Goal: Task Accomplishment & Management: Use online tool/utility

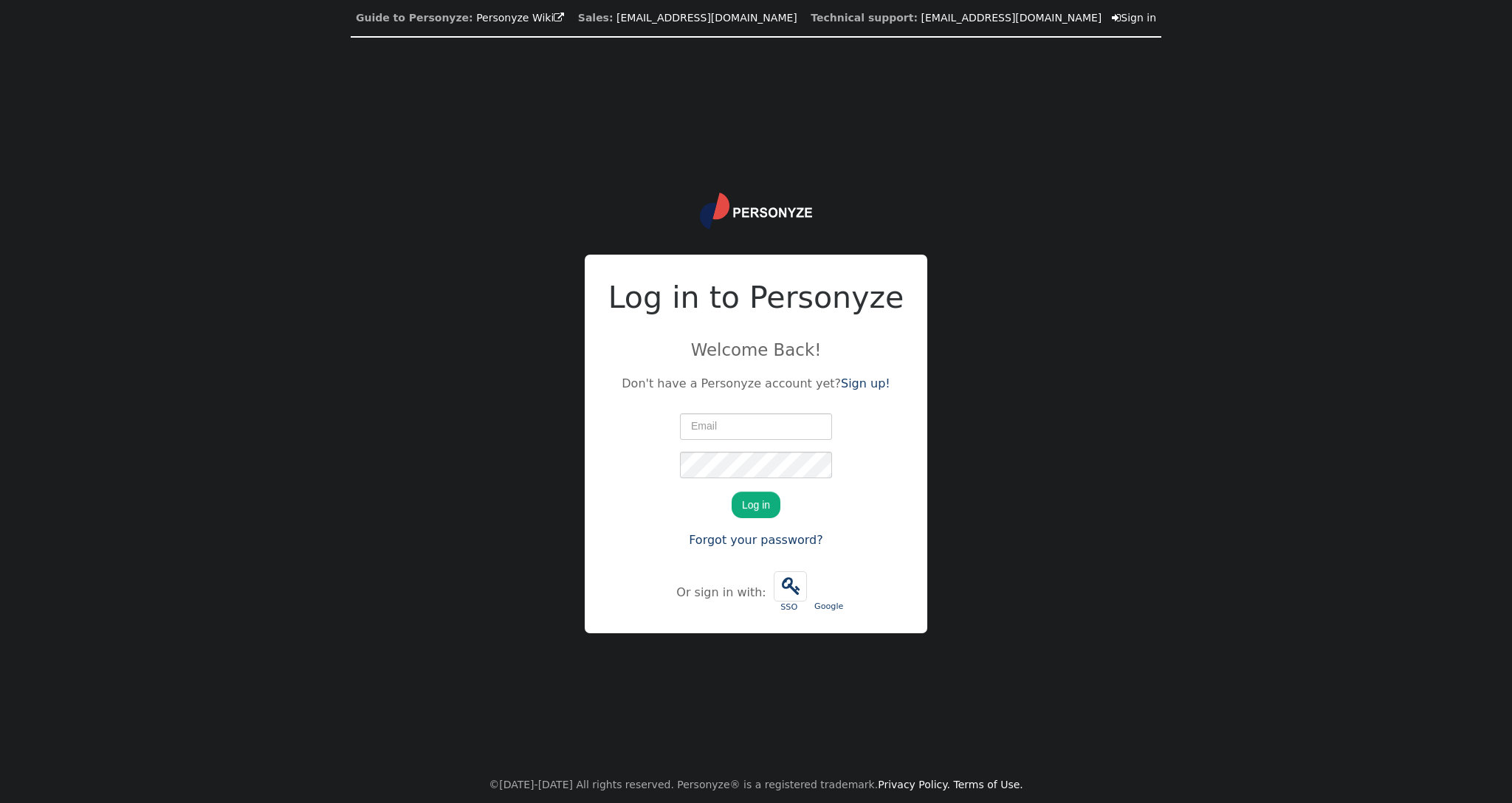
type input "[PERSON_NAME][EMAIL_ADDRESS][PERSON_NAME][DOMAIN_NAME]"
drag, startPoint x: 0, startPoint y: 0, endPoint x: 785, endPoint y: 506, distance: 933.9
click at [749, 501] on button "Log in" at bounding box center [756, 505] width 49 height 27
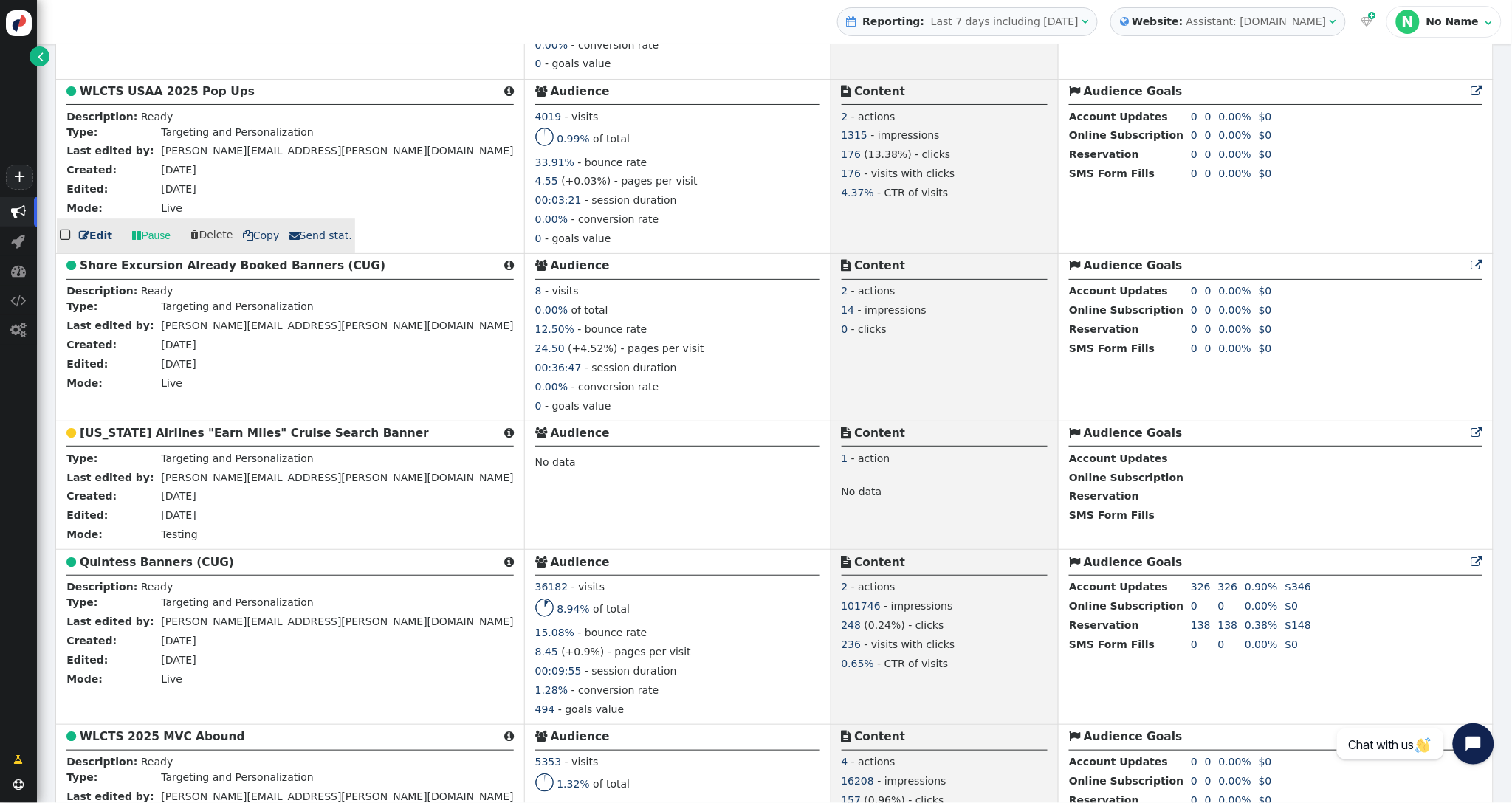
scroll to position [1470, 0]
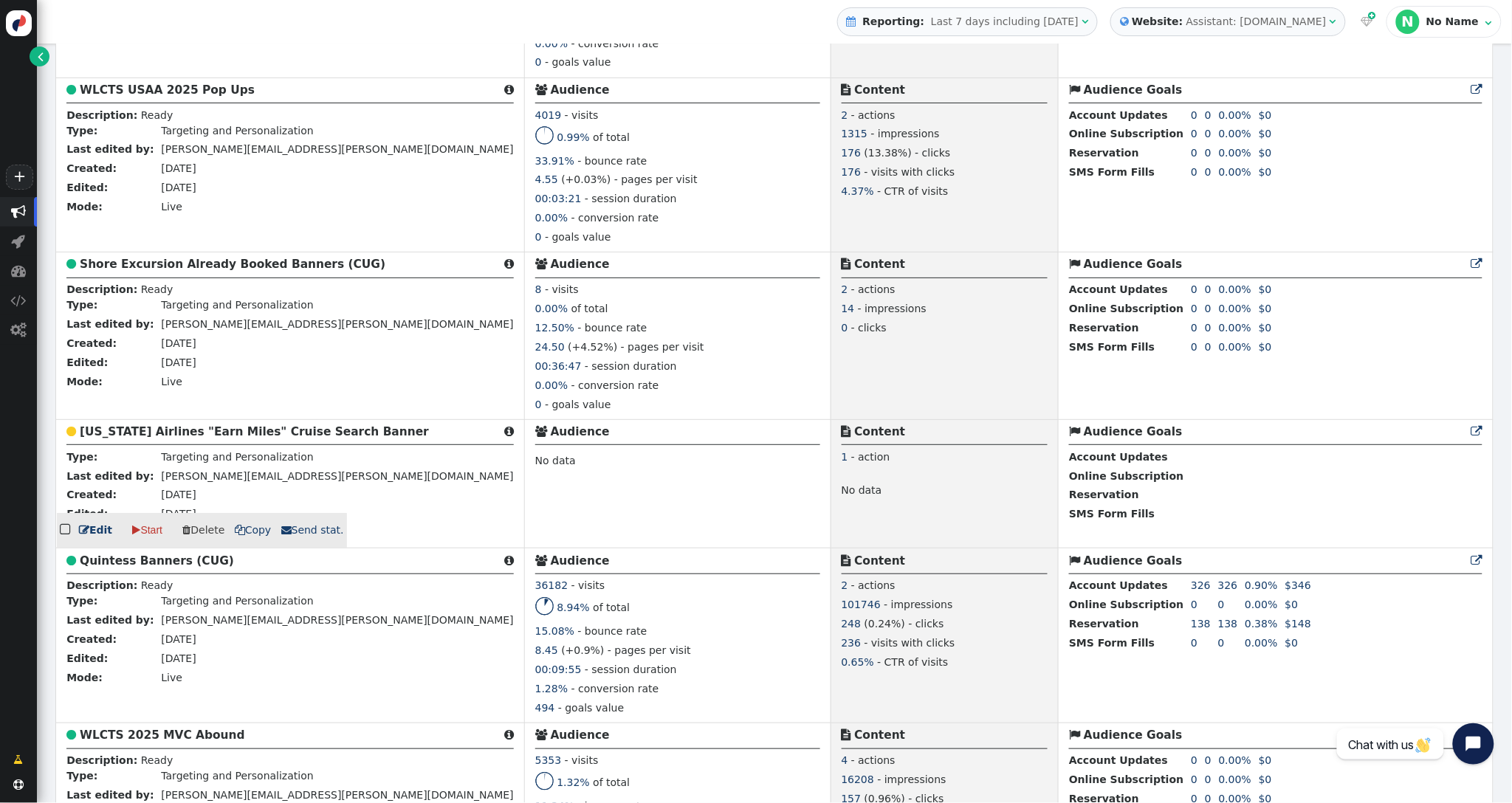
click at [197, 434] on b "[US_STATE] Airlines "Earn Miles" Cruise Search Banner" at bounding box center [254, 432] width 349 height 13
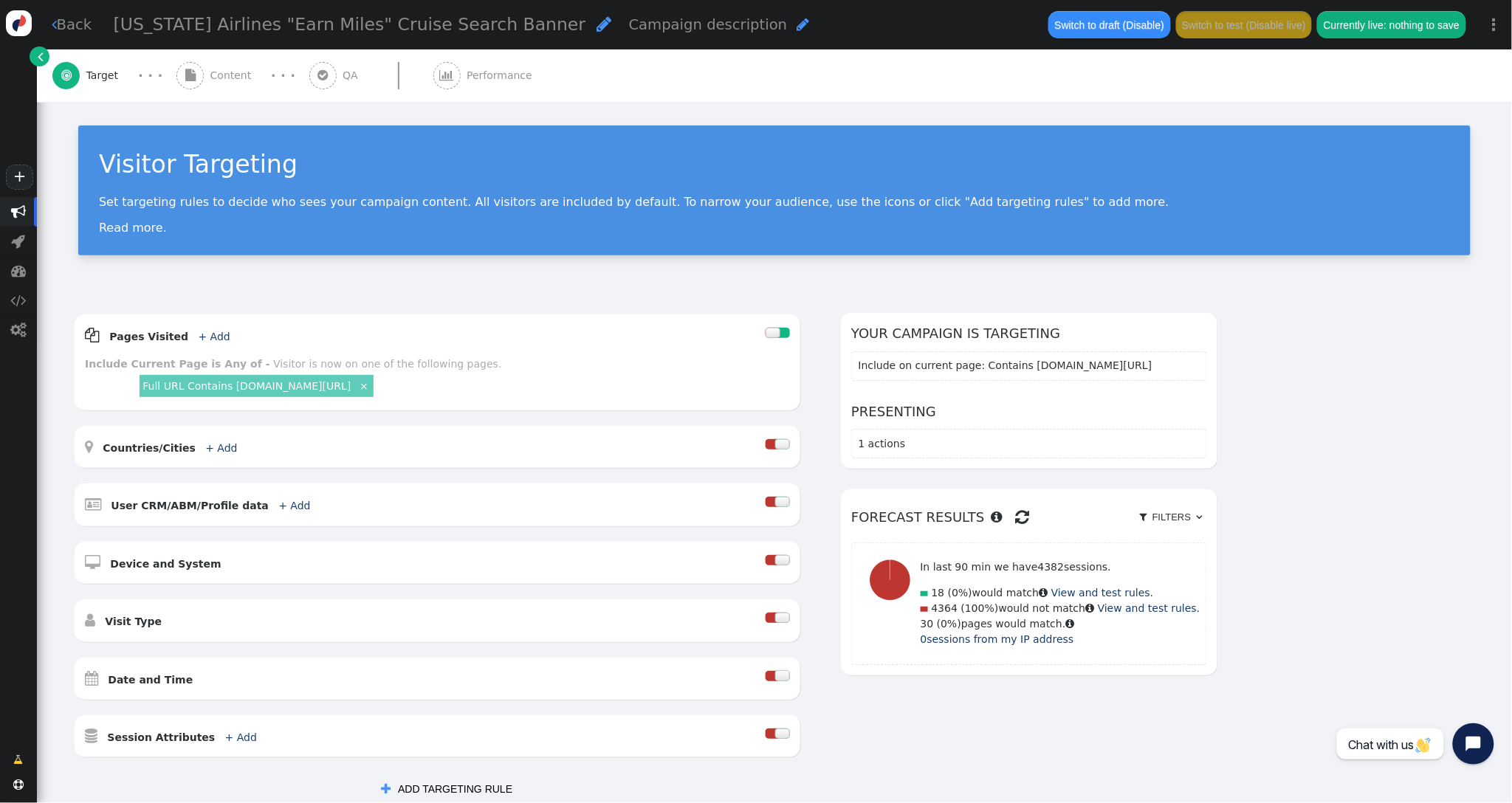
click at [220, 71] on span "Content" at bounding box center [234, 75] width 47 height 15
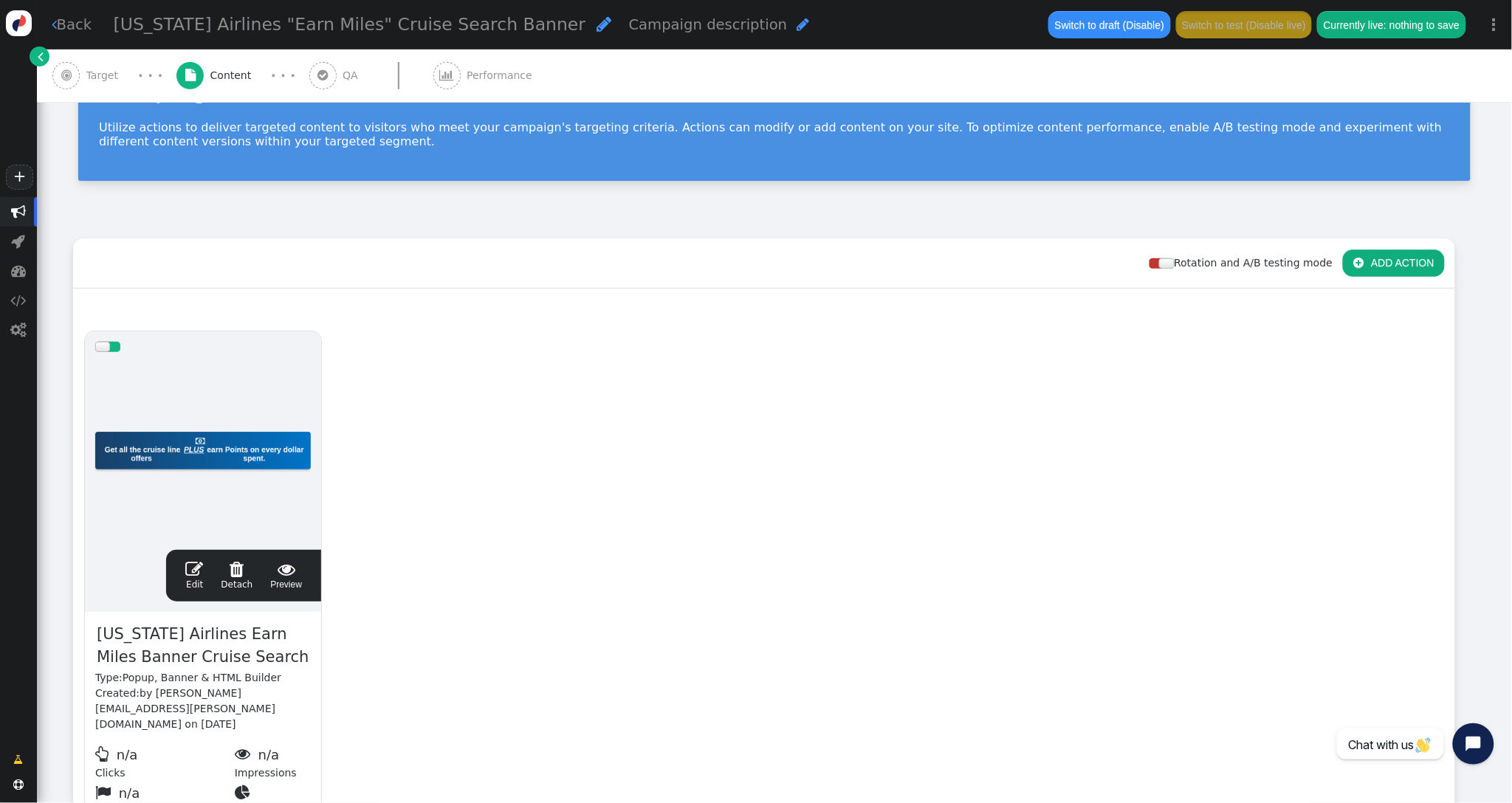
scroll to position [216, 0]
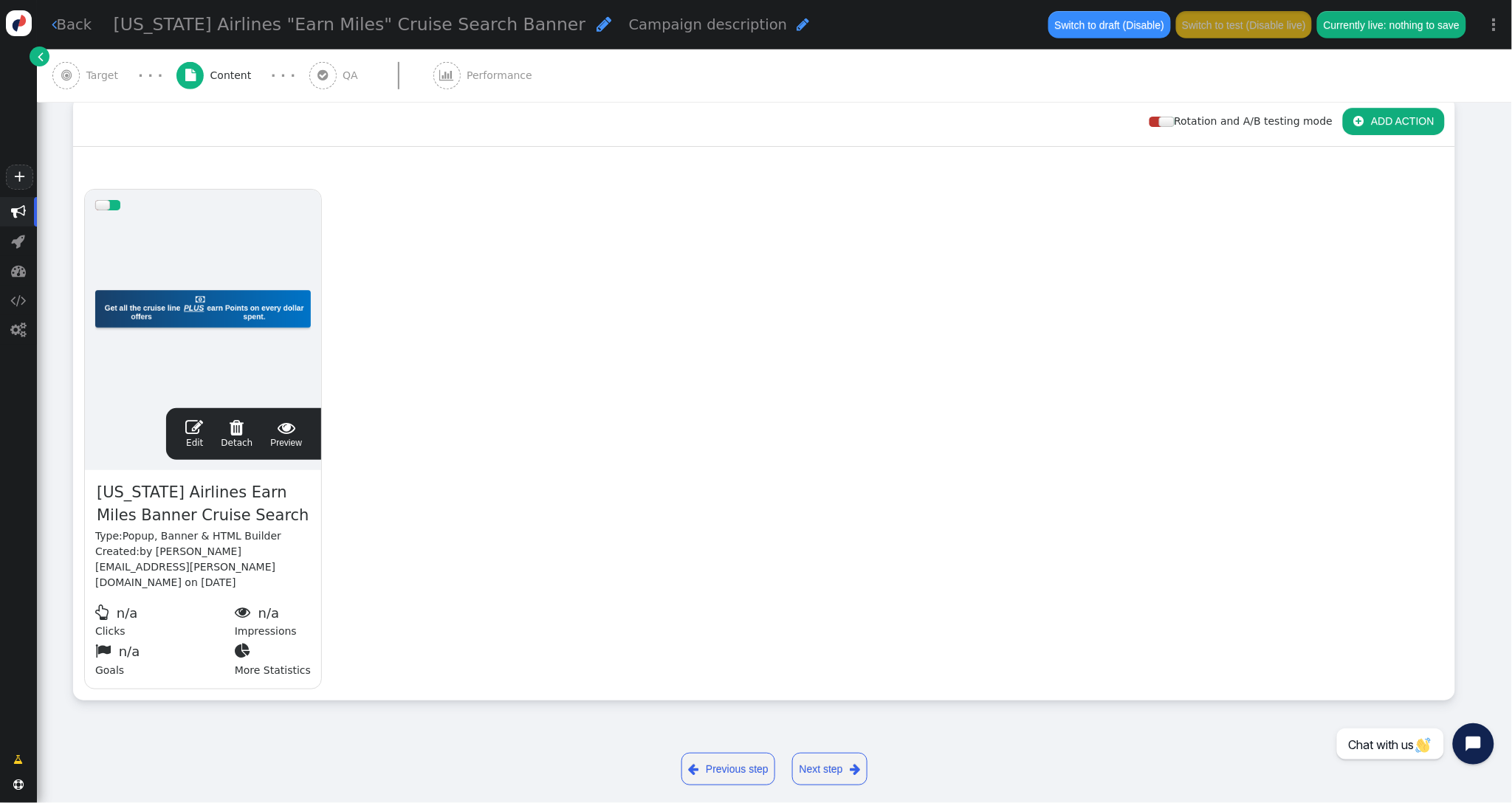
click at [196, 434] on span "" at bounding box center [194, 427] width 18 height 18
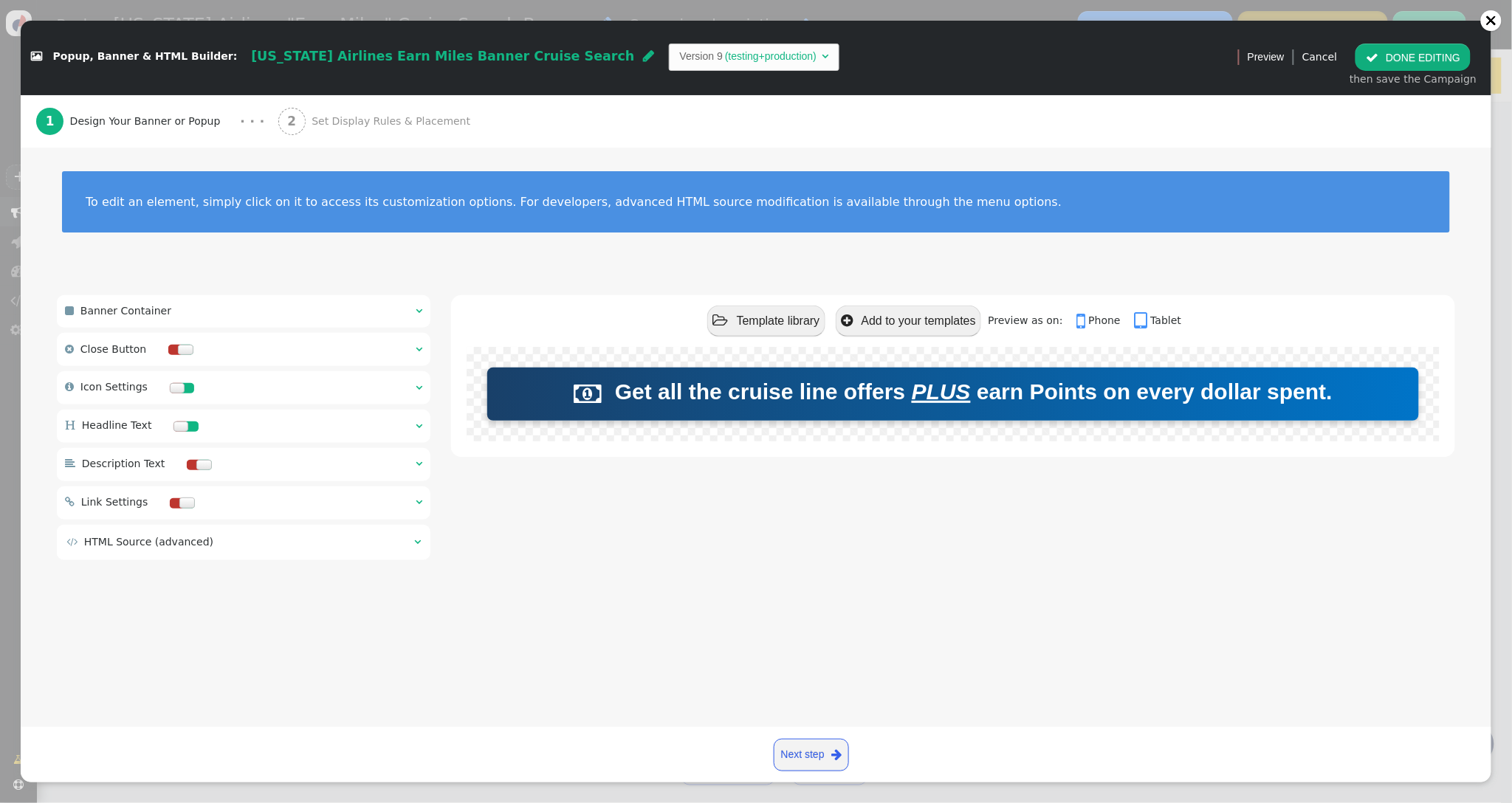
click at [416, 544] on span "" at bounding box center [417, 542] width 7 height 10
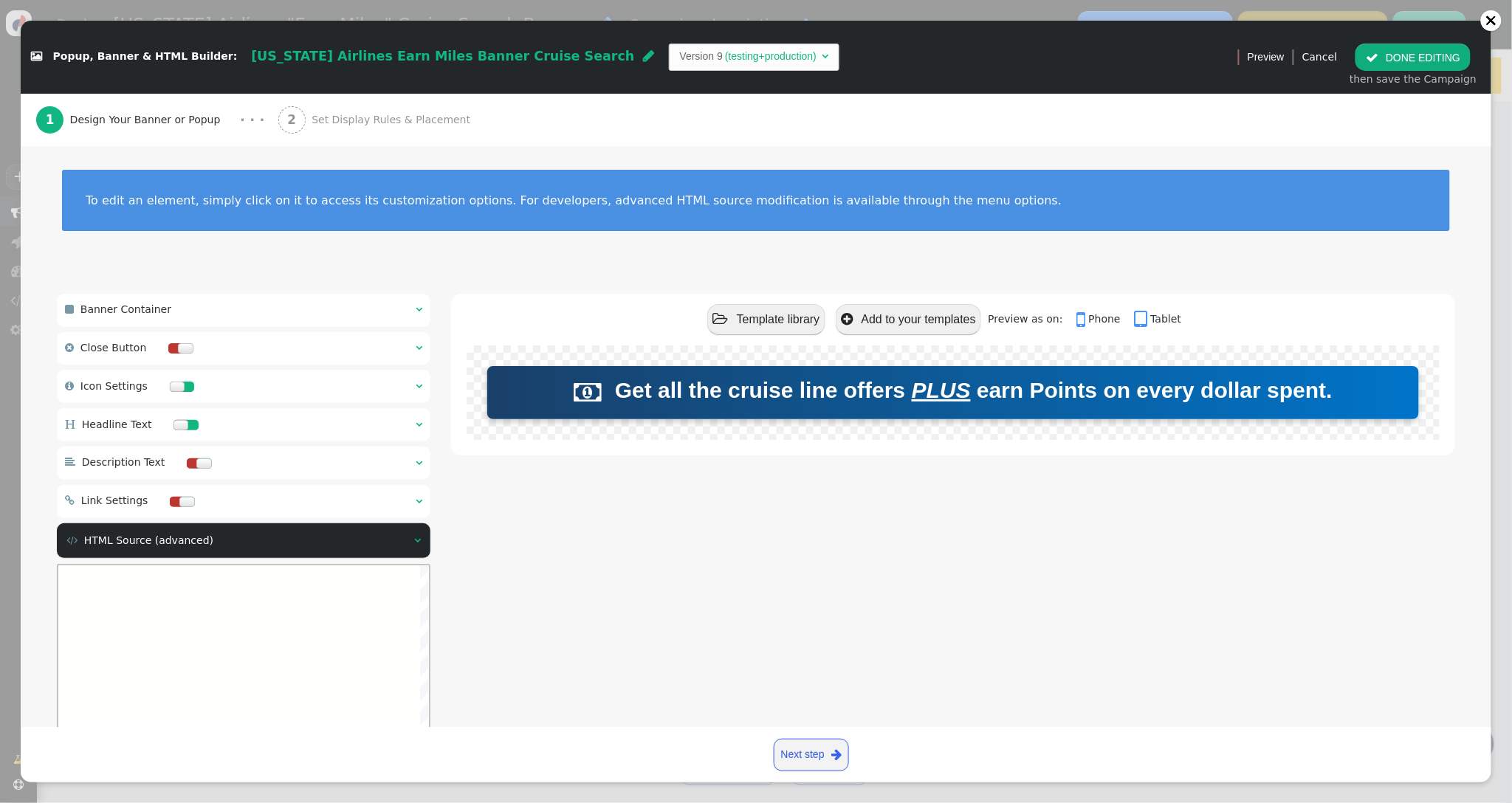
scroll to position [133, 0]
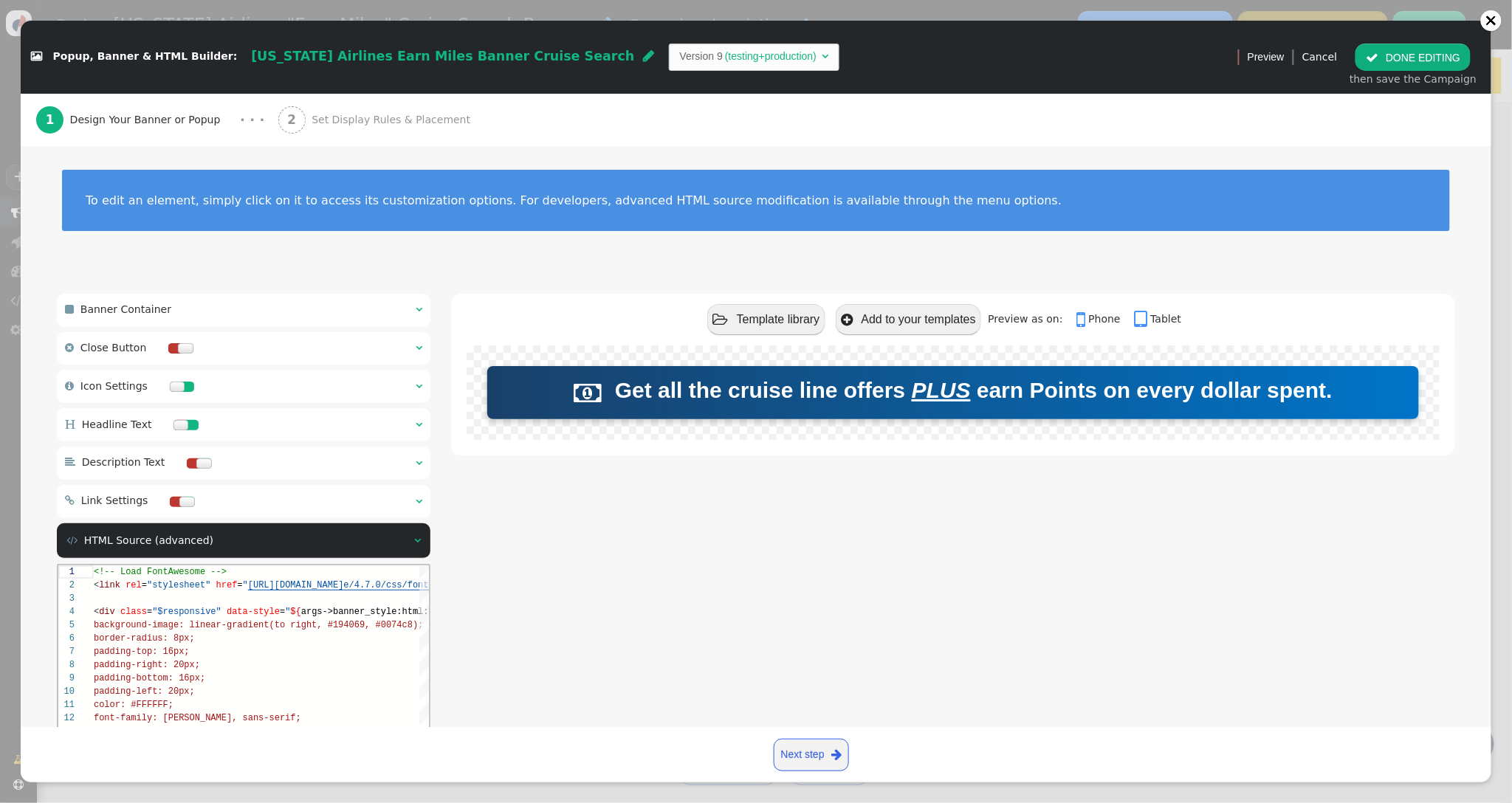
click at [421, 424] on span "" at bounding box center [419, 424] width 7 height 10
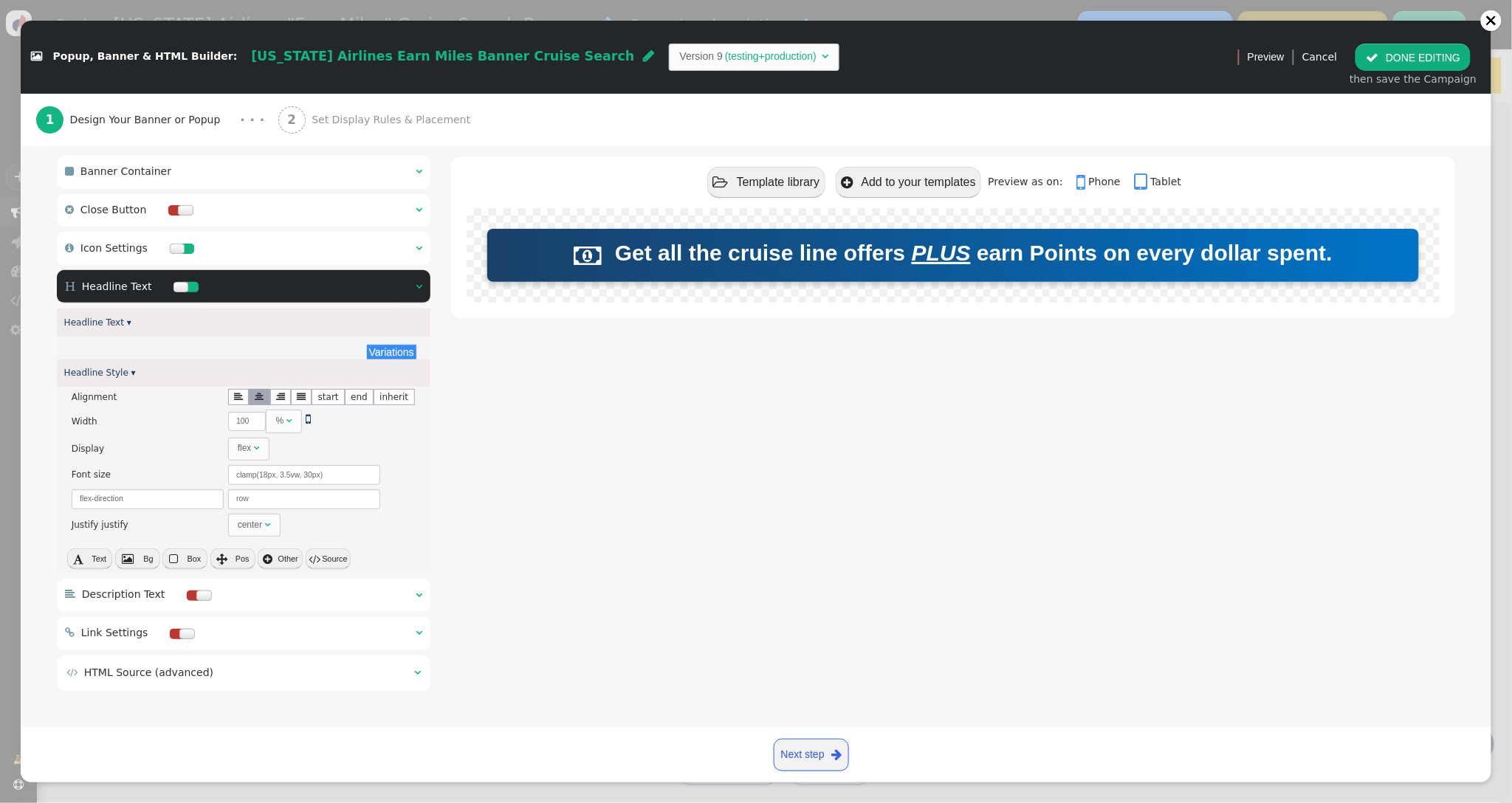
click at [323, 551] on button " Source" at bounding box center [328, 559] width 45 height 21
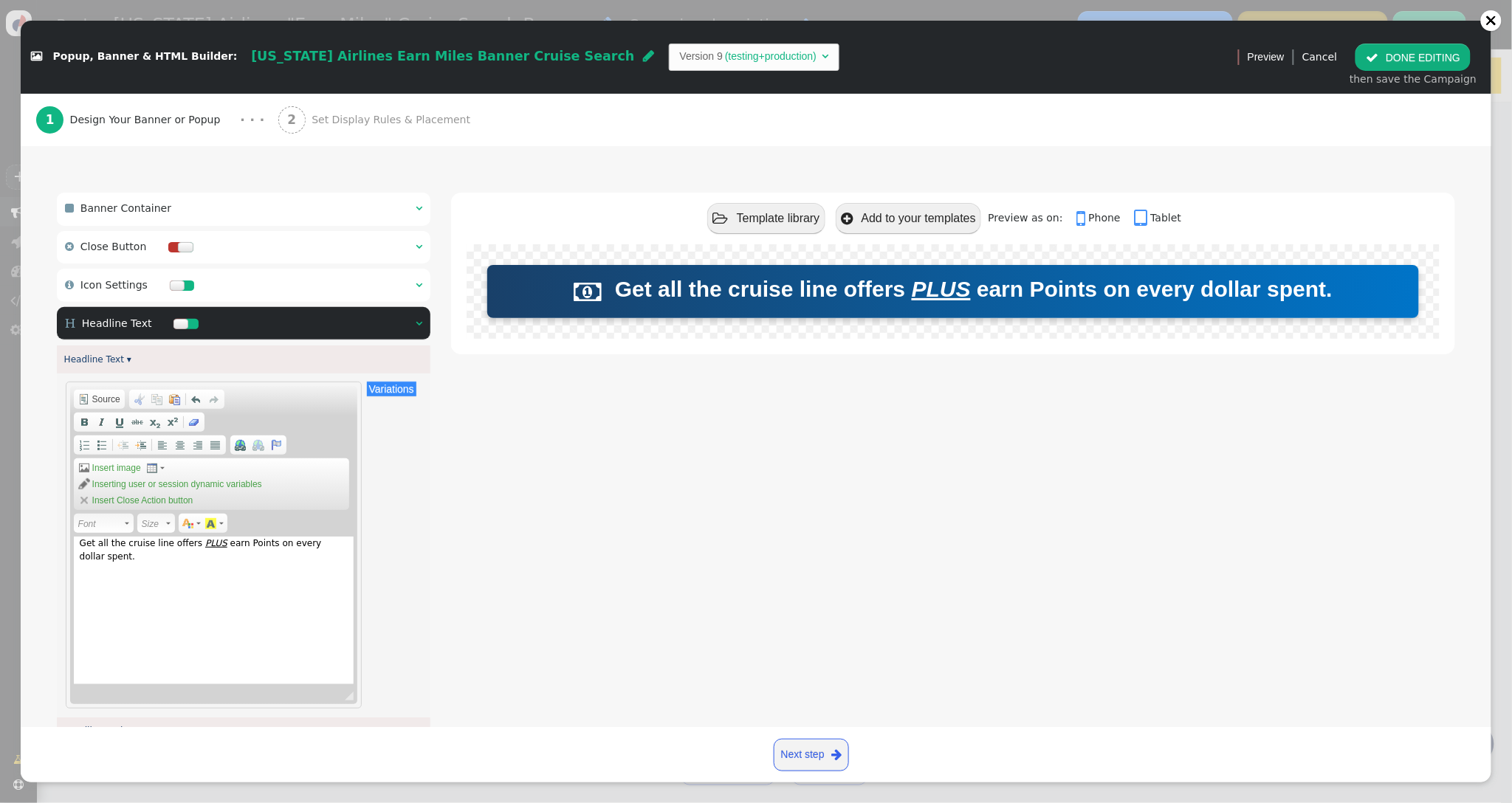
scroll to position [141, 0]
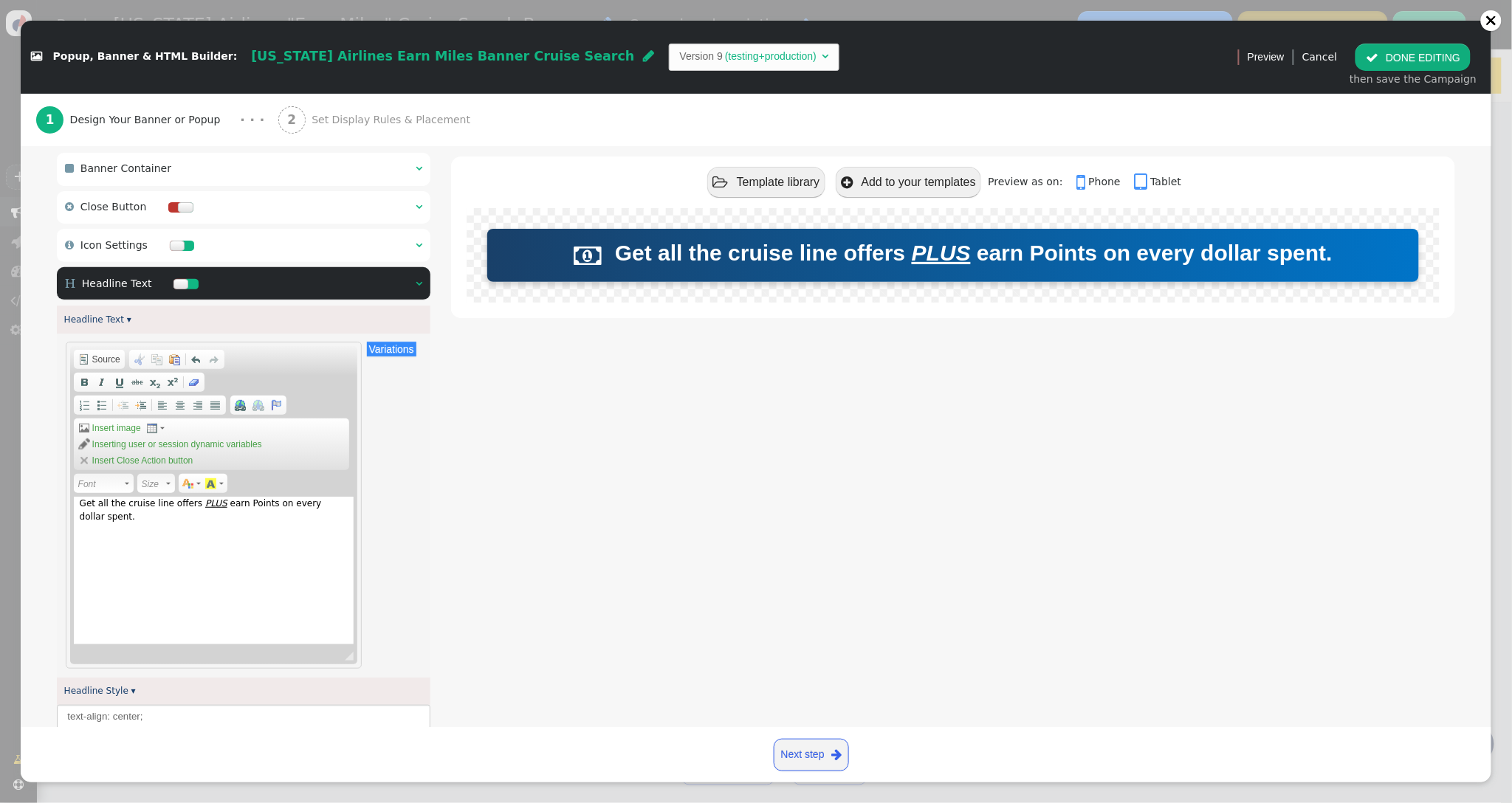
click at [254, 509] on span "earn Points on every dollar spent." at bounding box center [201, 510] width 242 height 24
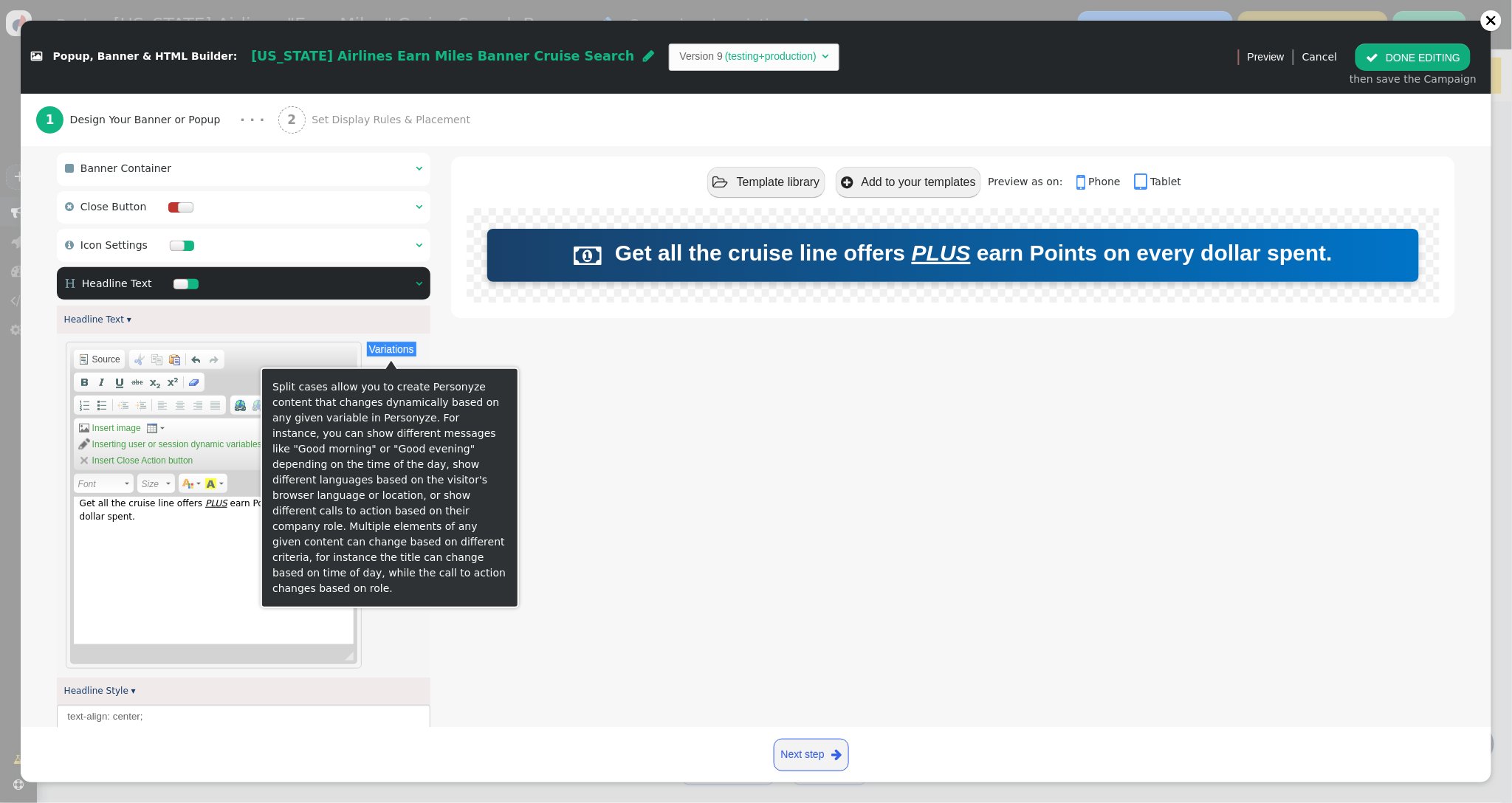
click at [654, 504] on div " Template library  Add to your templates Preview as on:  Phone  Tablet  Ge…" at bounding box center [953, 564] width 1004 height 822
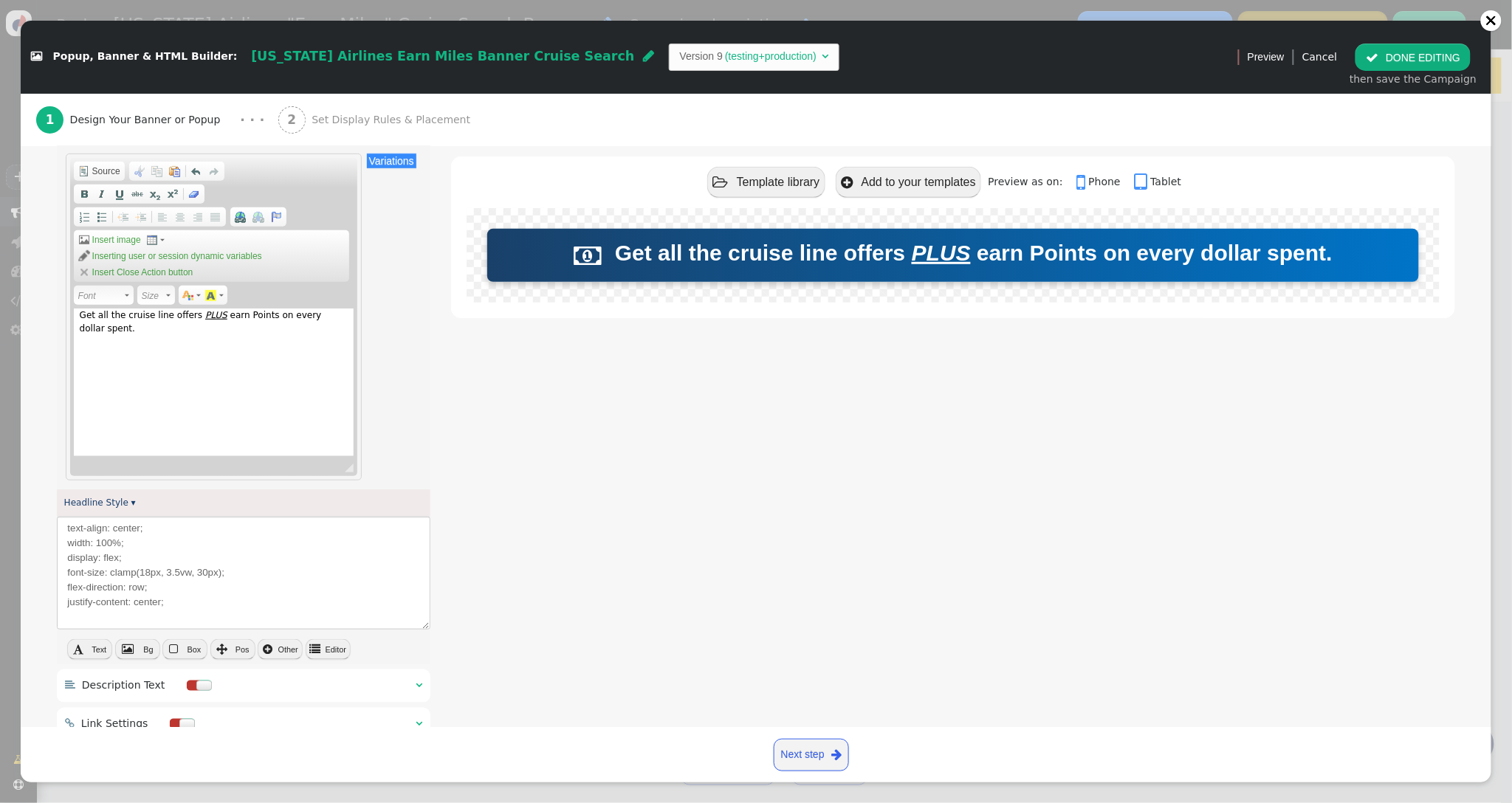
scroll to position [352, 0]
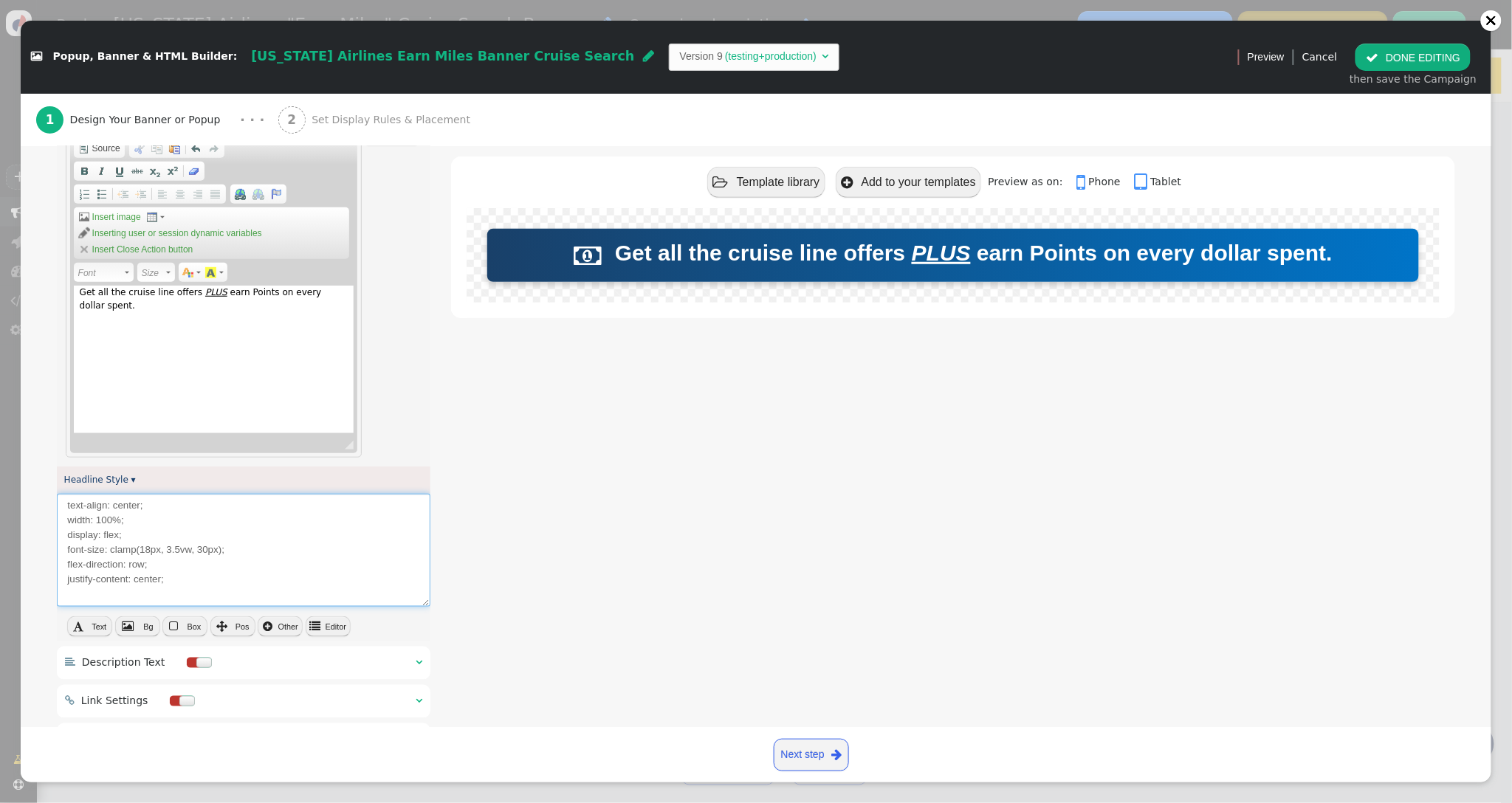
click at [232, 586] on textarea "text-align: center; width: 100%; display: flex; font-size: clamp(18px, 3.5vw, 3…" at bounding box center [244, 550] width 374 height 113
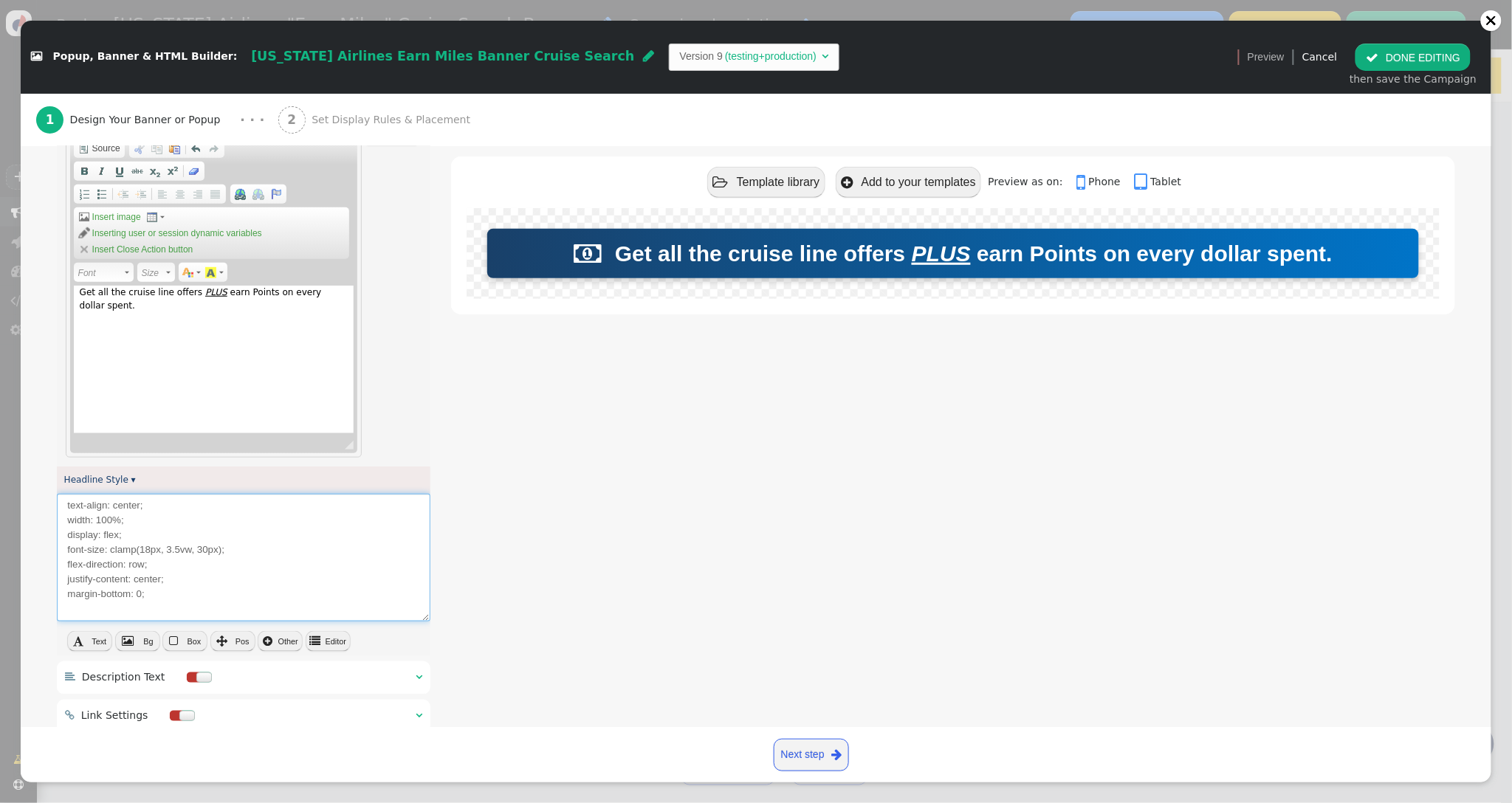
type textarea "text-align: center; width: 100%; display: flex; font-size: clamp(18px, 3.5vw, 3…"
click at [1399, 54] on button " DONE EDITING" at bounding box center [1413, 57] width 115 height 27
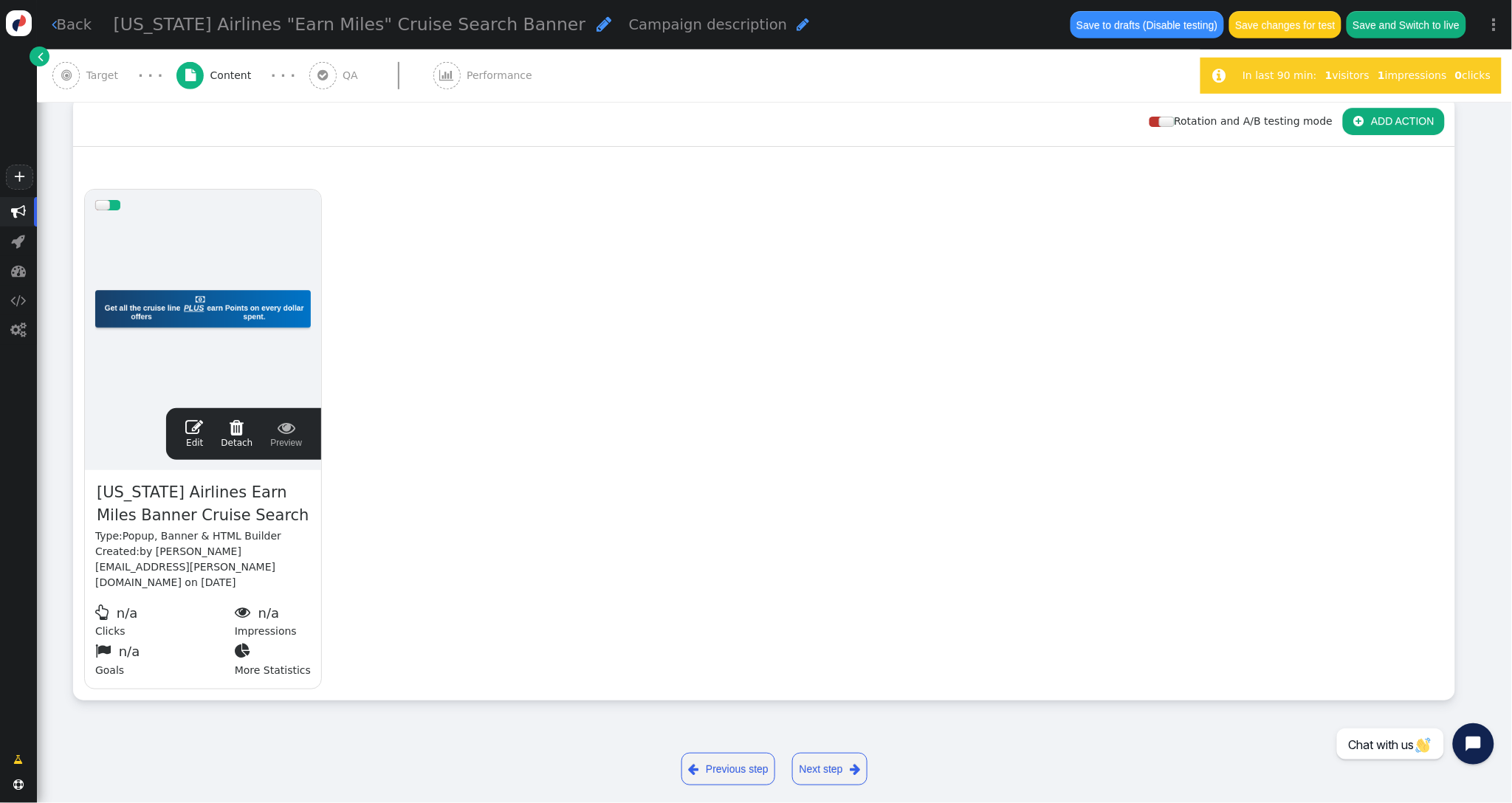
scroll to position [0, 0]
click at [193, 426] on span "" at bounding box center [194, 427] width 18 height 18
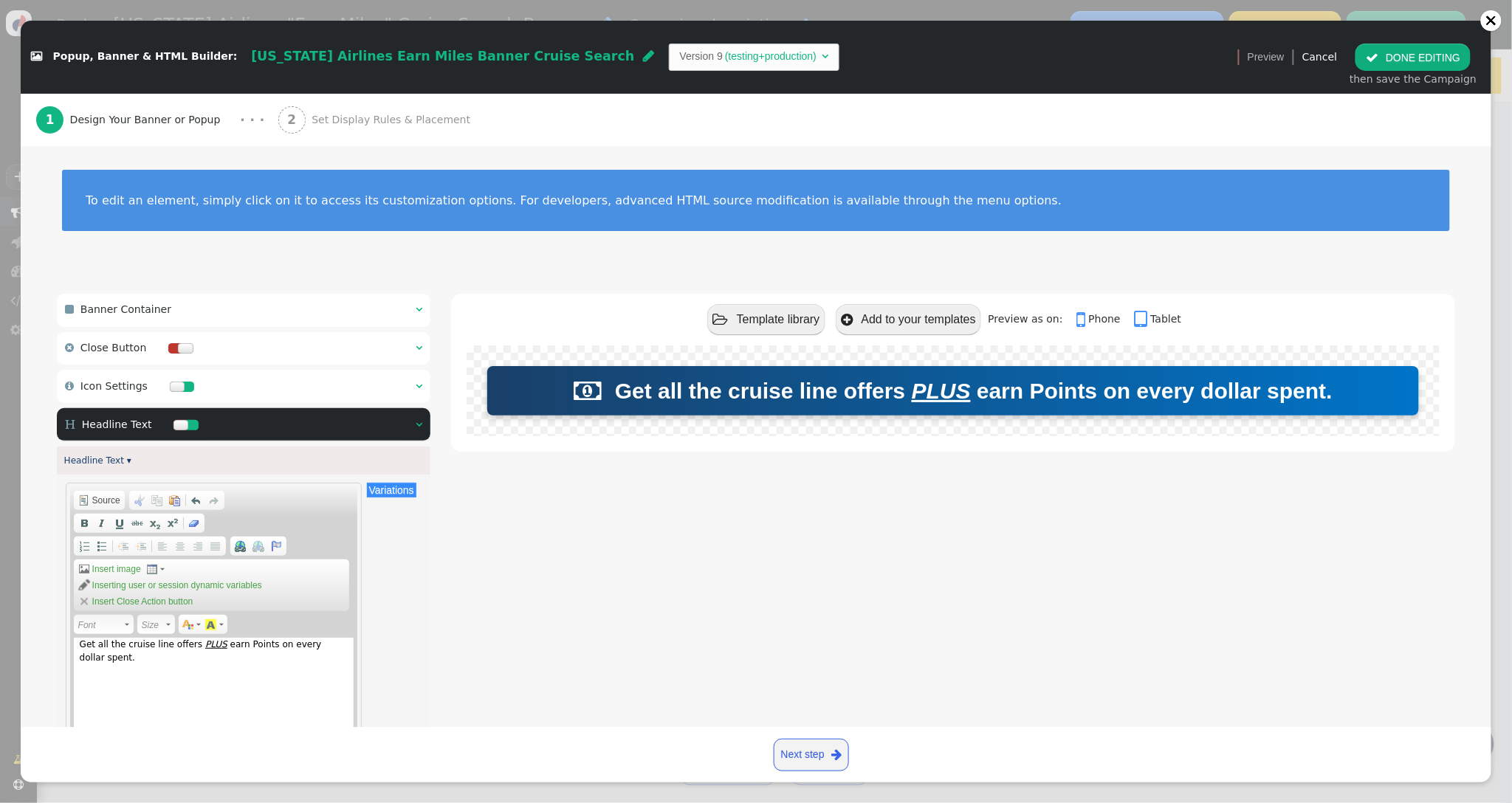
click at [318, 125] on span "Set Display Rules & Placement" at bounding box center [394, 120] width 165 height 15
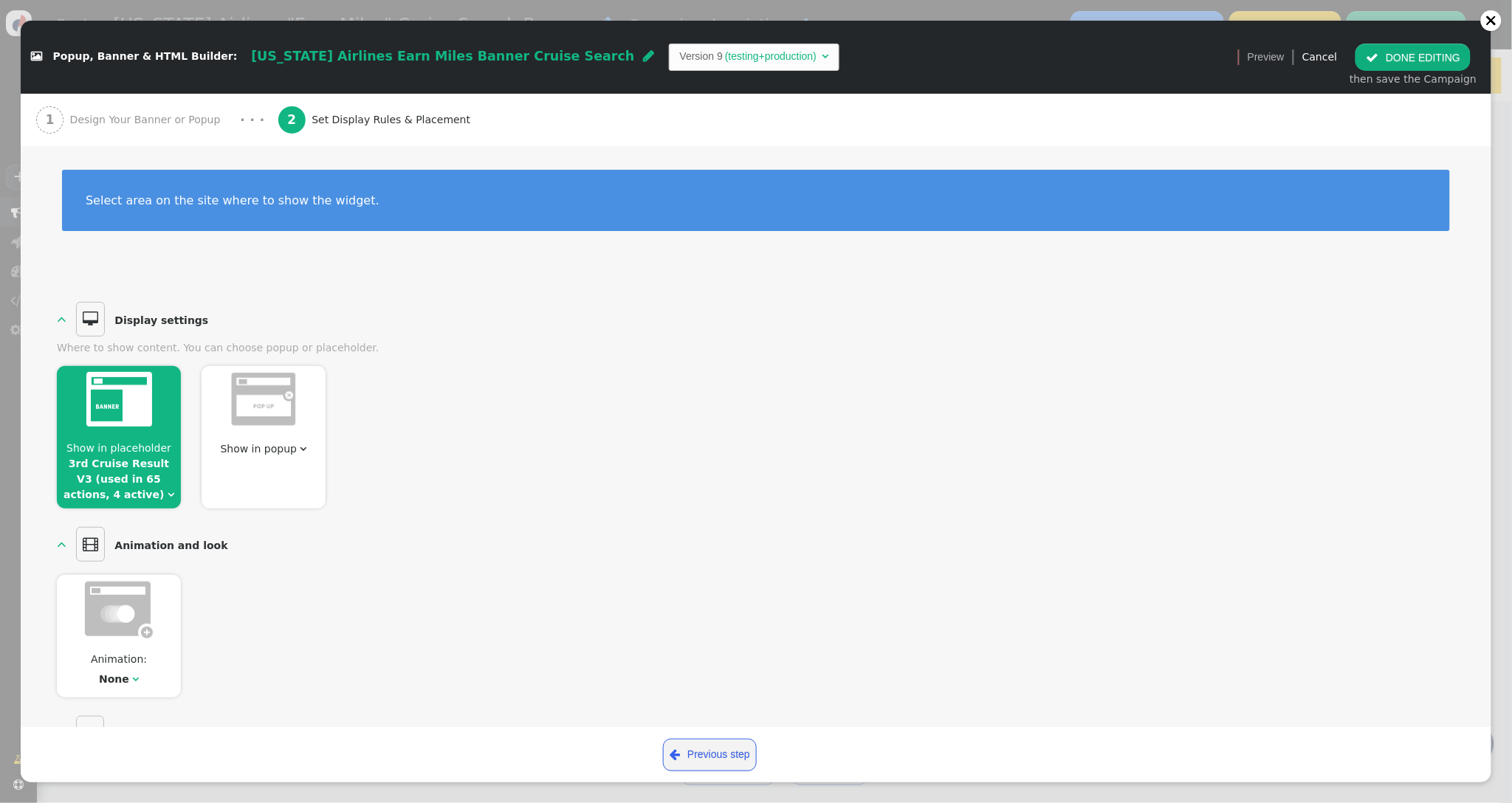
drag, startPoint x: 142, startPoint y: 410, endPoint x: 154, endPoint y: 407, distance: 12.4
click at [142, 410] on img at bounding box center [119, 399] width 66 height 55
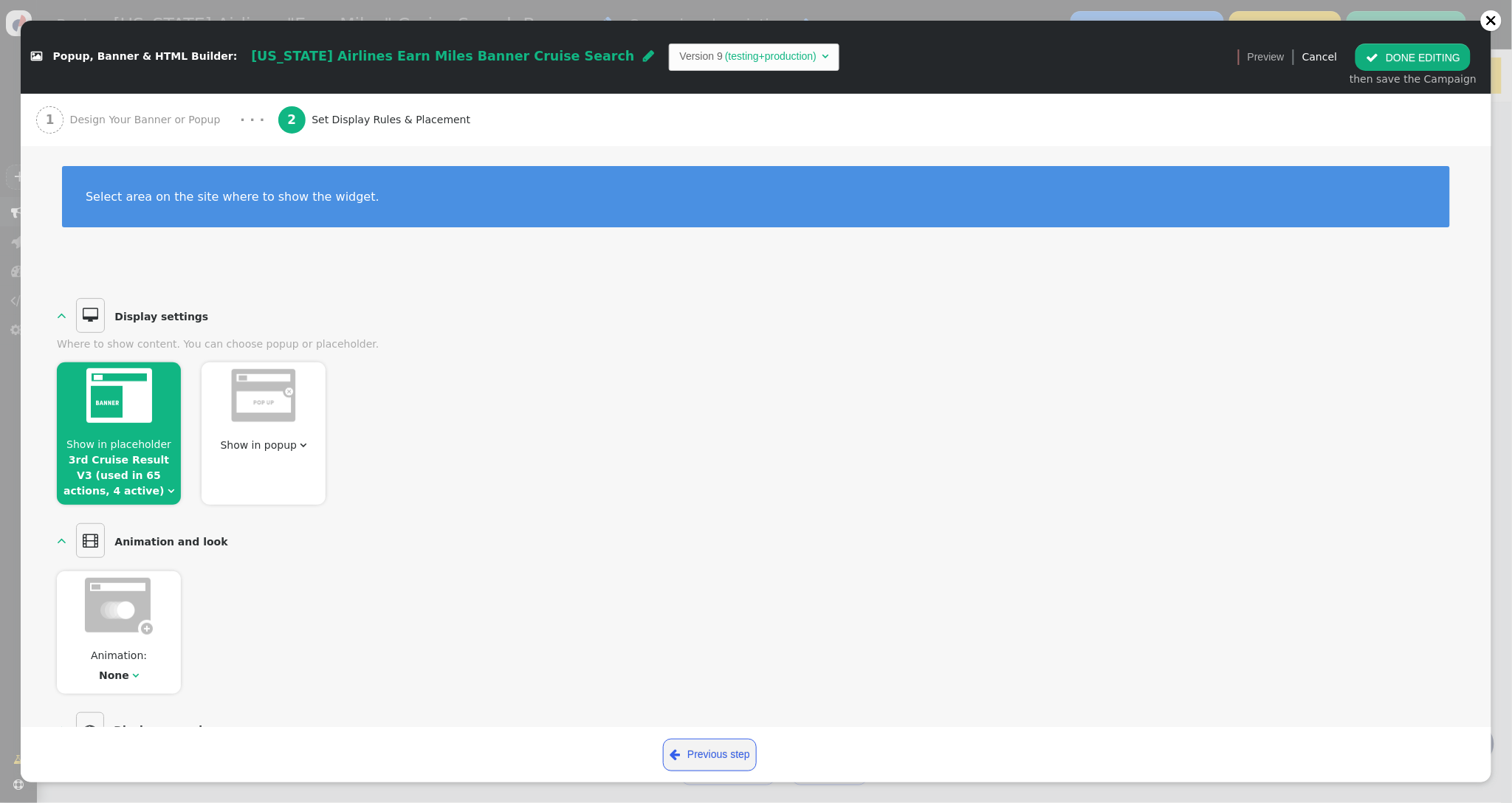
click at [140, 473] on link "3rd Cruise Result V3 (used in 65 actions, 4 active)" at bounding box center [116, 475] width 106 height 43
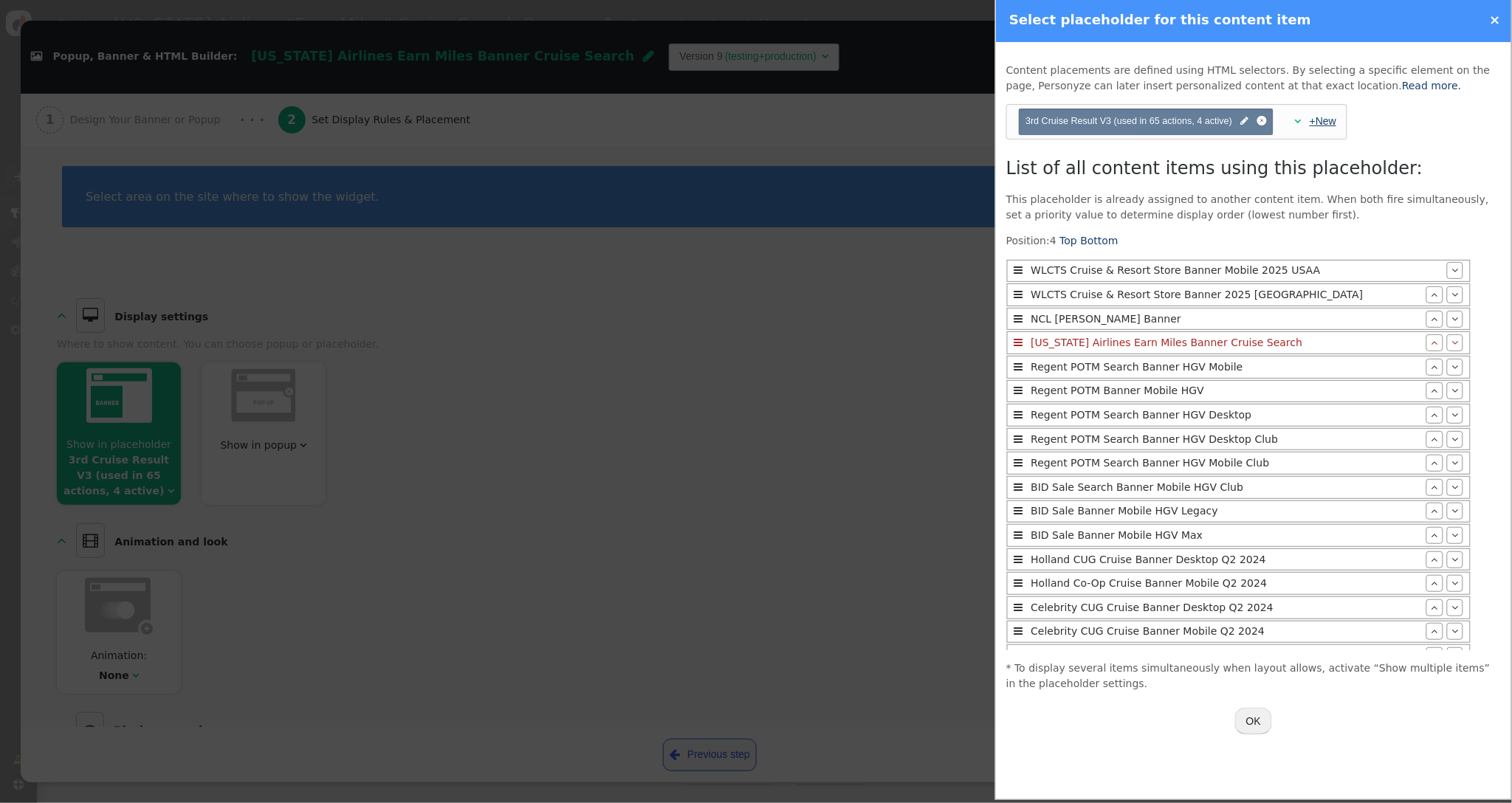
click at [1328, 123] on link "+New" at bounding box center [1323, 121] width 27 height 12
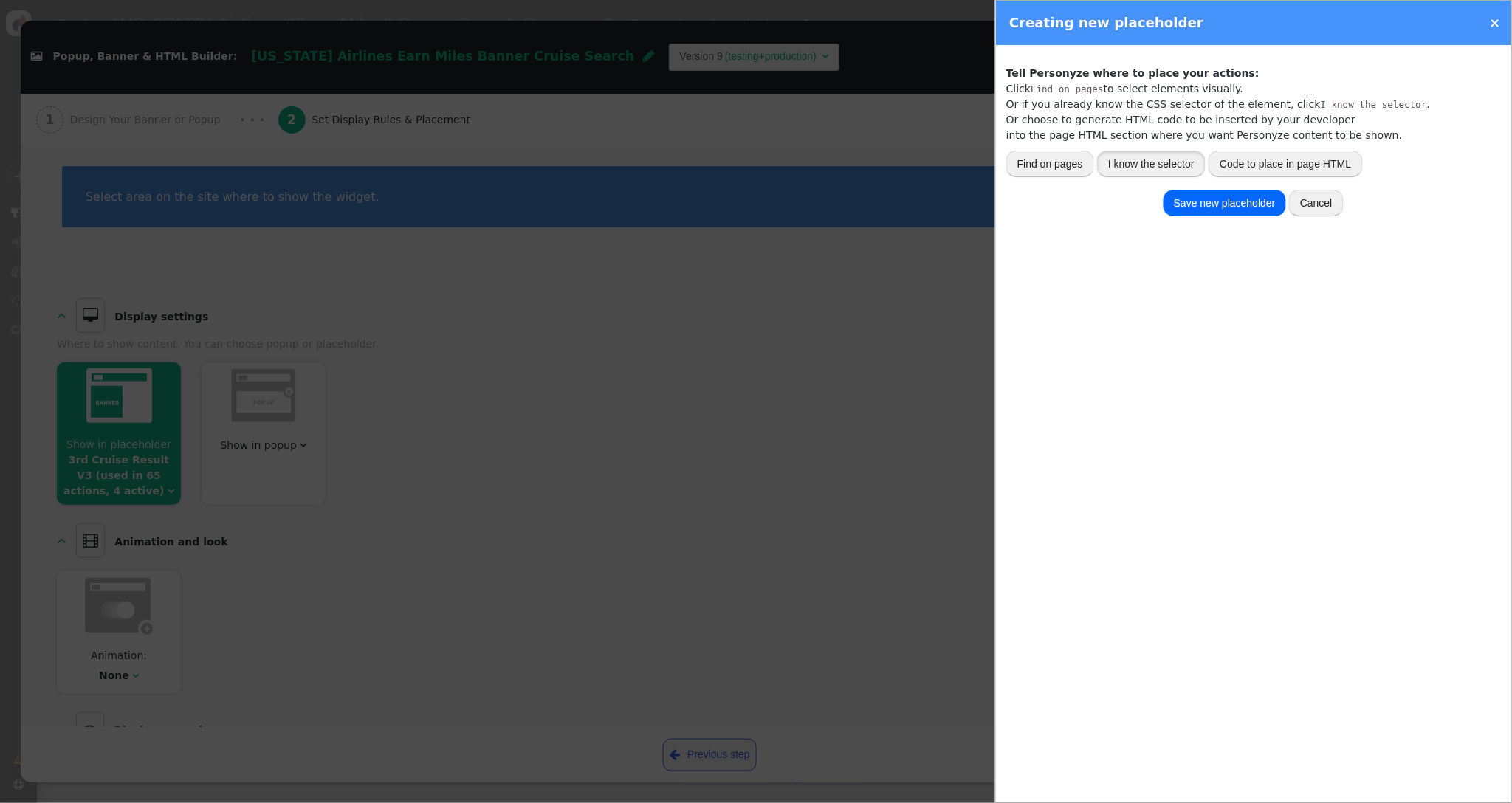
click at [1168, 167] on button "I know the selector" at bounding box center [1151, 164] width 109 height 27
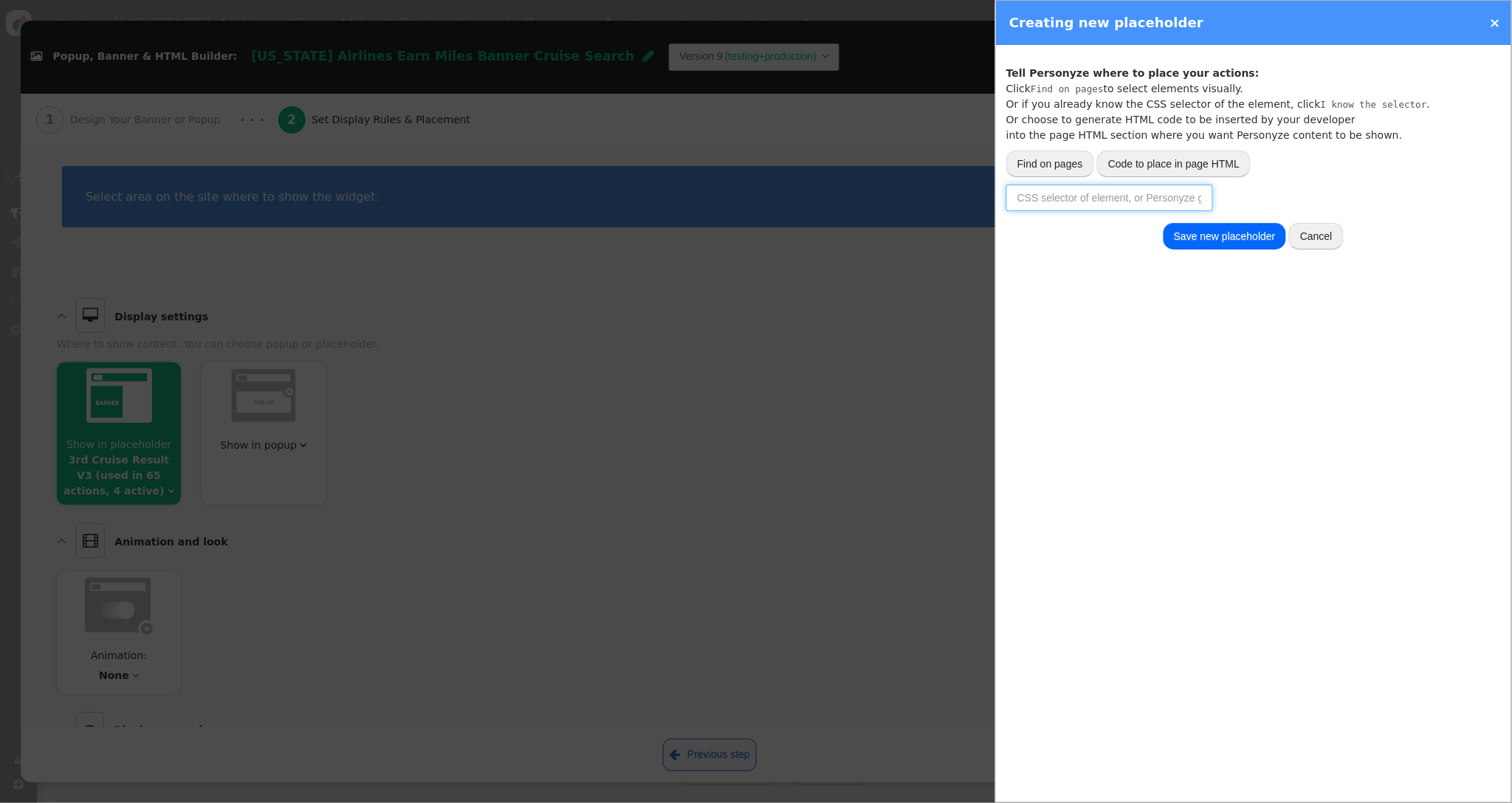
click at [1133, 204] on input "text" at bounding box center [1110, 198] width 207 height 27
paste input "#cruiseLp .content-area1 .benefit-container"
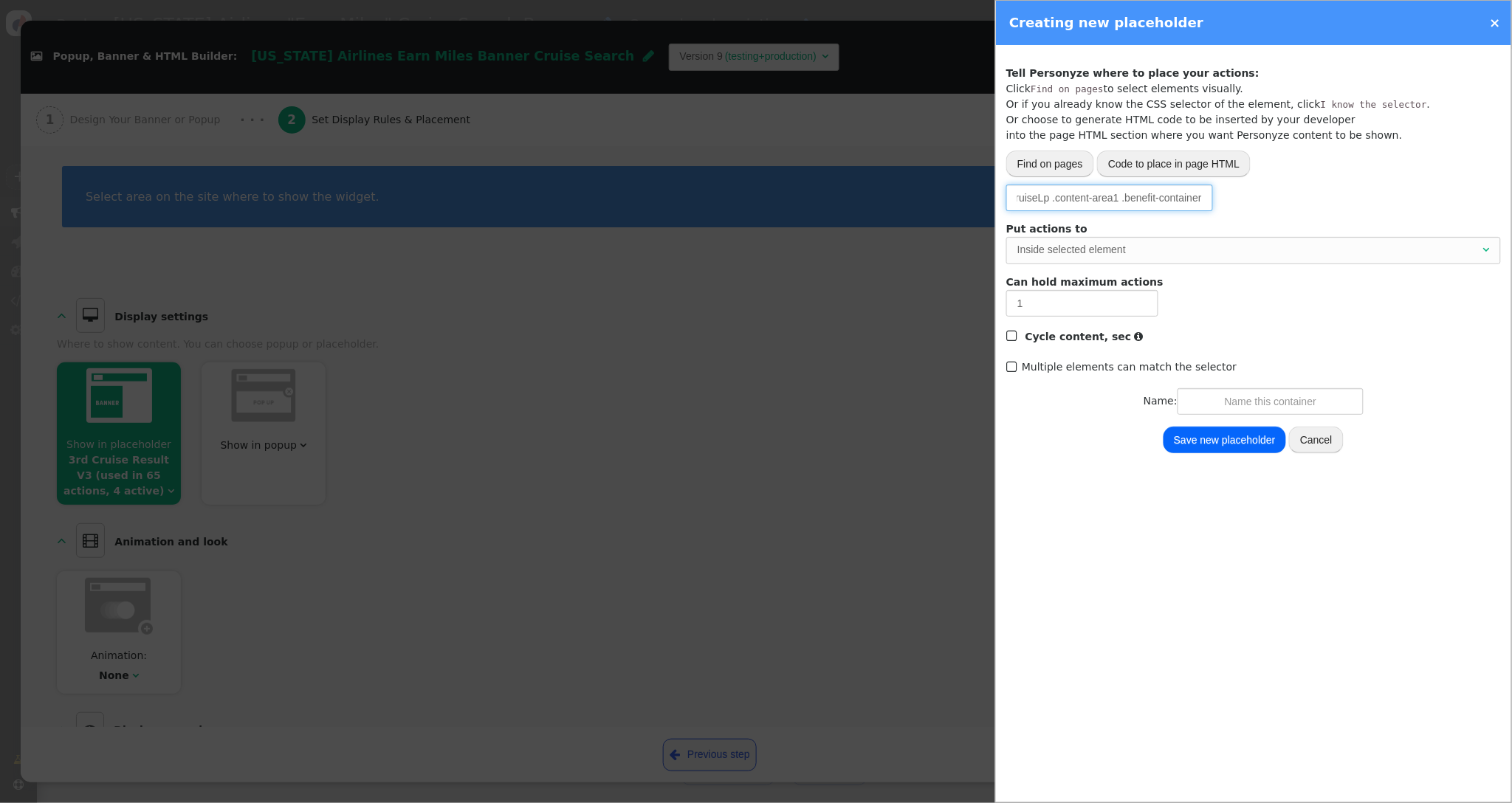
scroll to position [0, 0]
drag, startPoint x: 1119, startPoint y: 199, endPoint x: 935, endPoint y: 196, distance: 184.0
click at [935, 802] on div " Popup, Banner & HTML Builder: [US_STATE] Airlines Earn Miles Banner Cruise Se…" at bounding box center [756, 803] width 1512 height 0
click at [1145, 255] on div "Inside selected element" at bounding box center [1248, 249] width 463 height 15
type input "#cruiseLp .content-area1 .benefit-container"
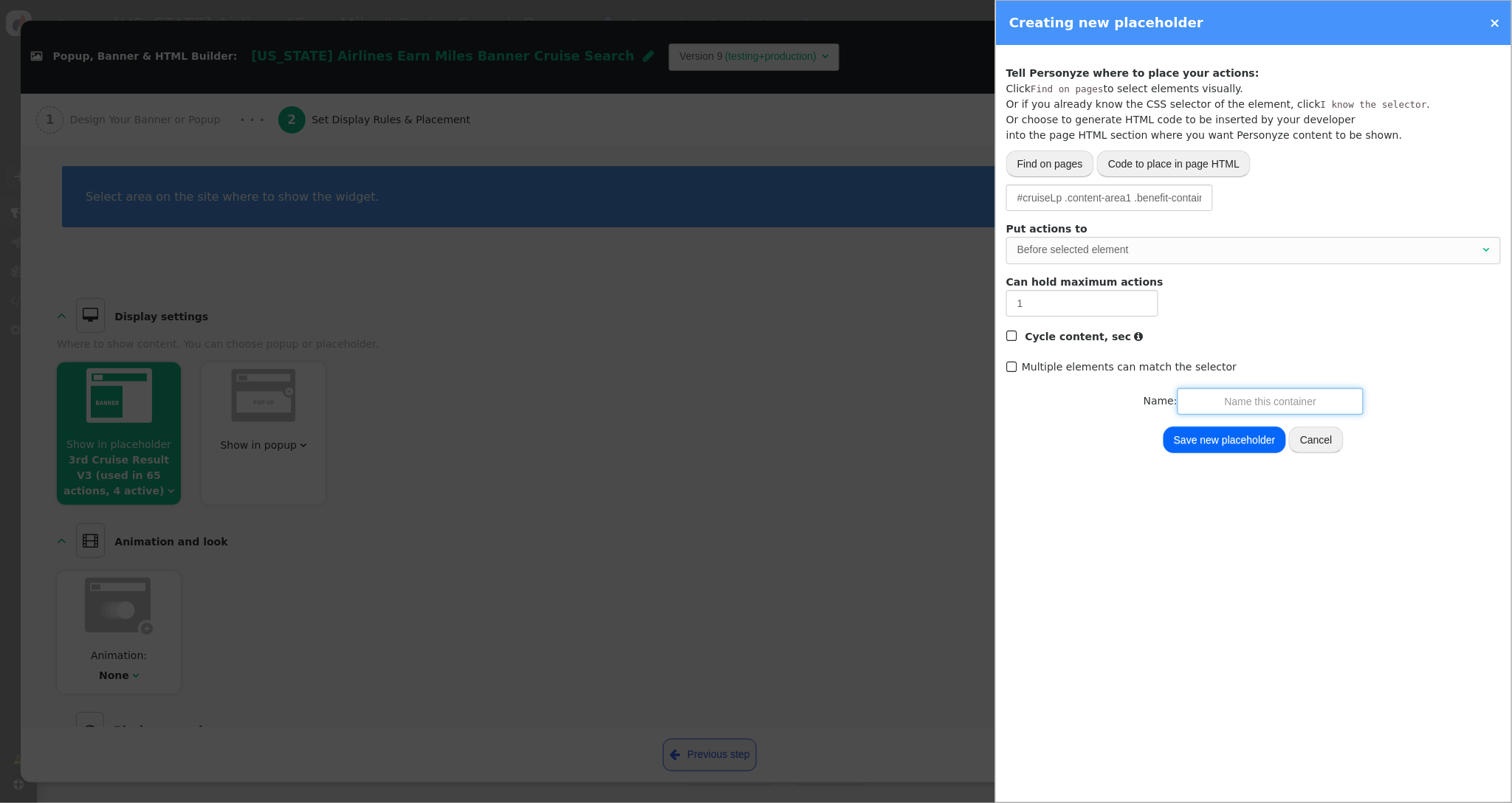
click at [1286, 407] on input "text" at bounding box center [1271, 402] width 186 height 27
type input "[US_STATE] Air Merch Home"
click at [1243, 432] on button "Save new placeholder" at bounding box center [1225, 440] width 123 height 27
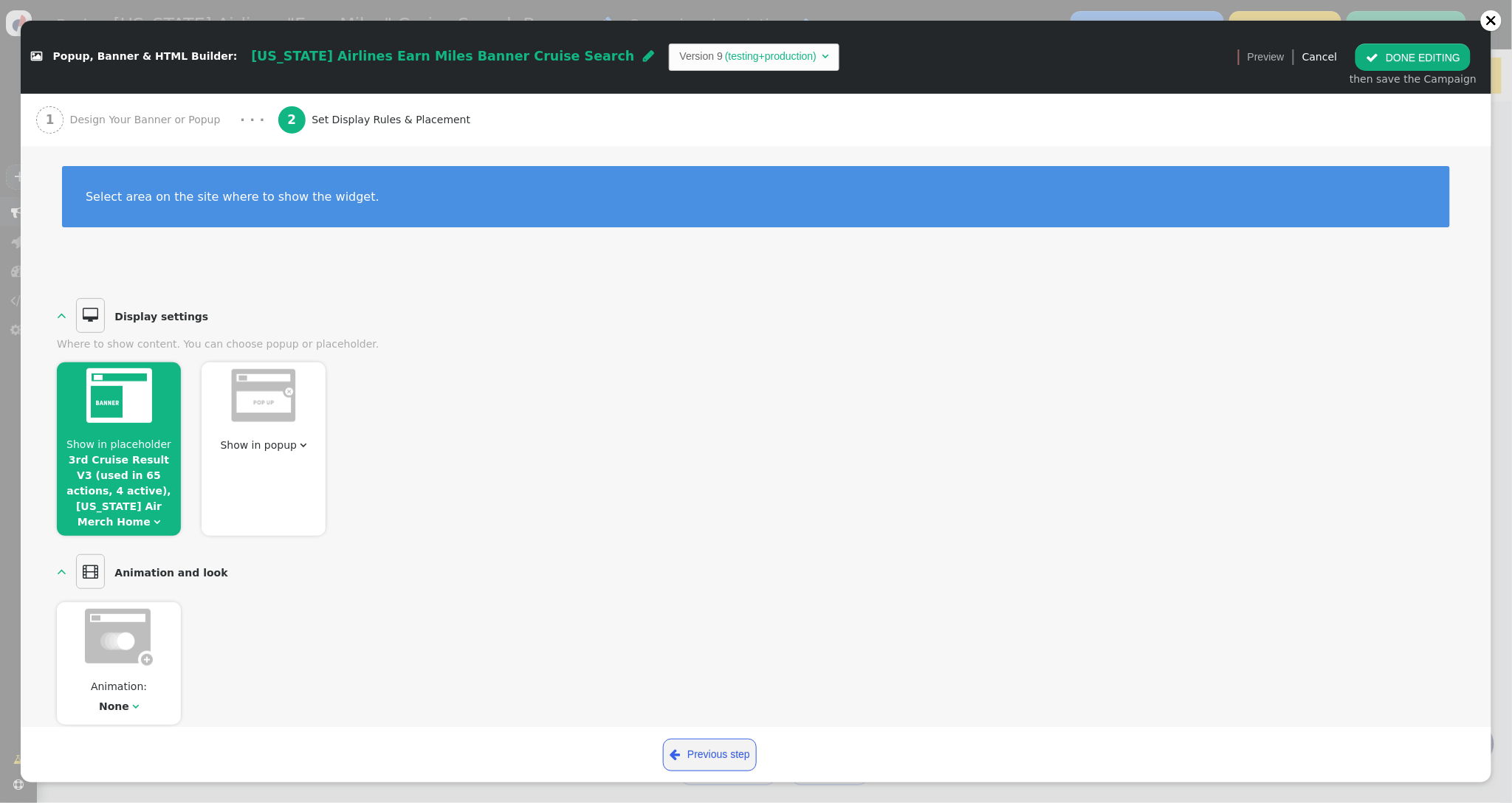
click at [1402, 55] on button " DONE EDITING" at bounding box center [1413, 57] width 115 height 27
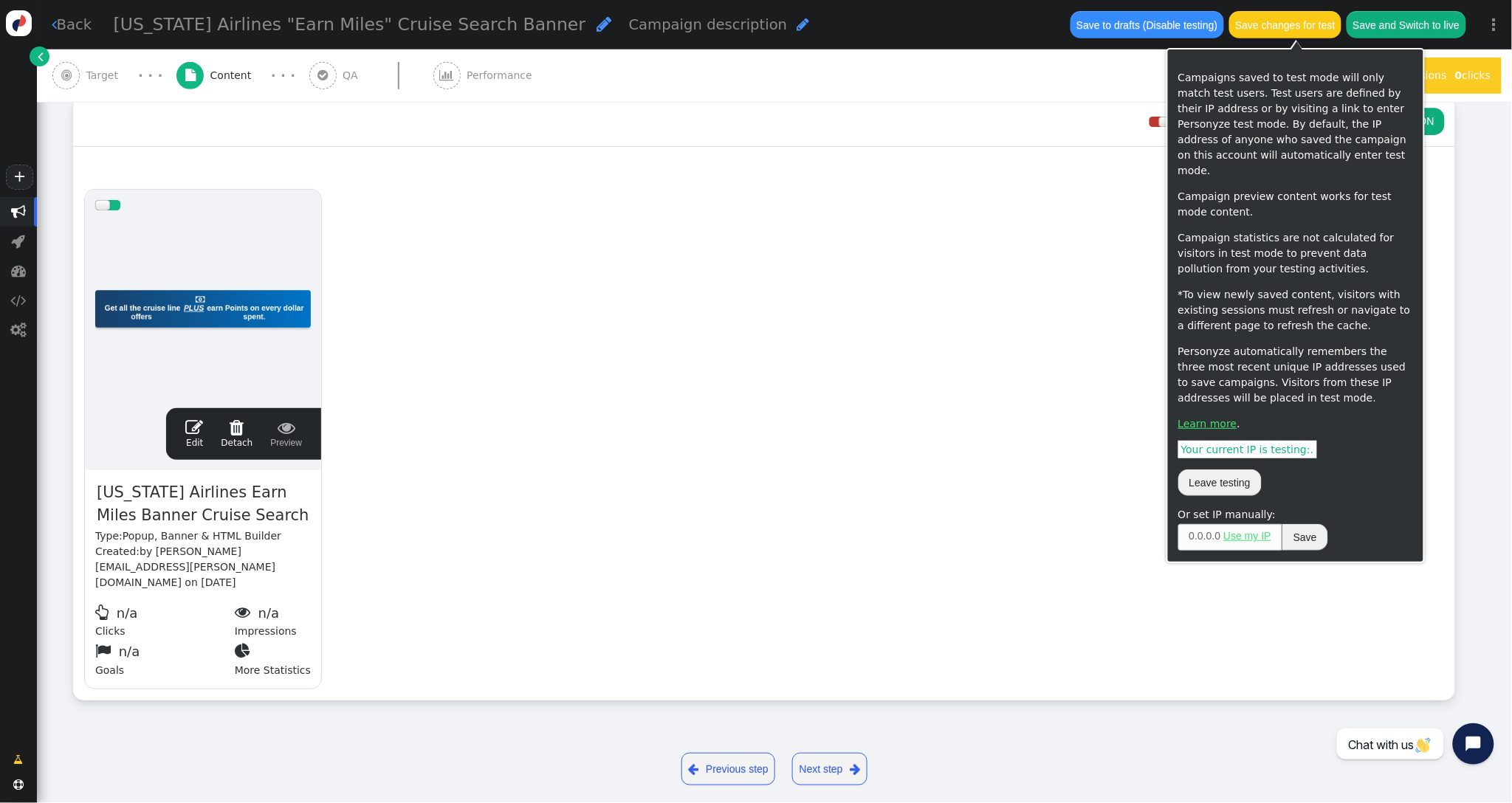
click at [1268, 25] on button "Save changes for test" at bounding box center [1285, 24] width 112 height 27
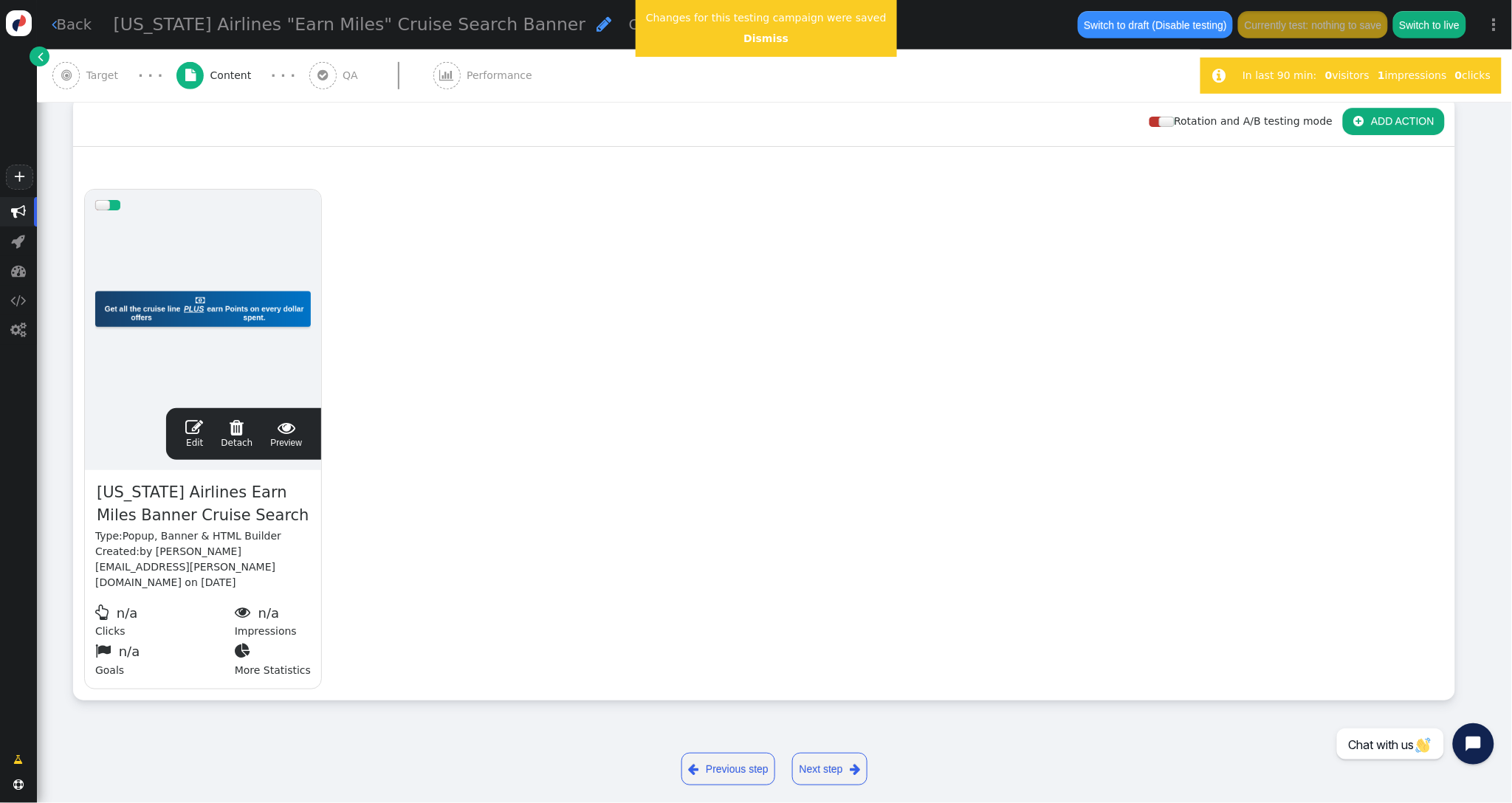
click at [75, 77] on span "" at bounding box center [66, 75] width 27 height 27
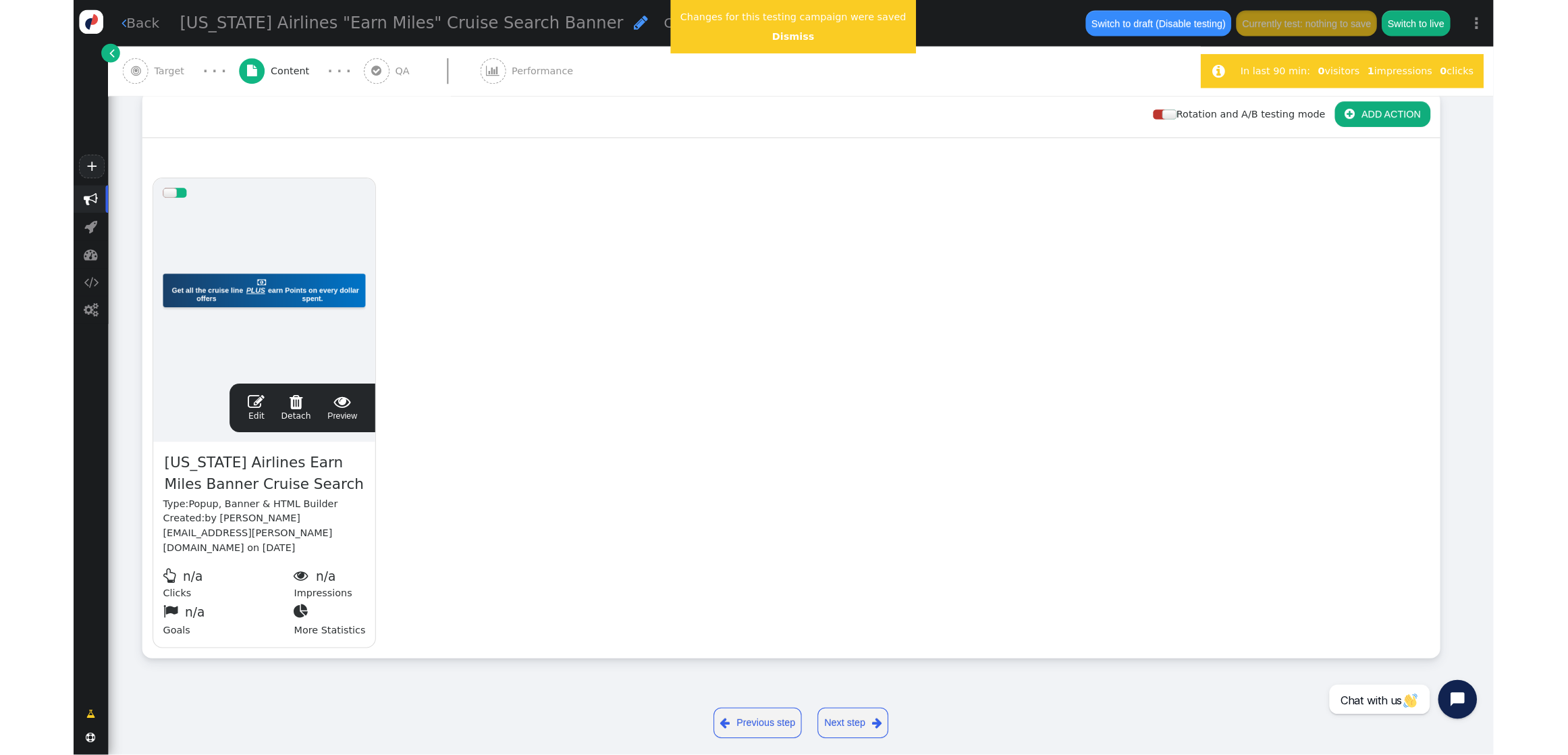
scroll to position [179, 0]
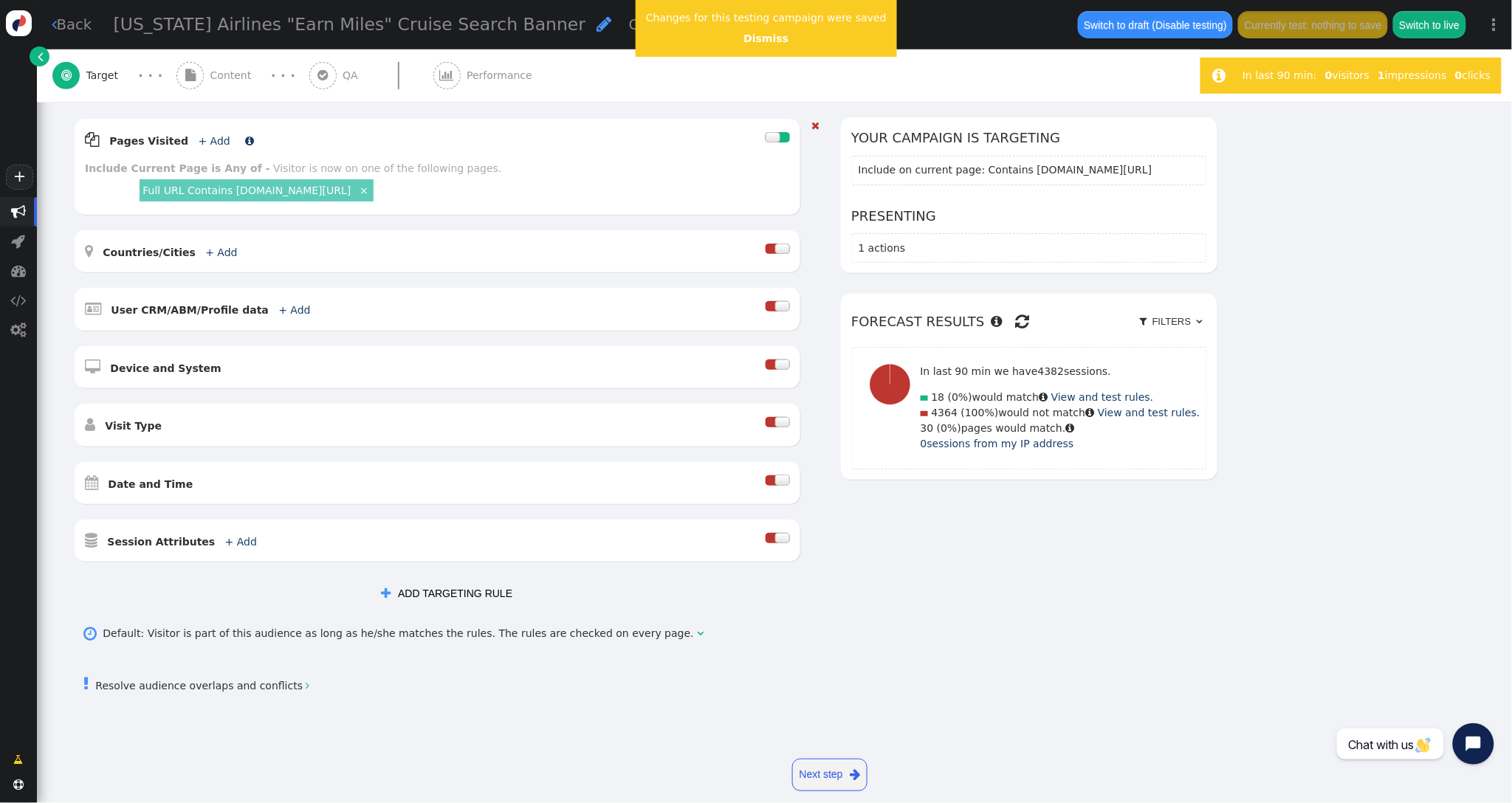
click at [199, 139] on link "+ Add" at bounding box center [214, 141] width 32 height 12
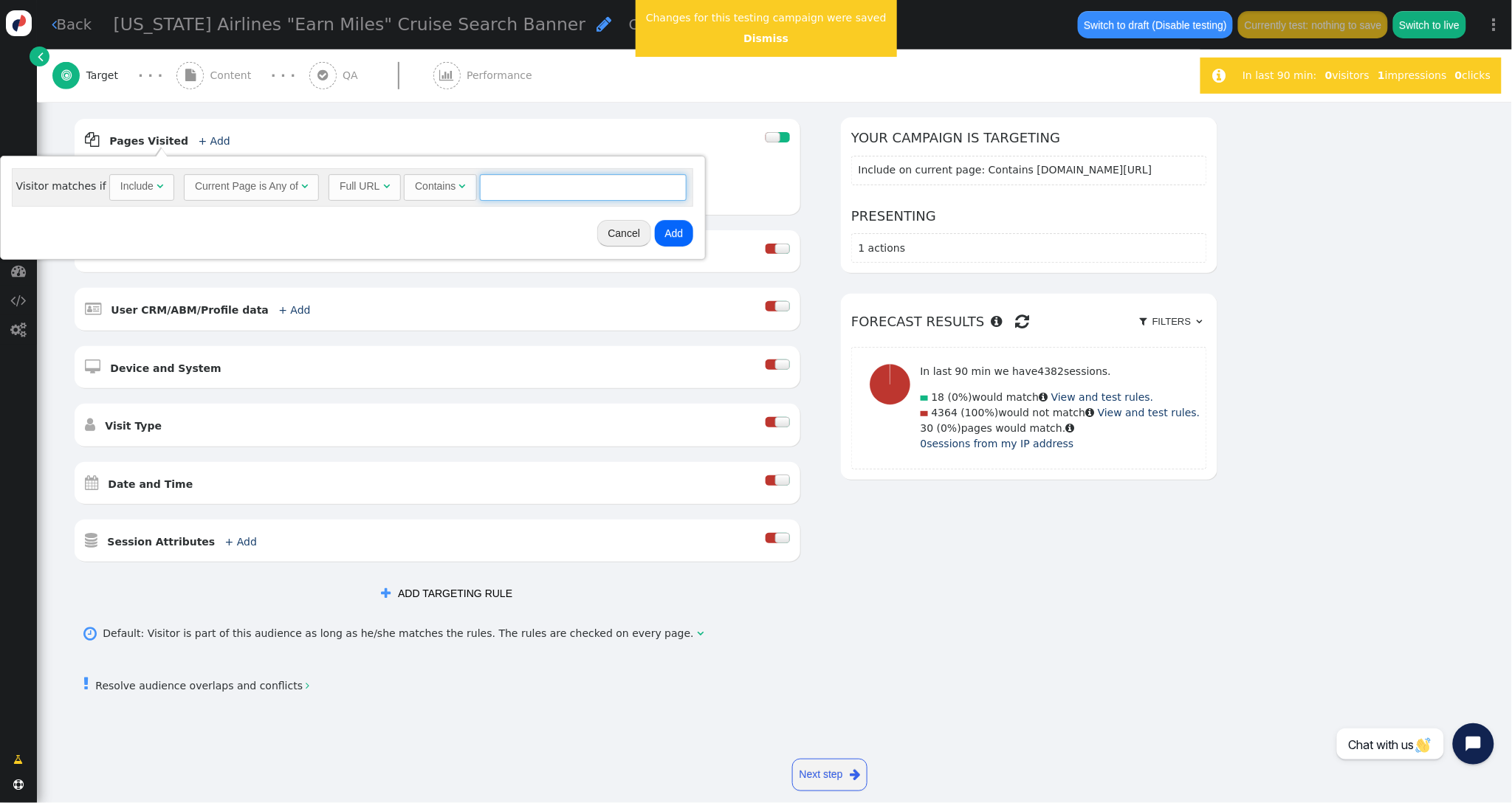
click at [537, 188] on input "text" at bounding box center [583, 187] width 207 height 27
type input "[DOMAIN_NAME][URL]"
click at [667, 242] on button "Add" at bounding box center [674, 233] width 39 height 27
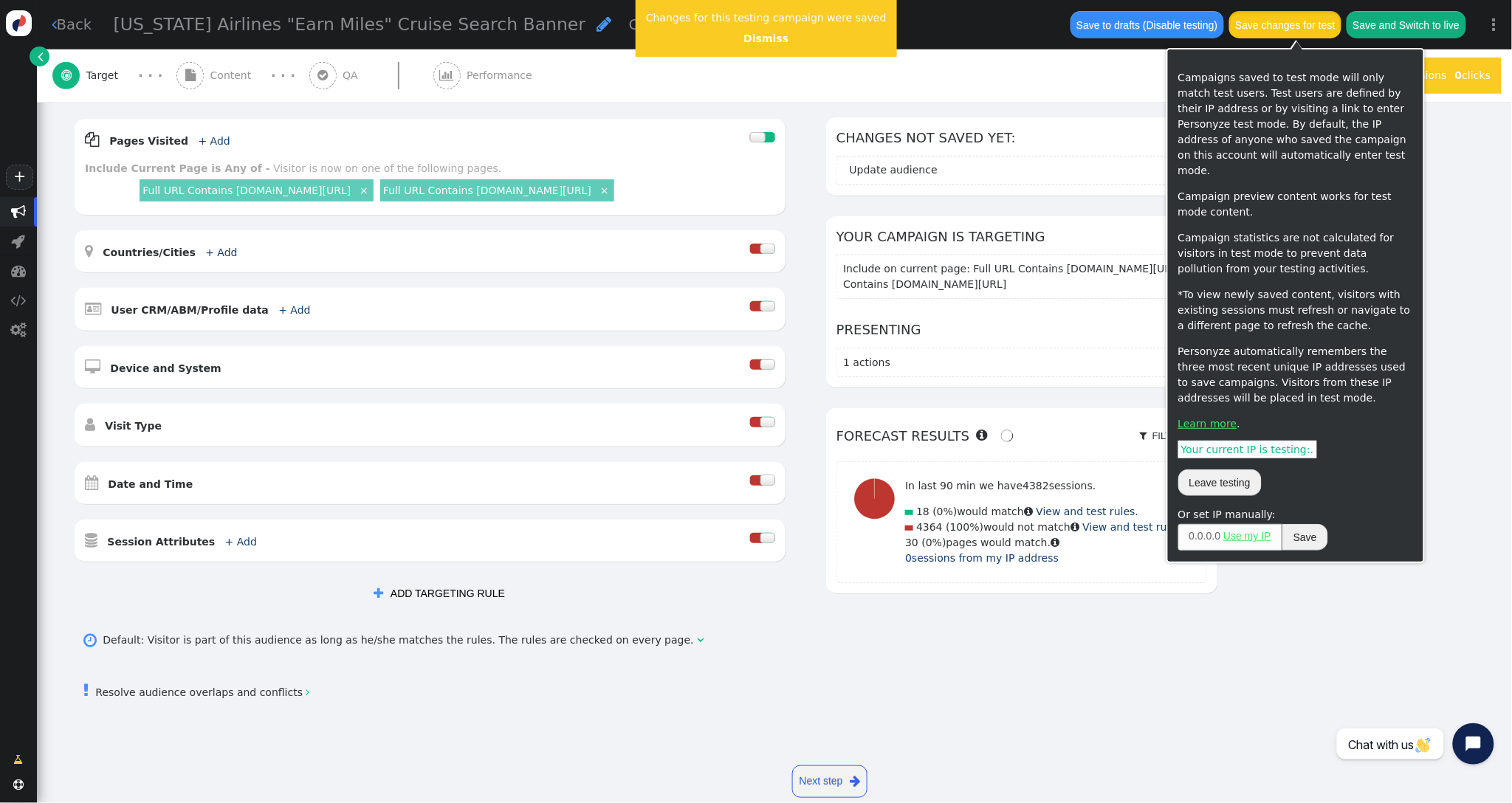
click at [1272, 27] on button "Save changes for test" at bounding box center [1285, 24] width 112 height 27
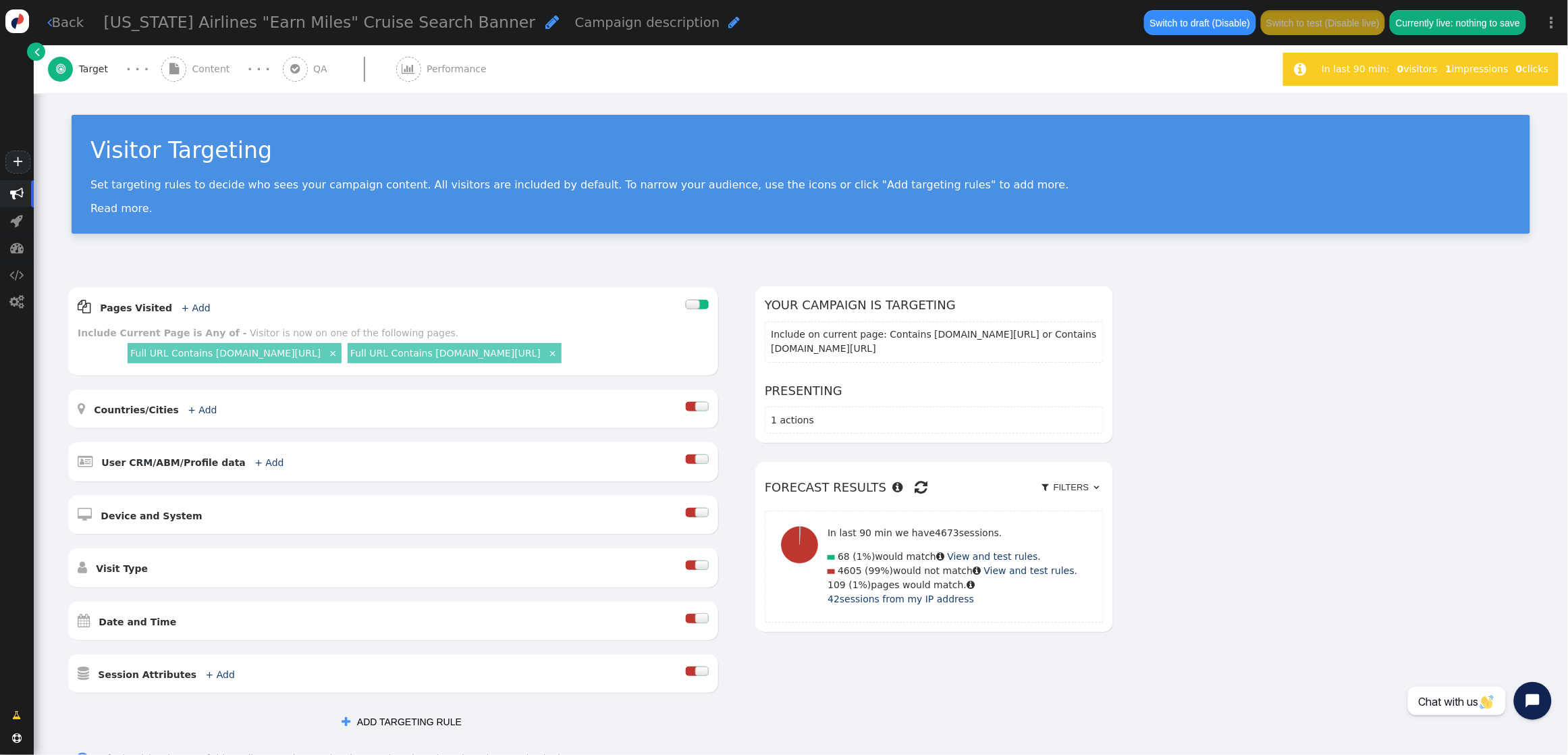
click at [214, 73] on span "Content" at bounding box center [214, 69] width 43 height 14
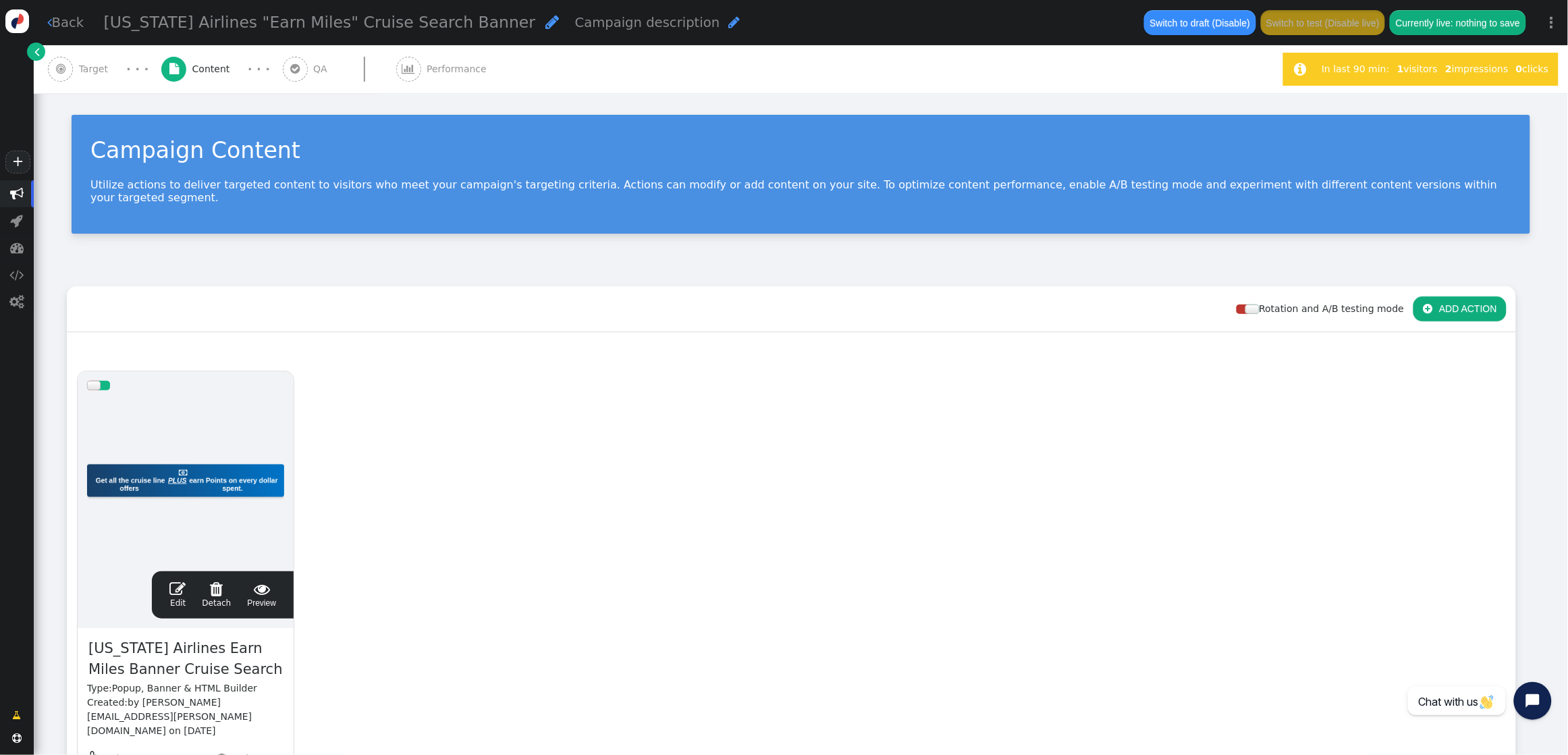
click at [176, 581] on span "" at bounding box center [178, 589] width 16 height 16
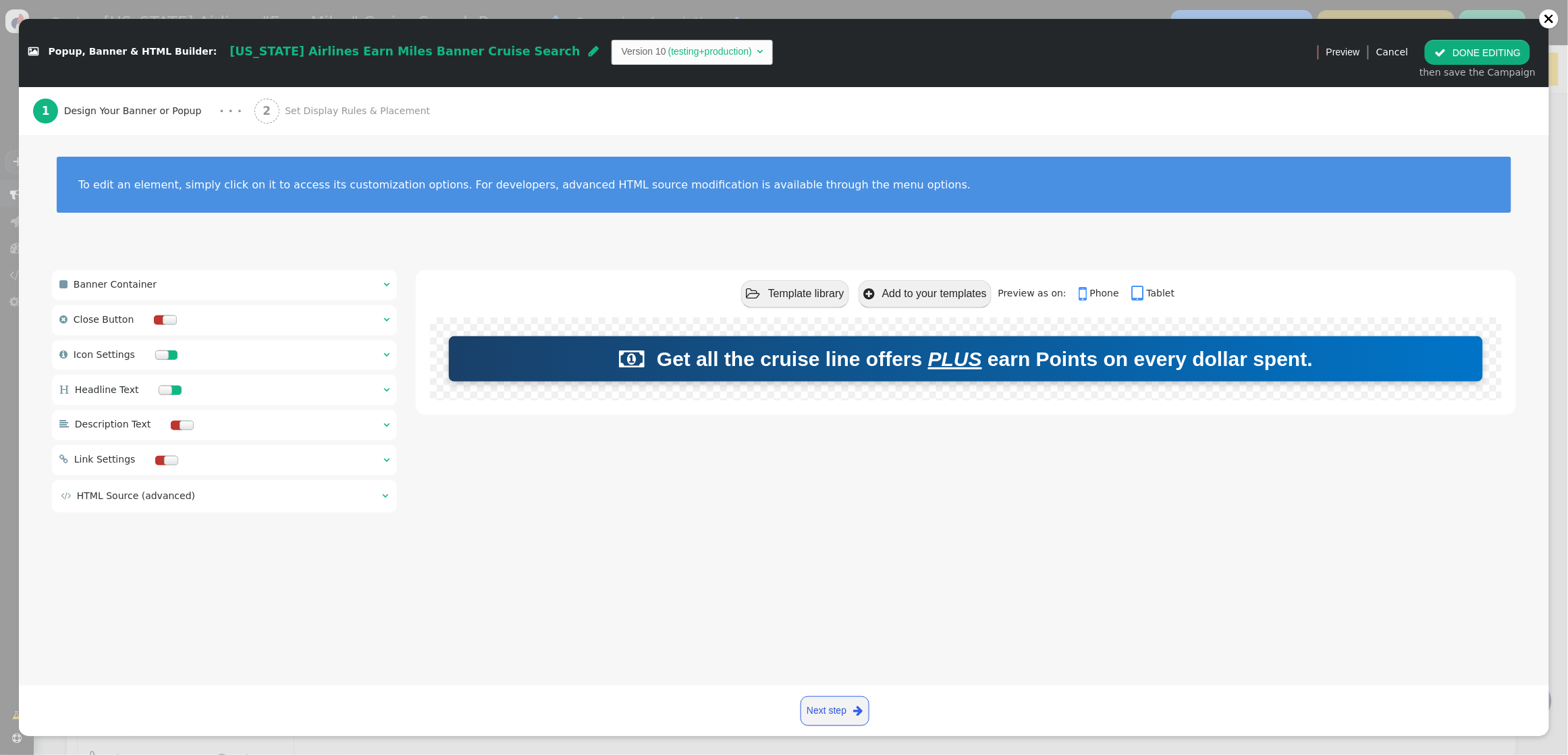
click at [384, 284] on span "" at bounding box center [386, 284] width 6 height 9
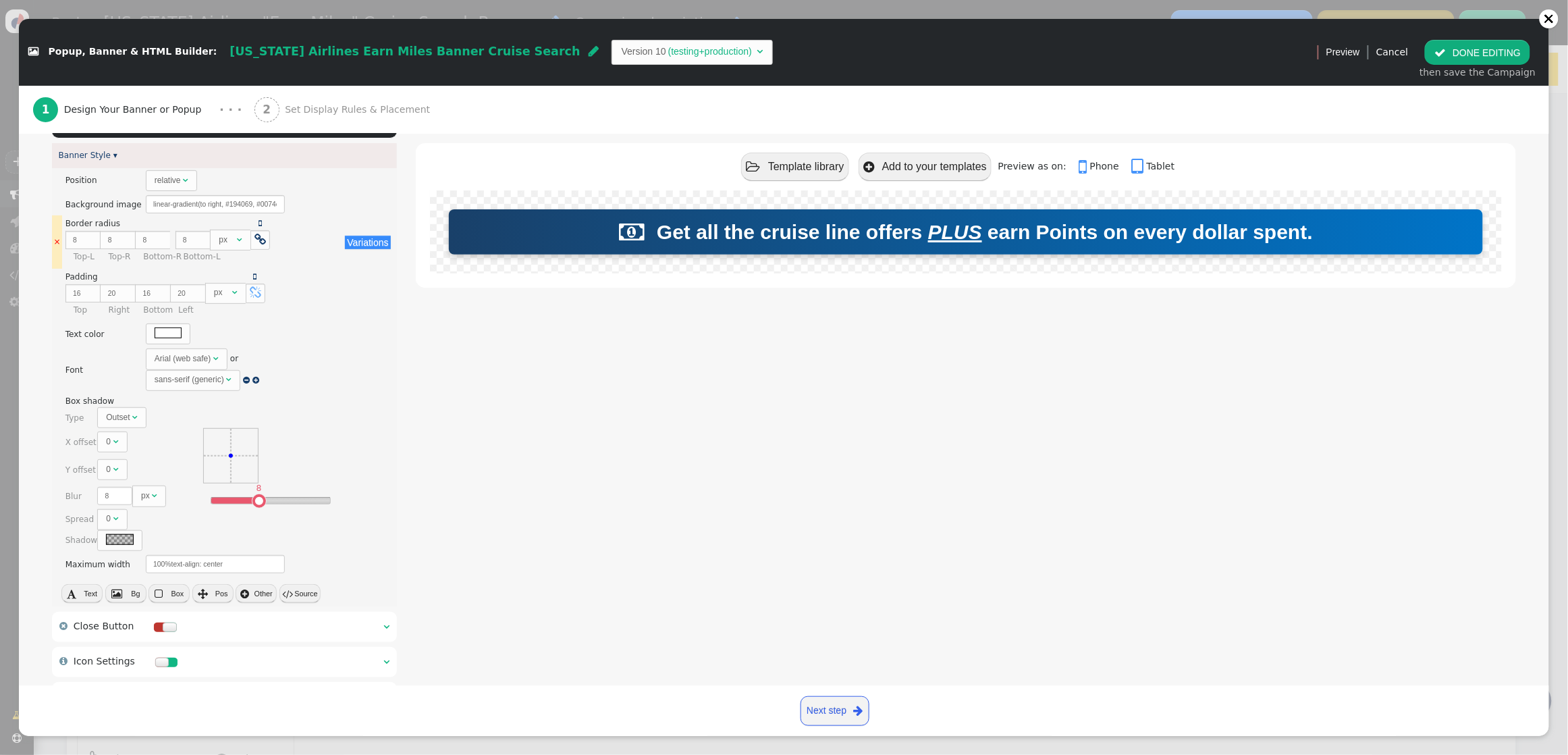
scroll to position [173, 0]
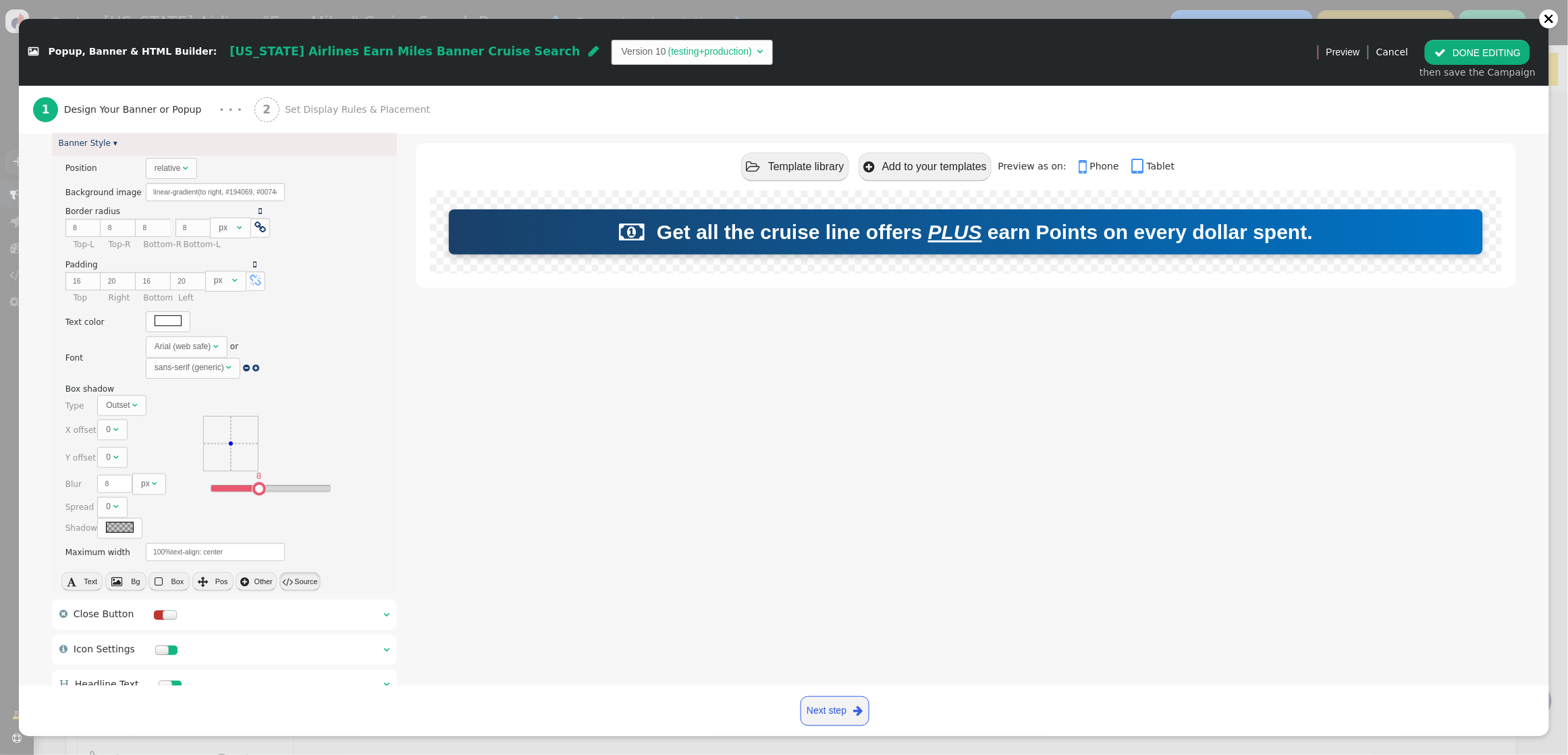
click at [298, 579] on button " Source" at bounding box center [300, 581] width 41 height 19
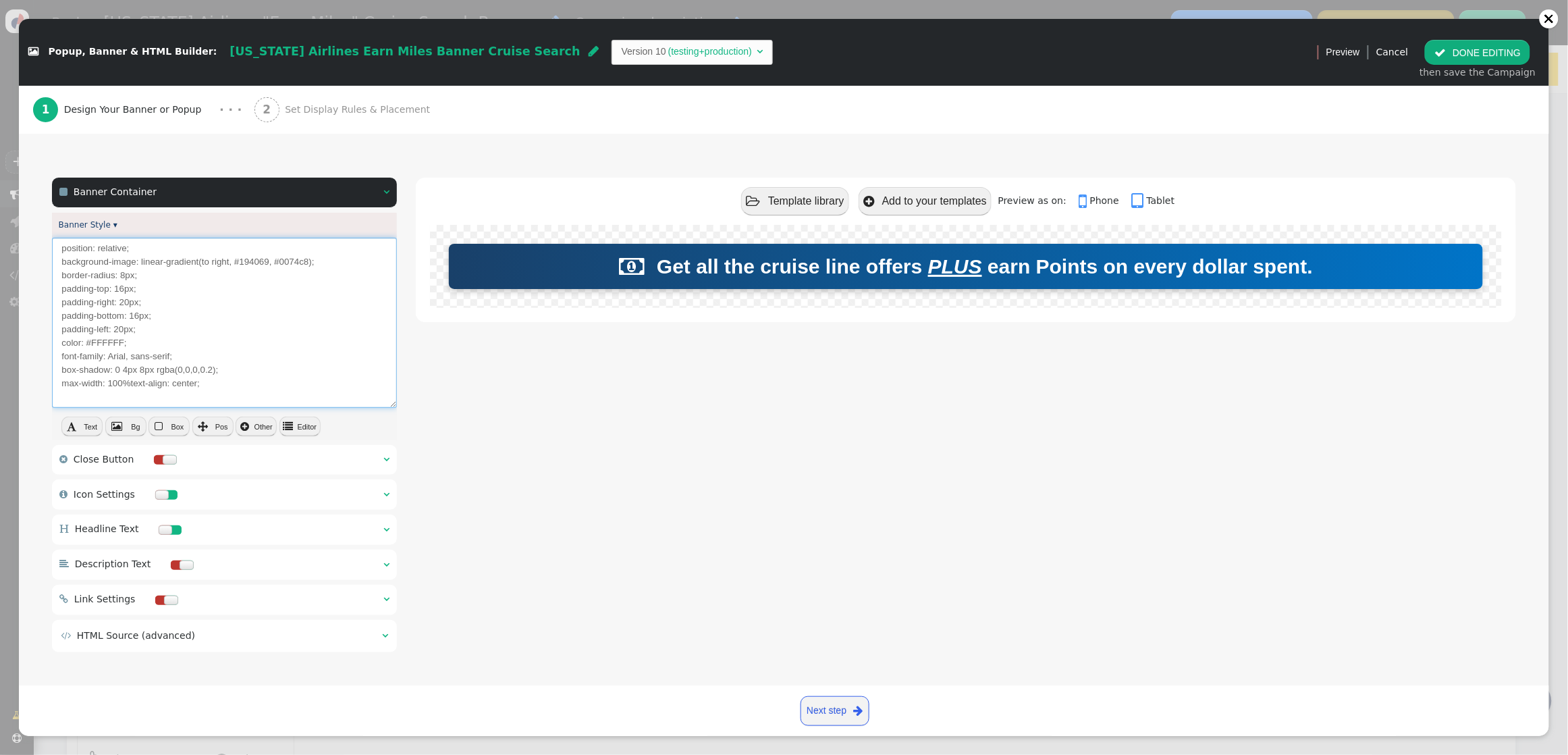
click at [243, 387] on textarea "position: relative; background-image: linear-gradient(to right, #194069, #0074c…" at bounding box center [224, 323] width 345 height 170
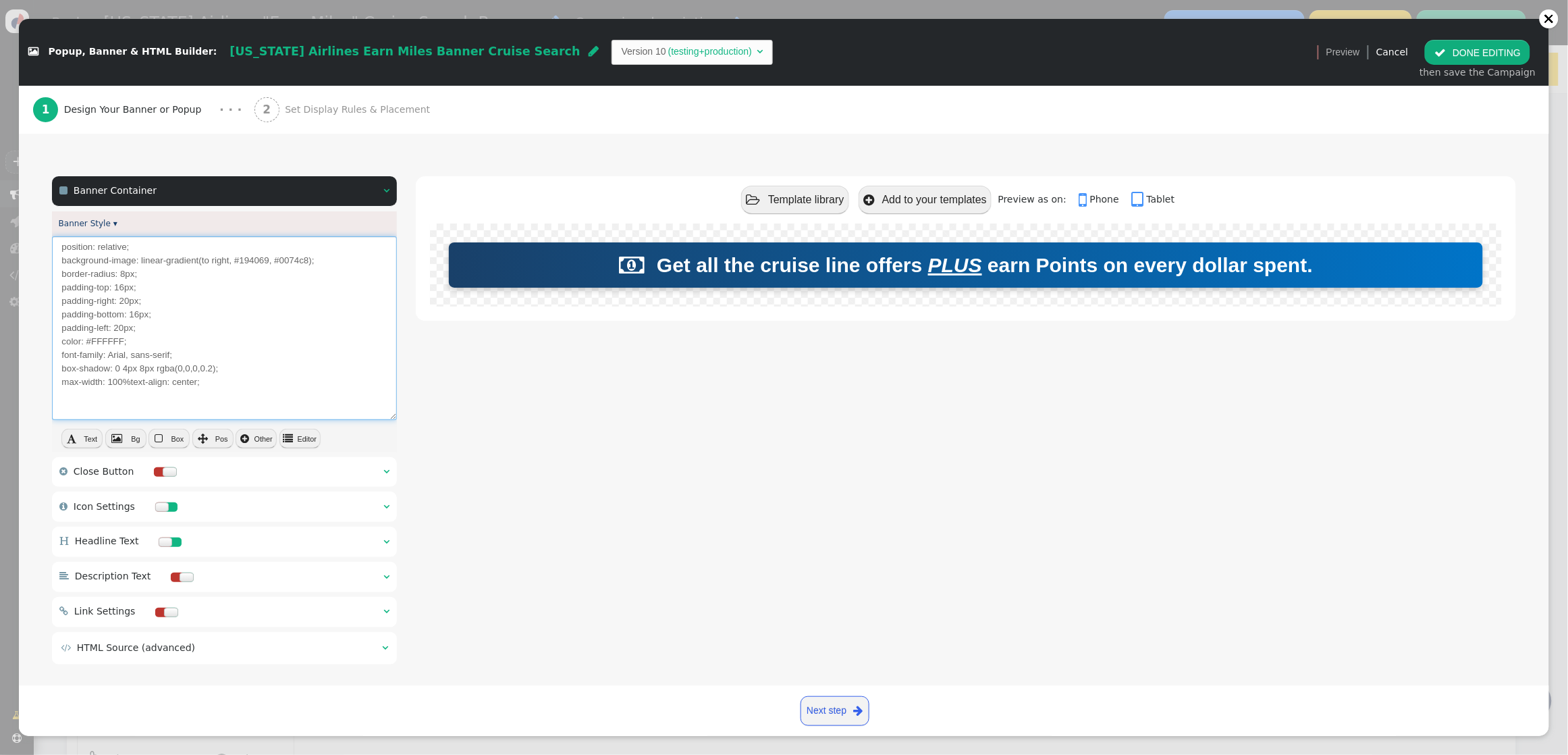
click at [131, 384] on textarea "position: relative; background-image: linear-gradient(to right, #194069, #0074c…" at bounding box center [224, 328] width 345 height 184
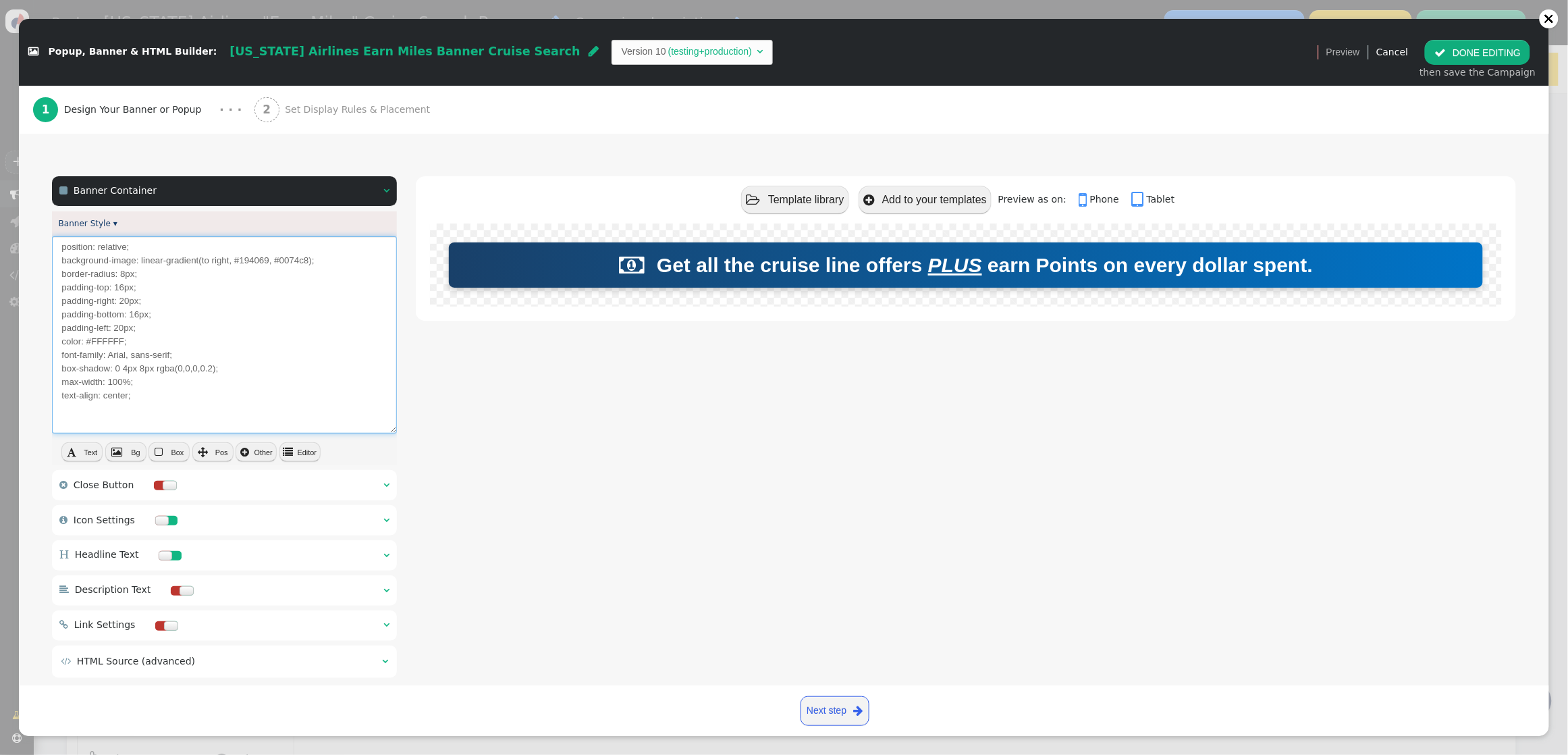
drag, startPoint x: 130, startPoint y: 385, endPoint x: 109, endPoint y: 385, distance: 21.0
click at [109, 385] on textarea "position: relative; background-image: linear-gradient(to right, #194069, #0074c…" at bounding box center [224, 335] width 345 height 197
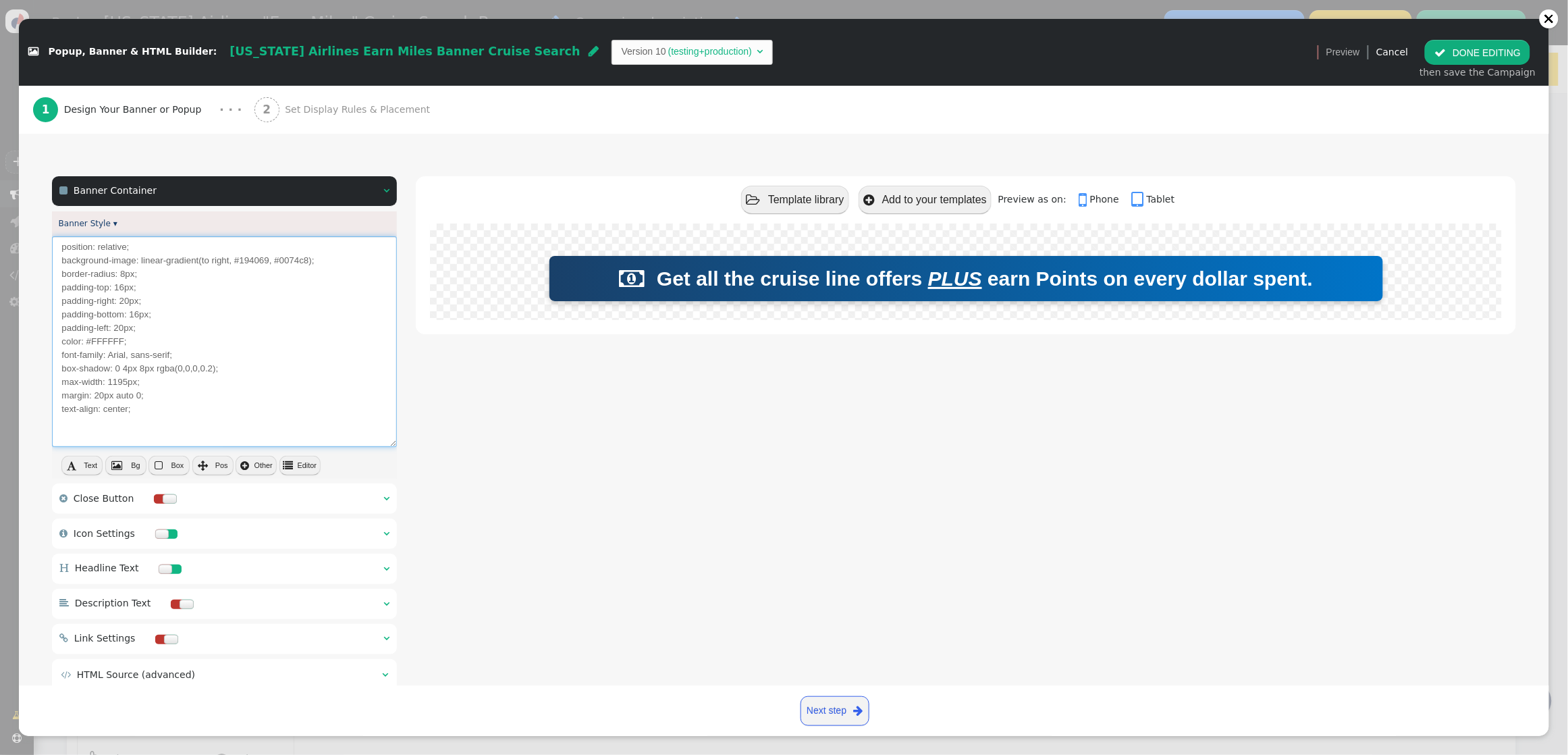
type textarea "position: relative; background-image: linear-gradient(to right, #194069, #0074c…"
click at [1382, 47] on span "" at bounding box center [1440, 53] width 11 height 11
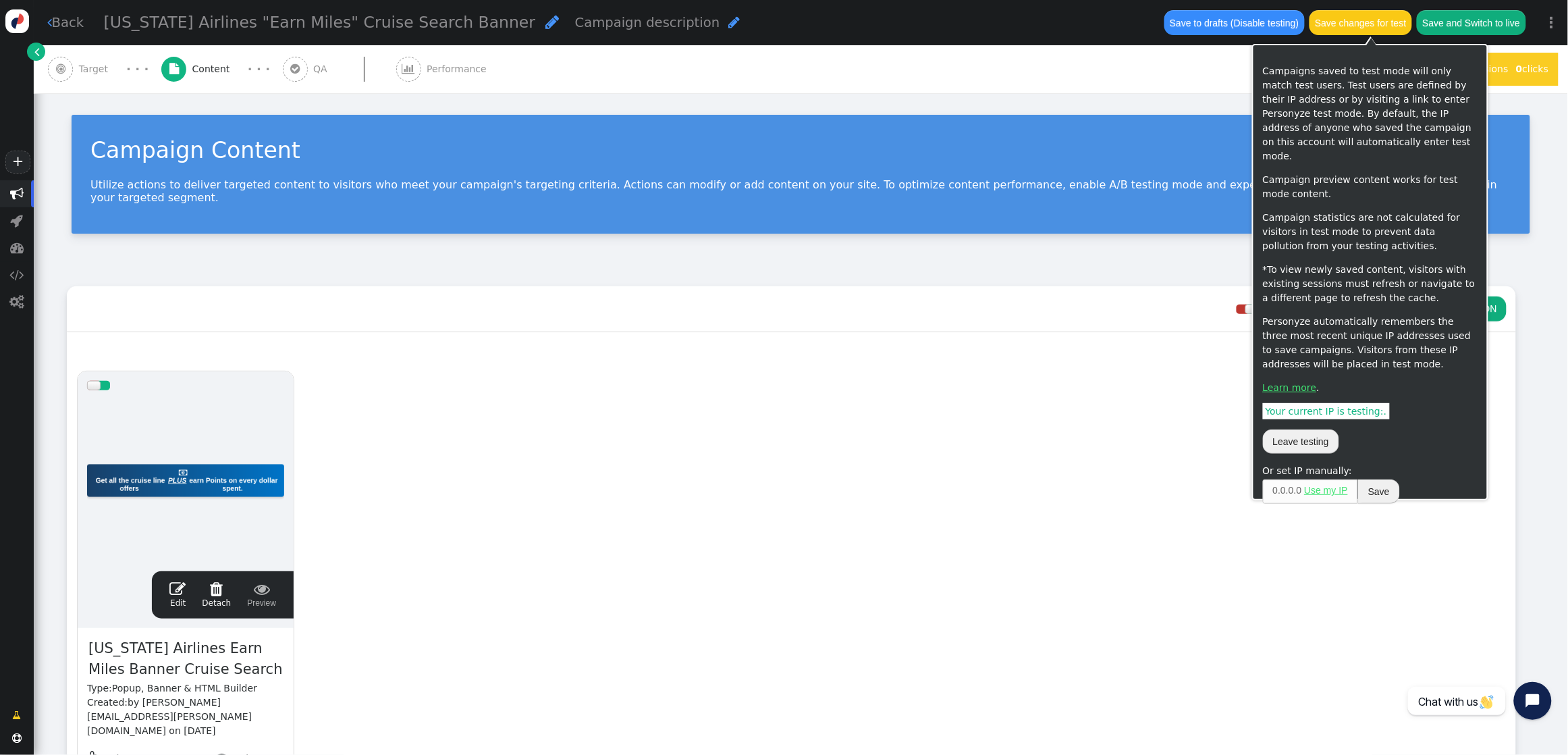
click at [1358, 26] on button "Save changes for test" at bounding box center [1361, 22] width 103 height 24
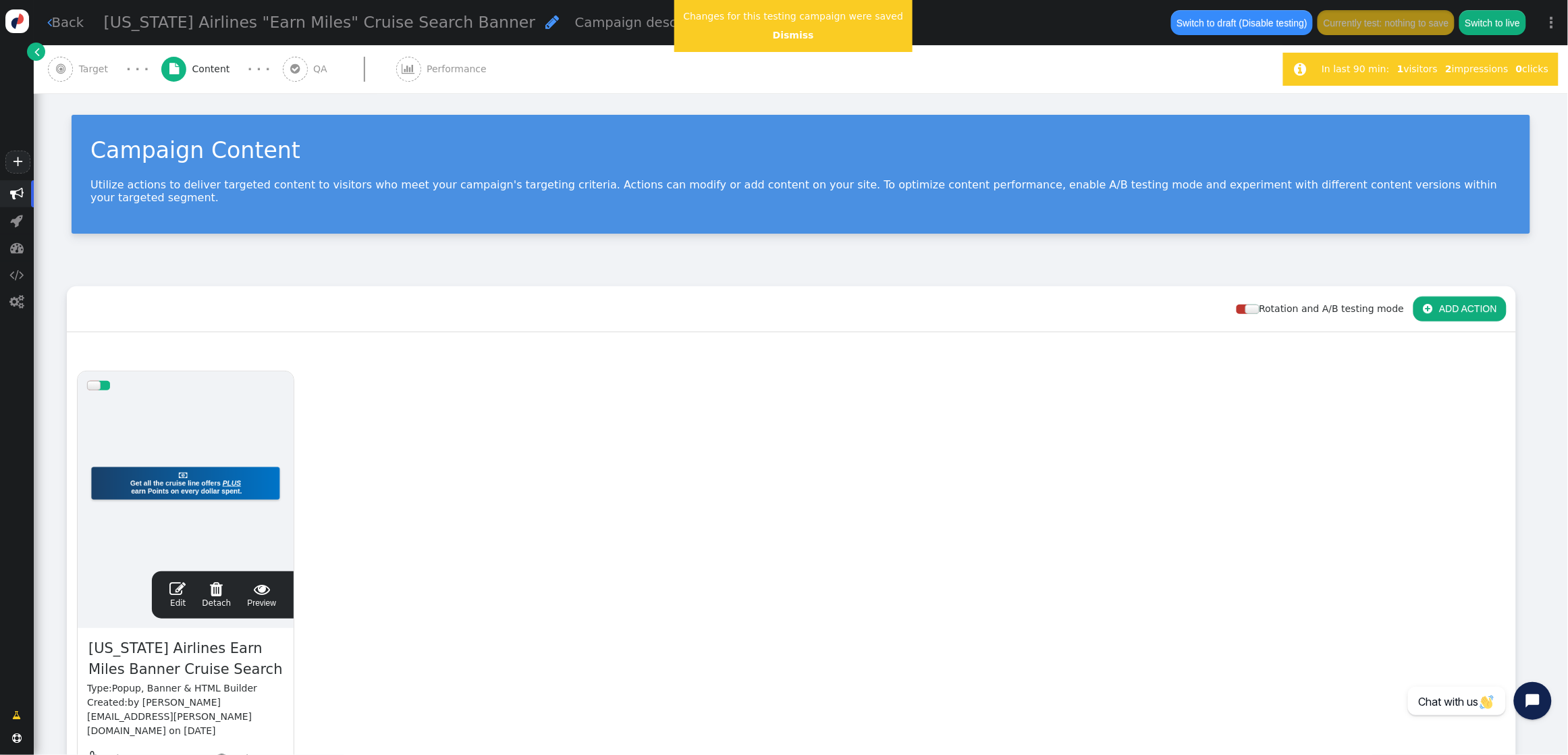
click at [174, 581] on span "" at bounding box center [178, 589] width 16 height 16
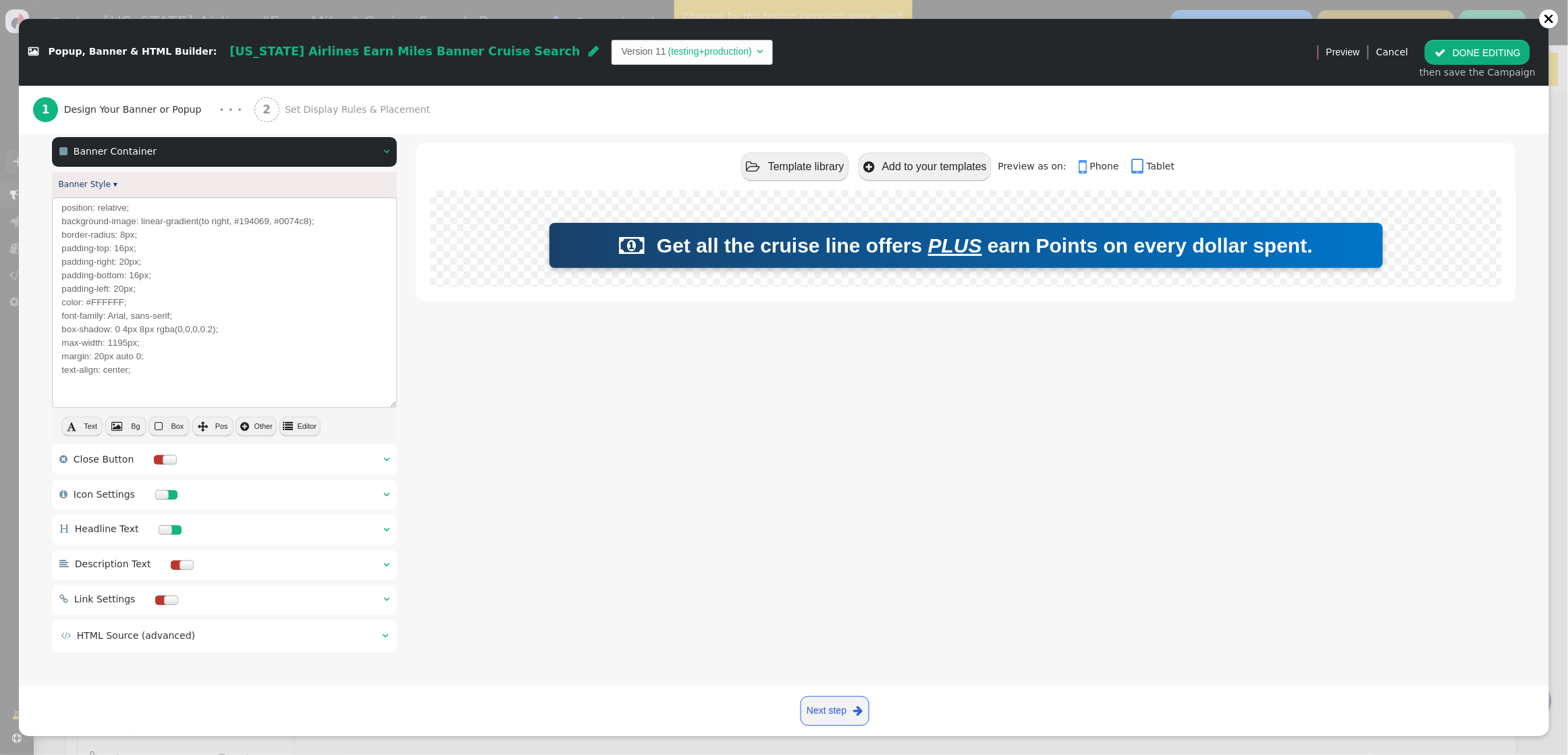
scroll to position [128, 0]
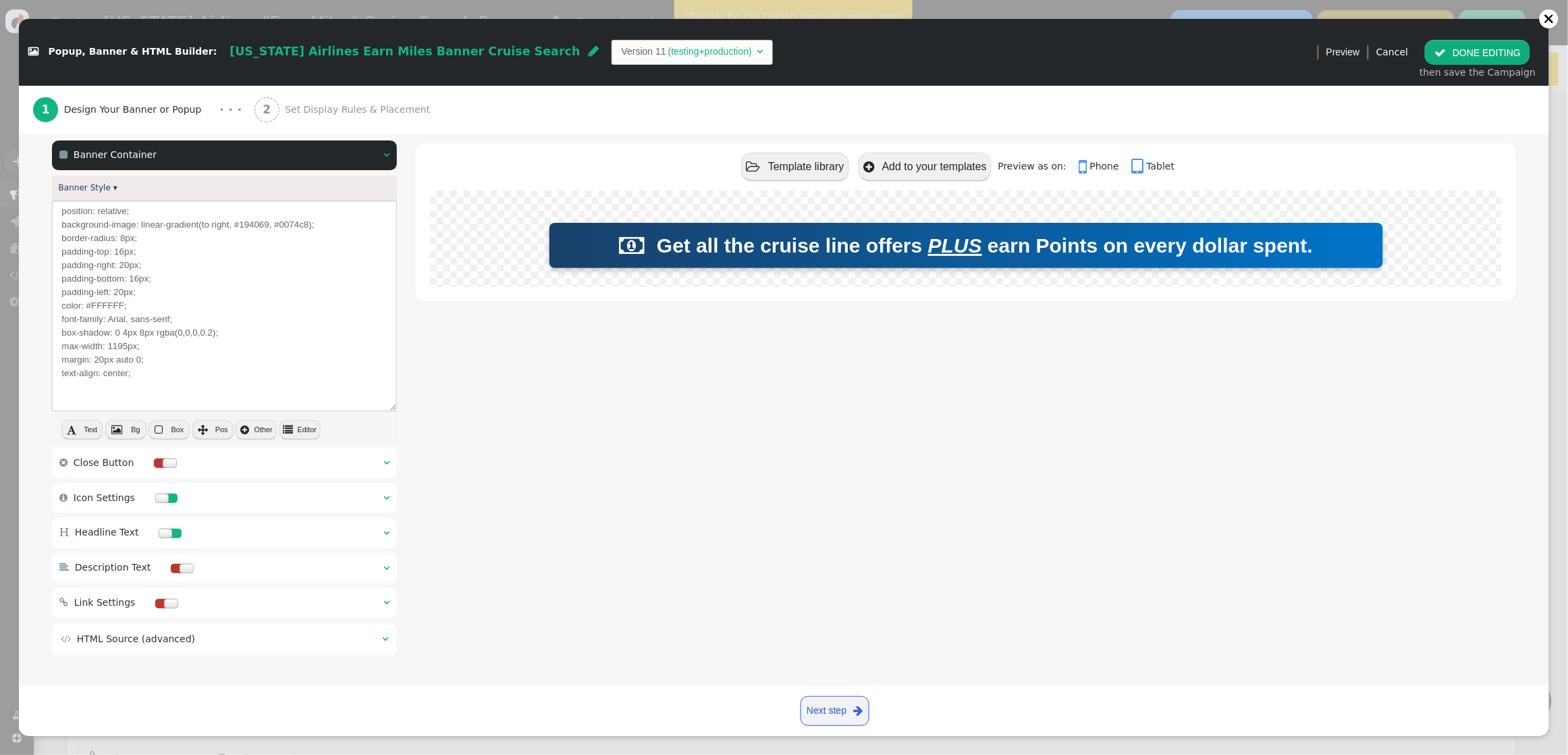
click at [389, 528] on span "" at bounding box center [386, 533] width 6 height 9
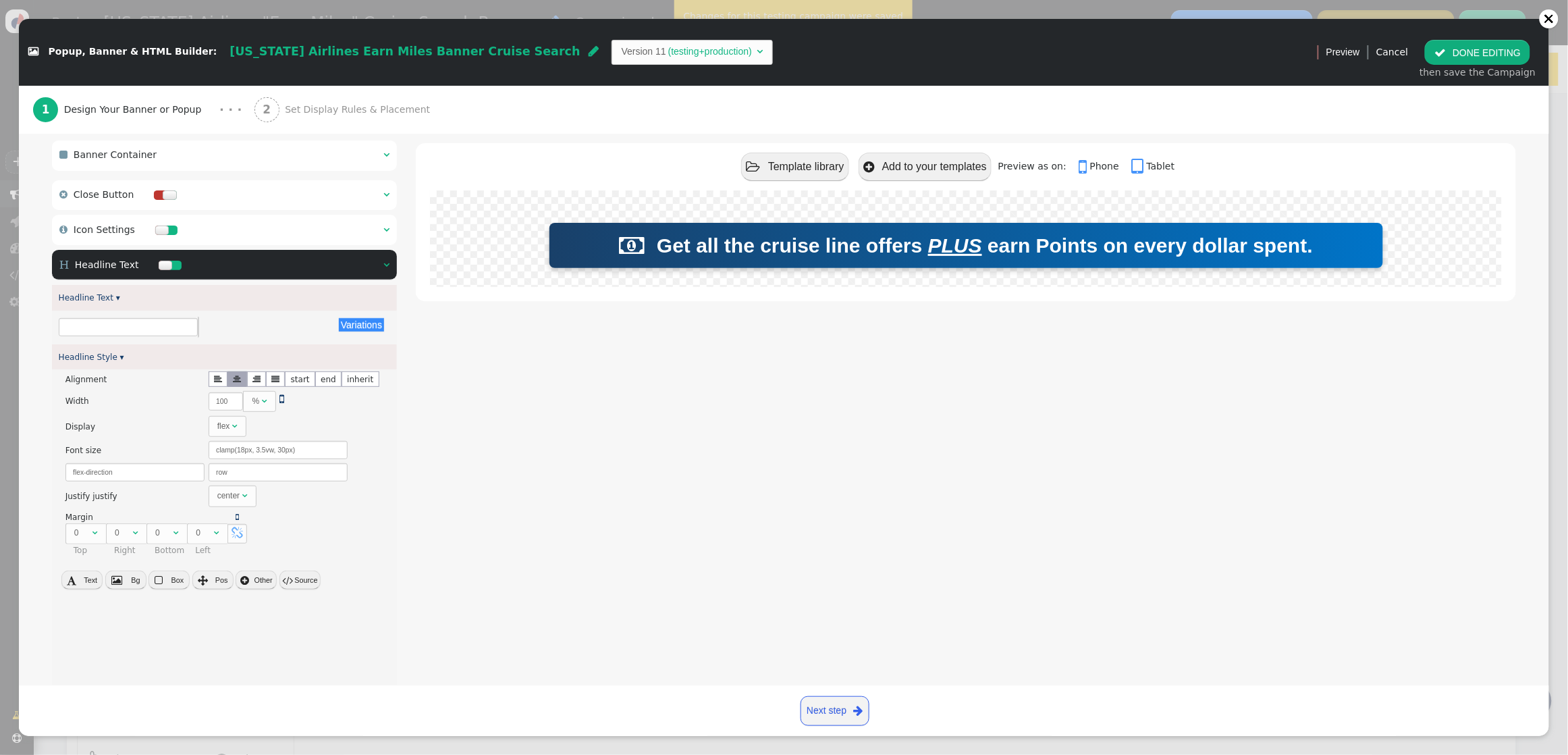
scroll to position [0, 0]
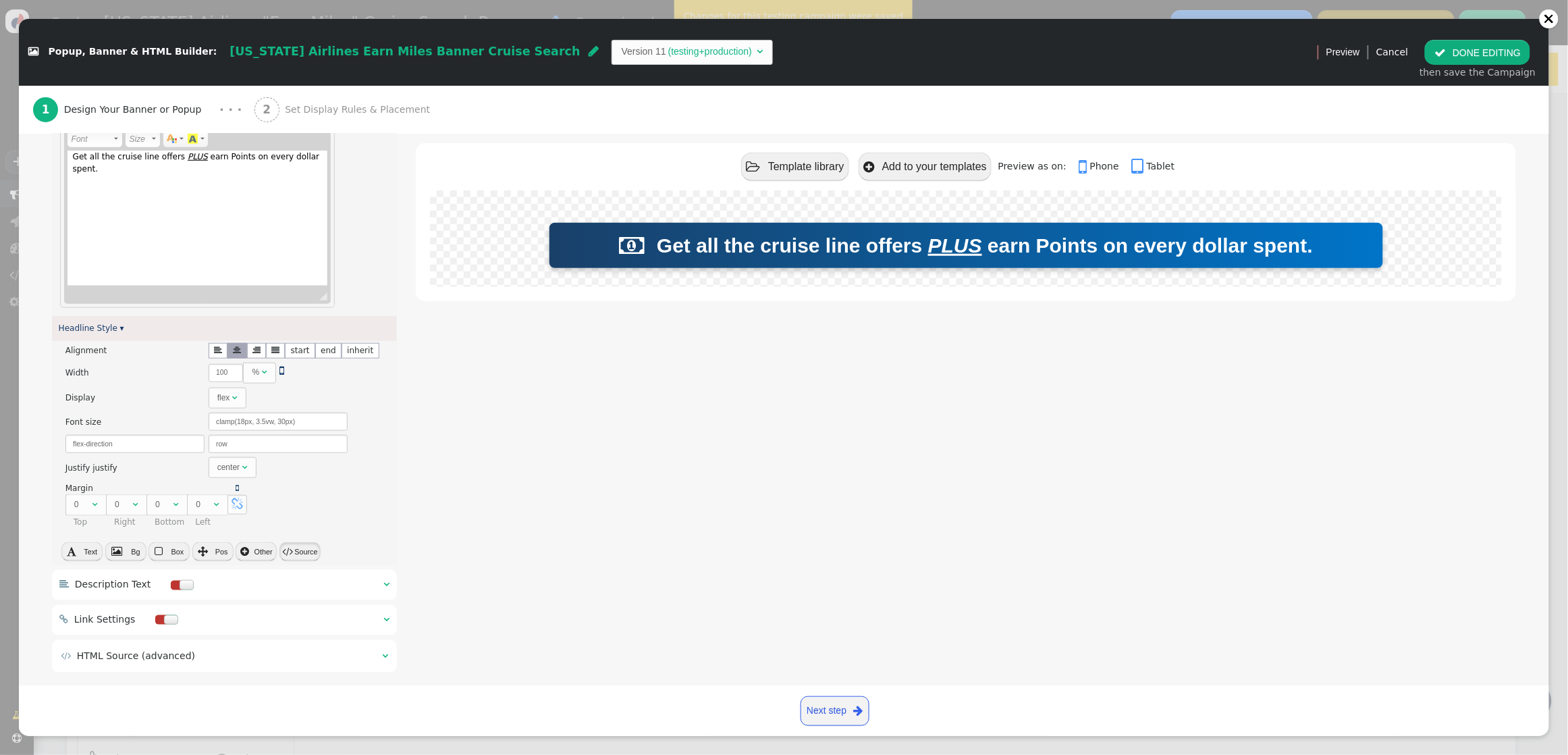
click at [307, 554] on button " Source" at bounding box center [300, 552] width 41 height 19
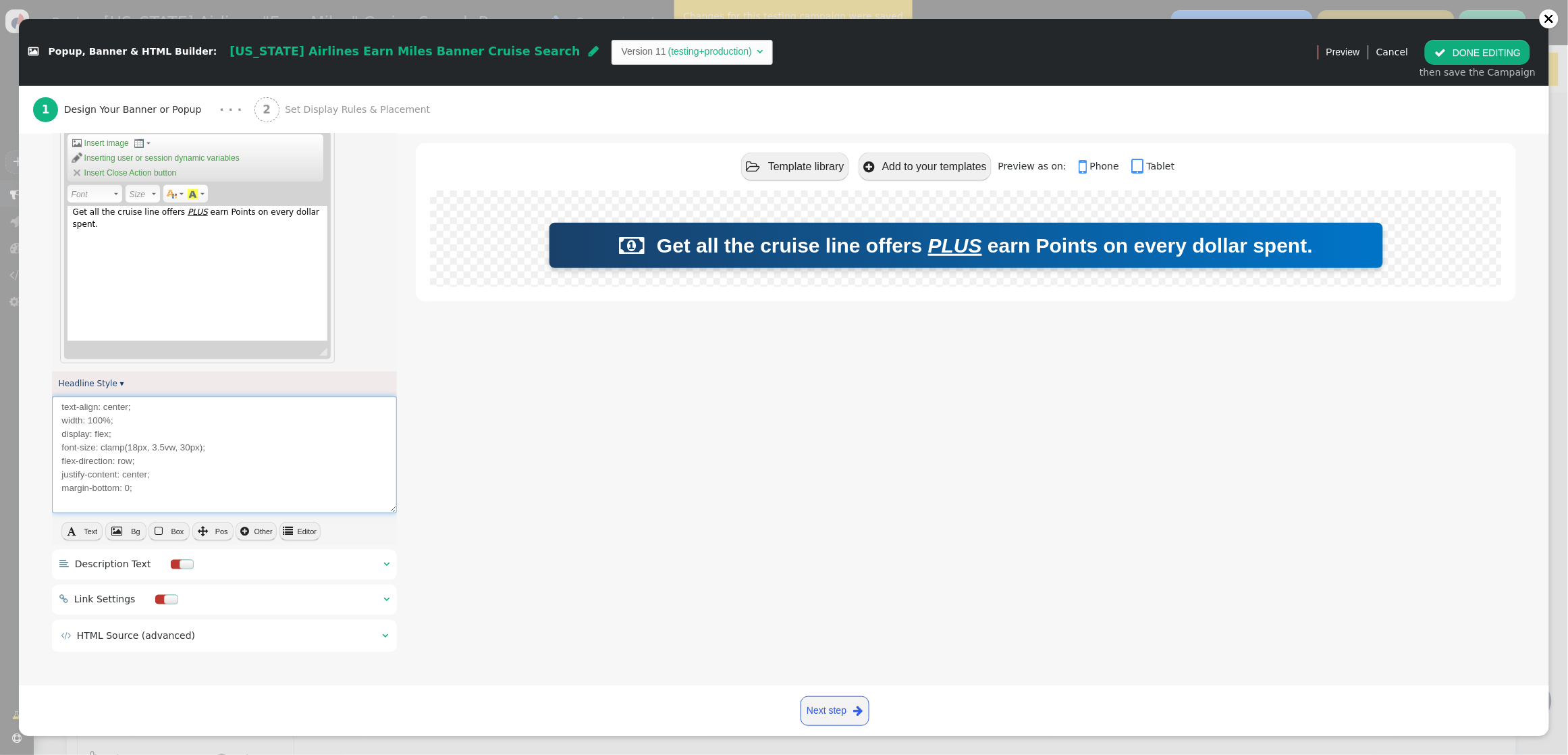
click at [178, 491] on textarea "text-align: center; width: 100%; display: flex; font-size: clamp(18px, 3.5vw, 3…" at bounding box center [224, 454] width 345 height 117
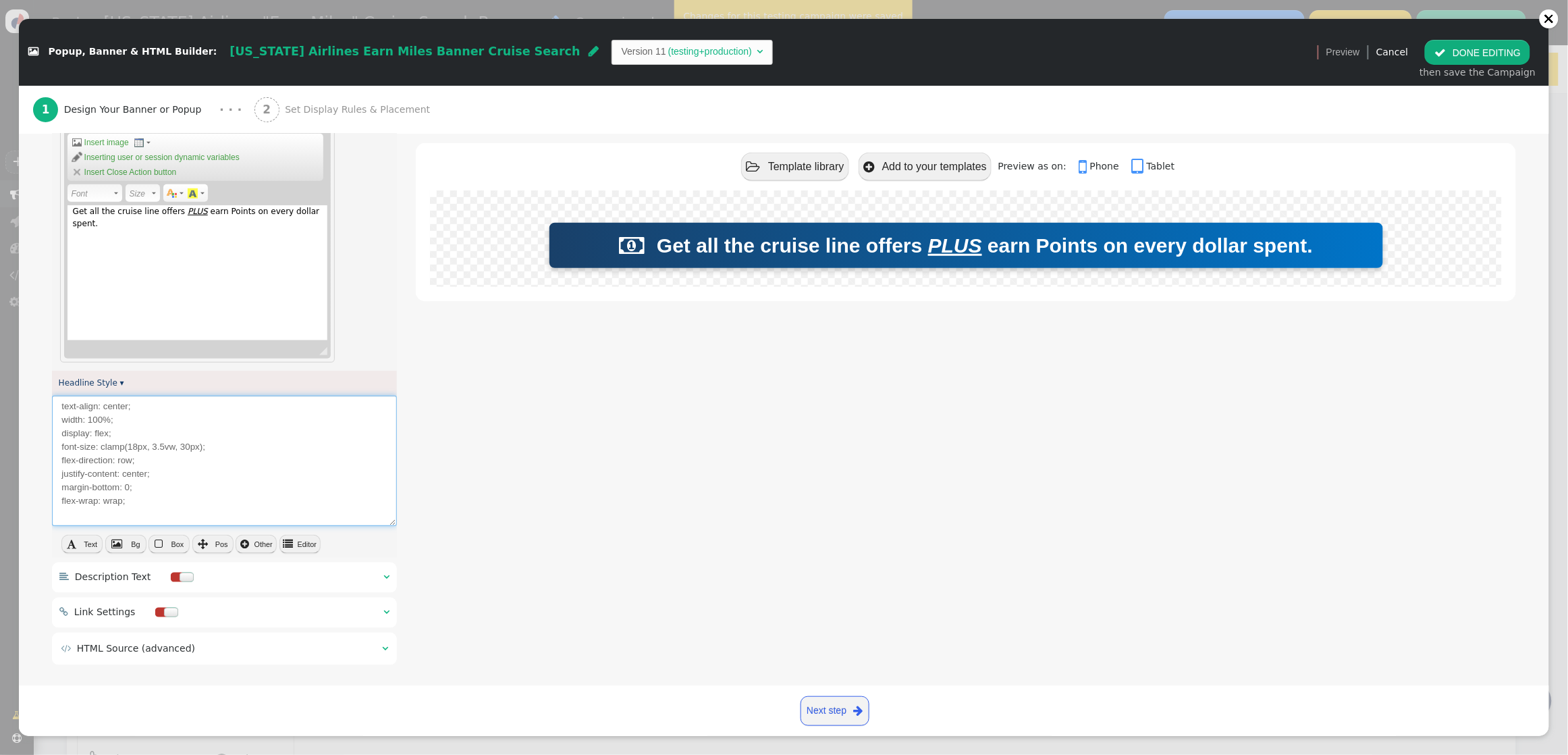
type textarea "text-align: center; width: 100%; display: flex; font-size: clamp(18px, 3.5vw, 3…"
click at [1382, 58] on button " DONE EDITING" at bounding box center [1478, 52] width 105 height 24
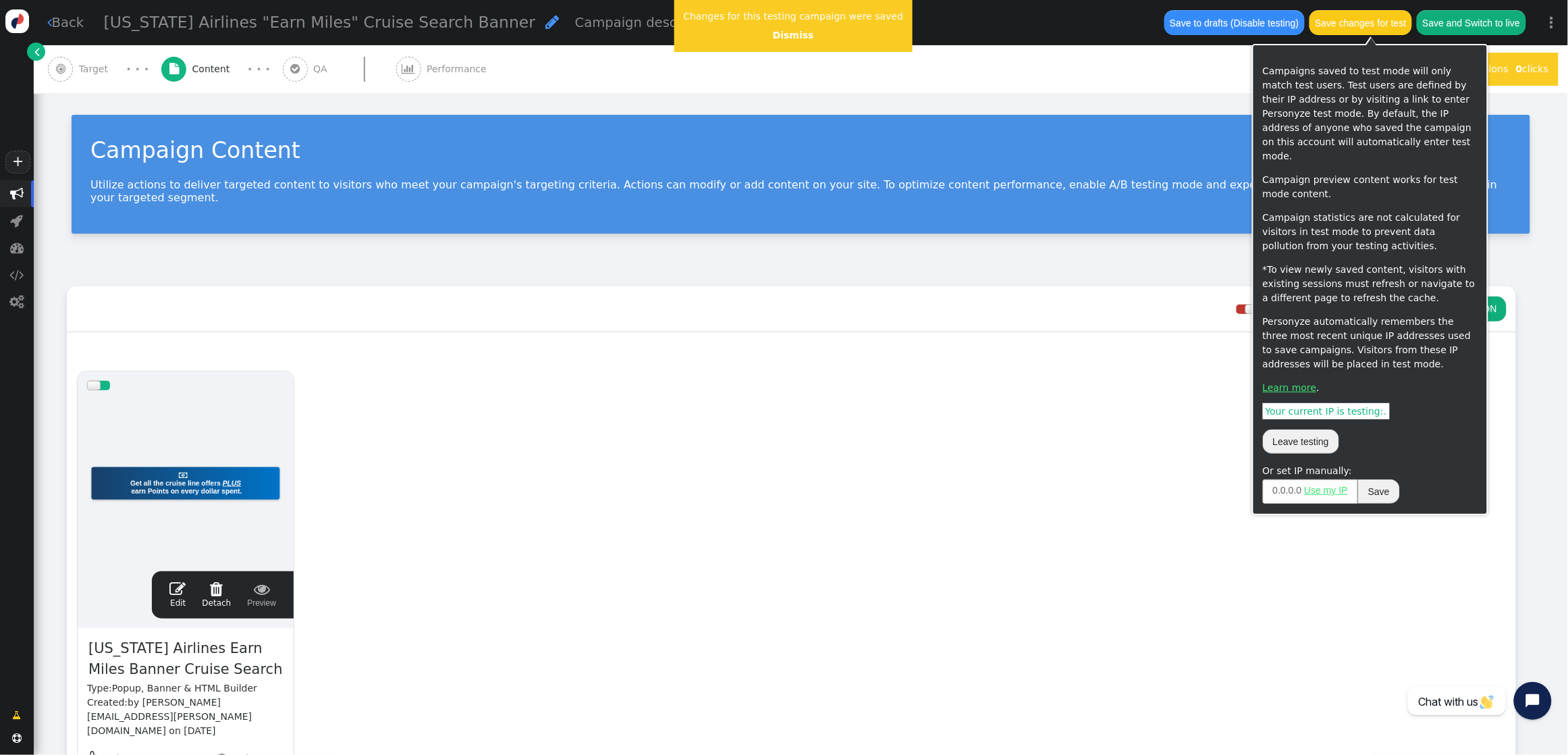
click at [1357, 18] on button "Save changes for test" at bounding box center [1361, 22] width 103 height 24
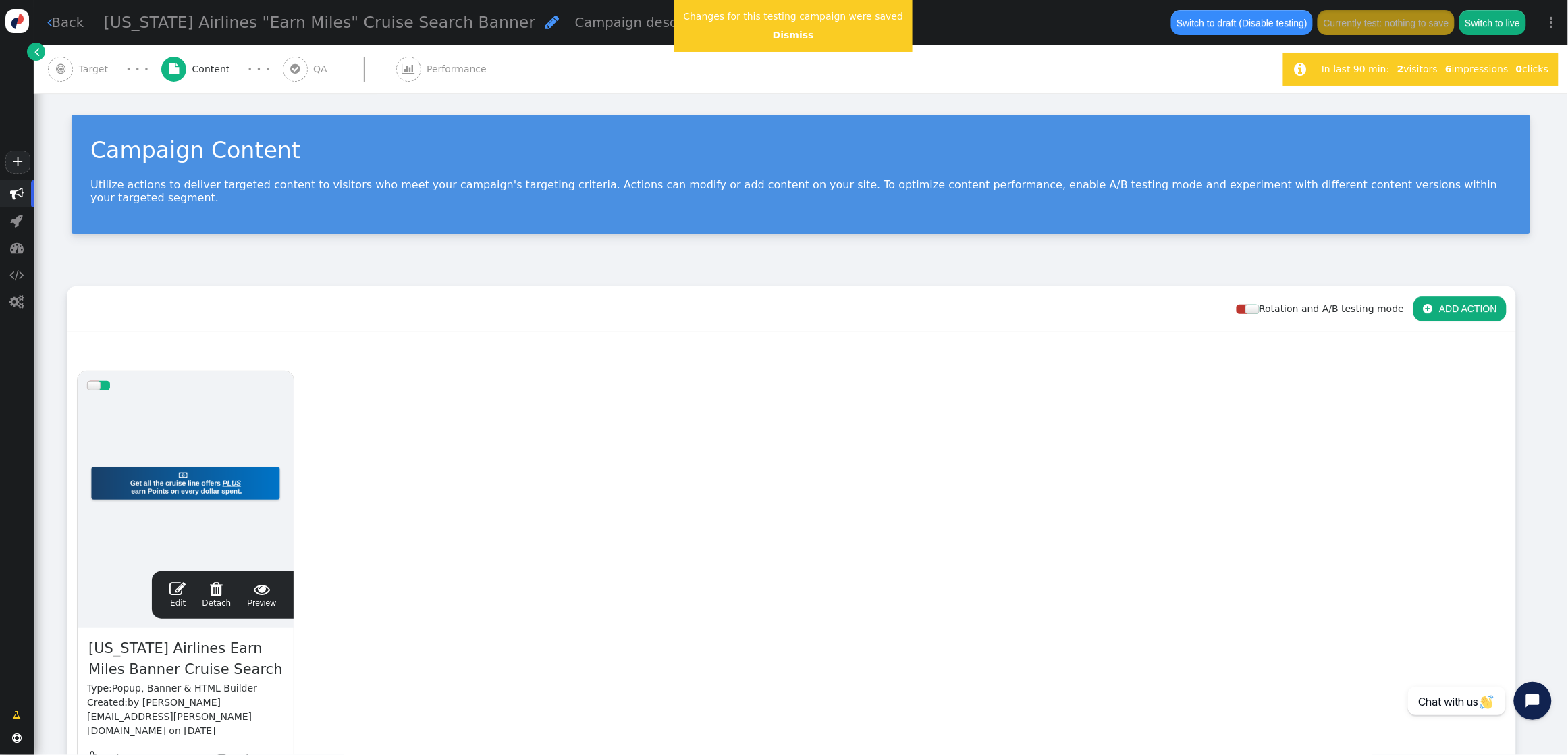
click at [173, 581] on span "" at bounding box center [178, 589] width 16 height 16
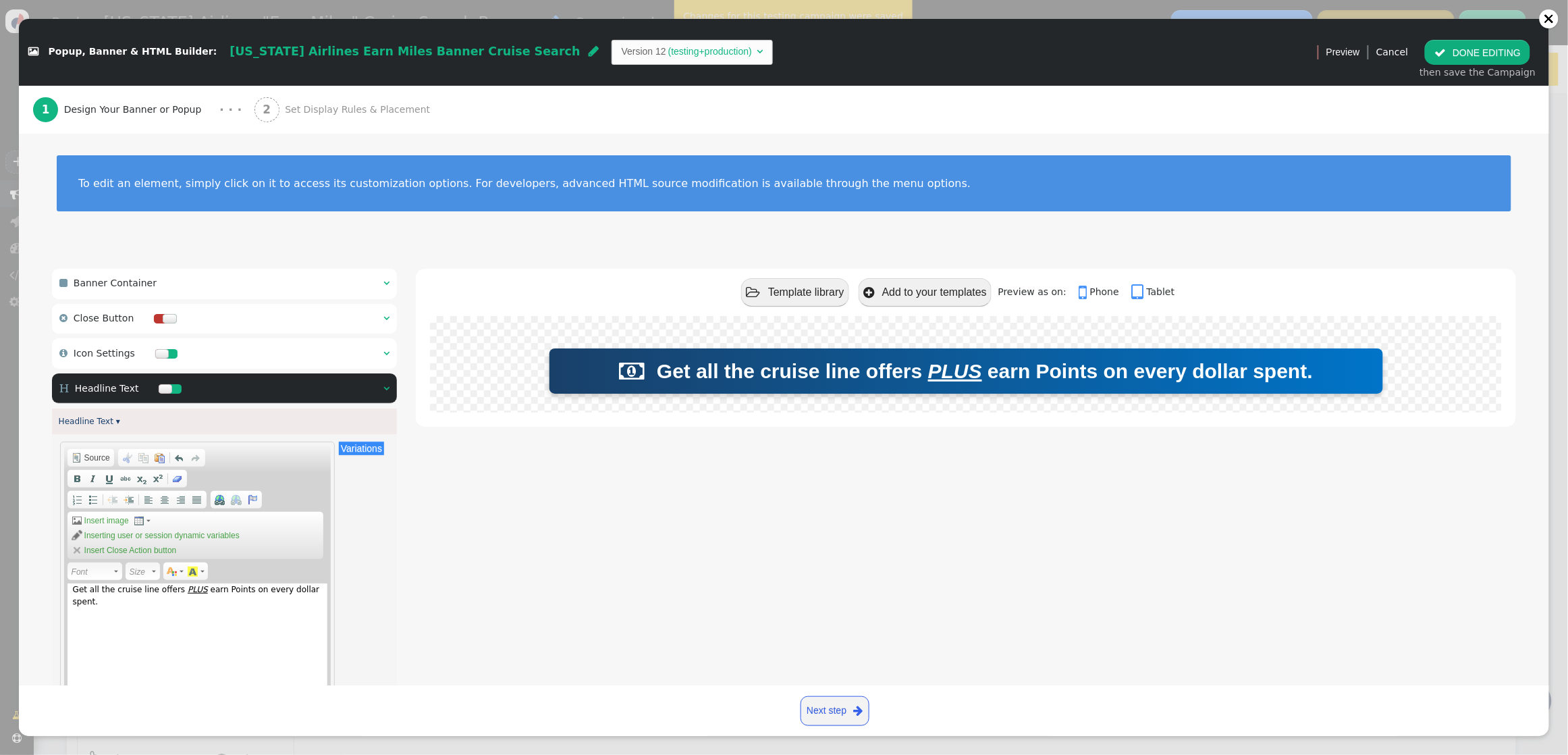
click at [388, 281] on span "" at bounding box center [386, 283] width 6 height 9
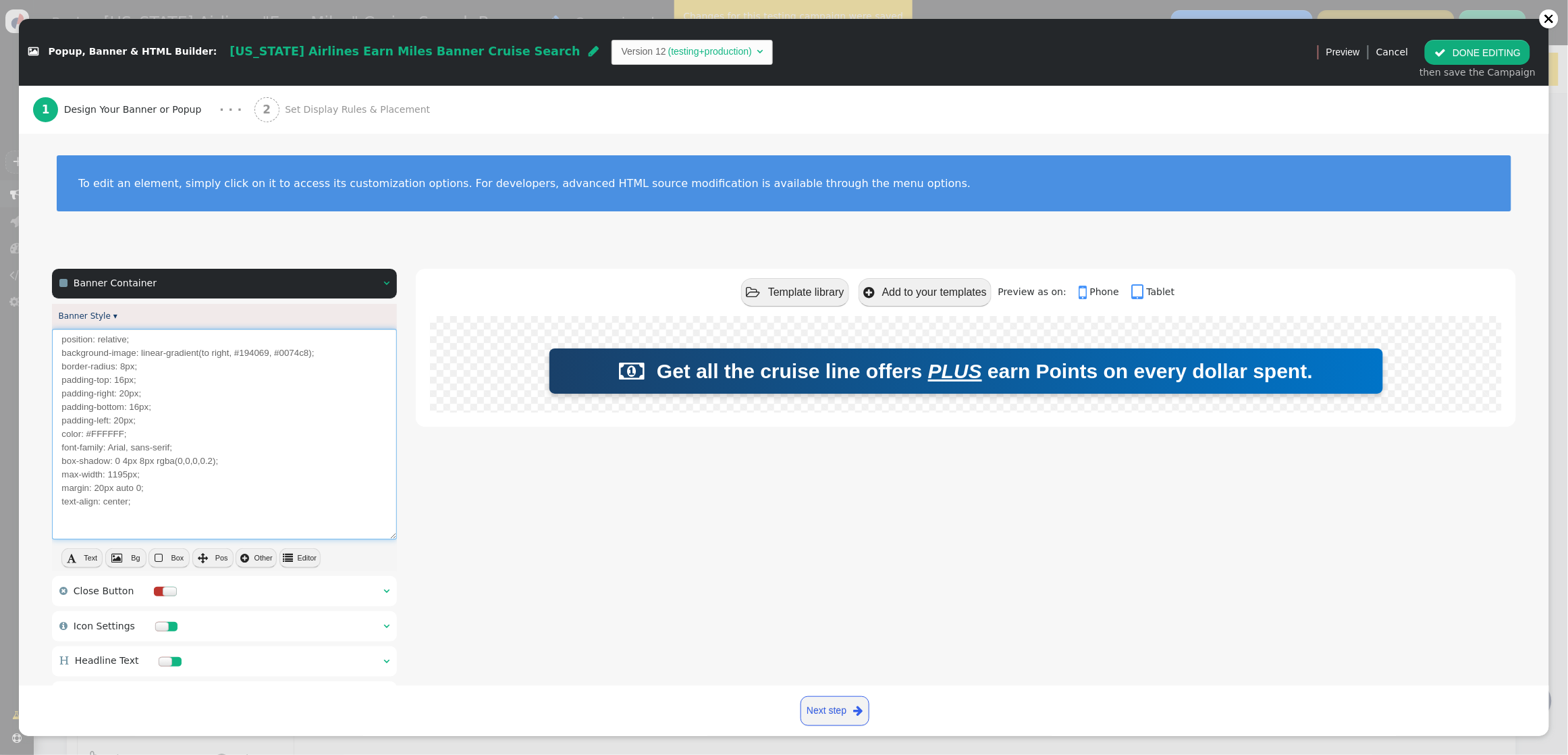
click at [113, 490] on textarea "position: relative; background-image: linear-gradient(to right, #194069, #0074c…" at bounding box center [224, 434] width 345 height 211
drag, startPoint x: 114, startPoint y: 490, endPoint x: 132, endPoint y: 494, distance: 18.4
click at [132, 494] on textarea "position: relative; background-image: linear-gradient(to right, #194069, #0074c…" at bounding box center [224, 434] width 345 height 211
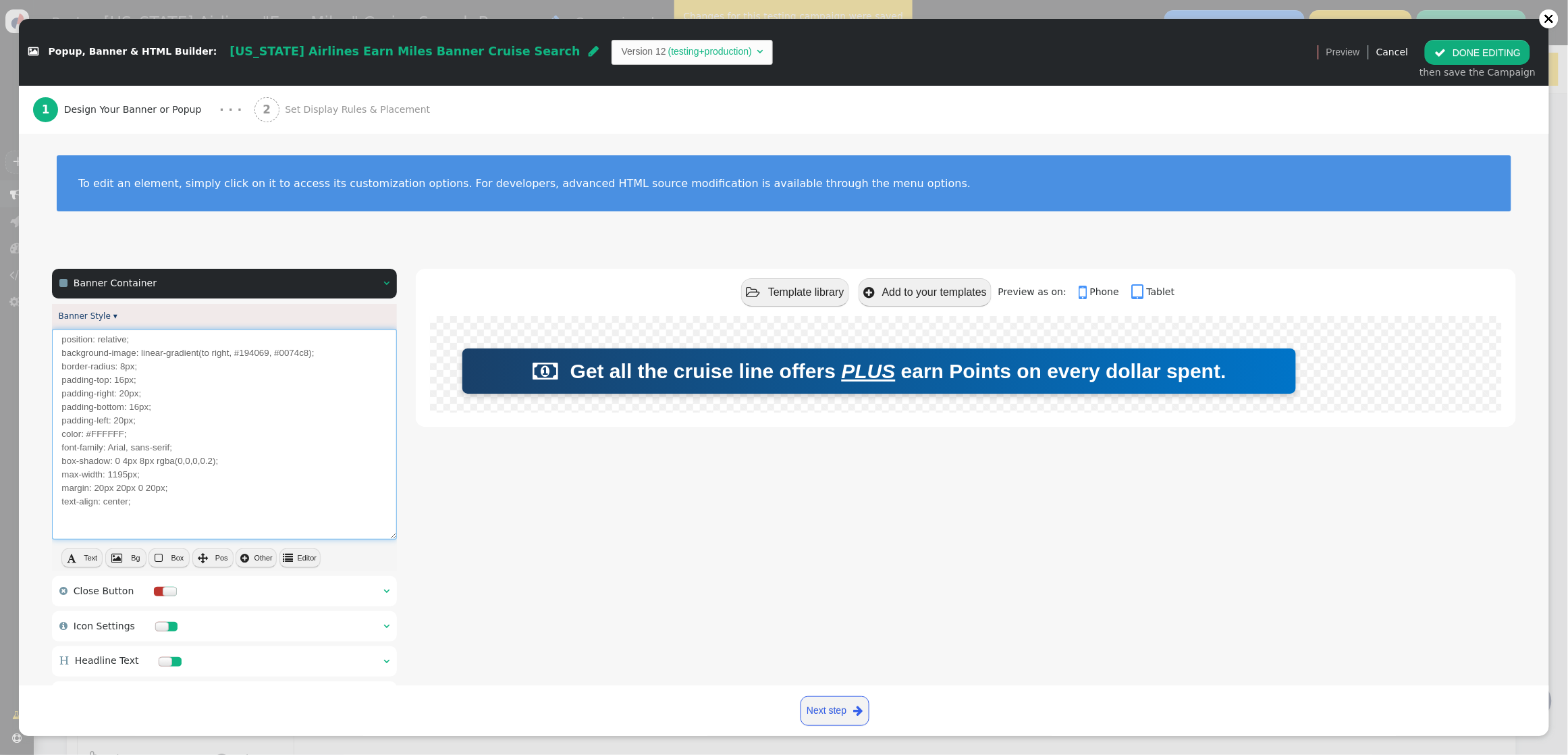
click at [180, 471] on textarea "position: relative; background-image: linear-gradient(to right, #194069, #0074c…" at bounding box center [224, 434] width 345 height 211
click at [178, 494] on textarea "position: relative; background-image: linear-gradient(to right, #194069, #0074c…" at bounding box center [224, 434] width 345 height 211
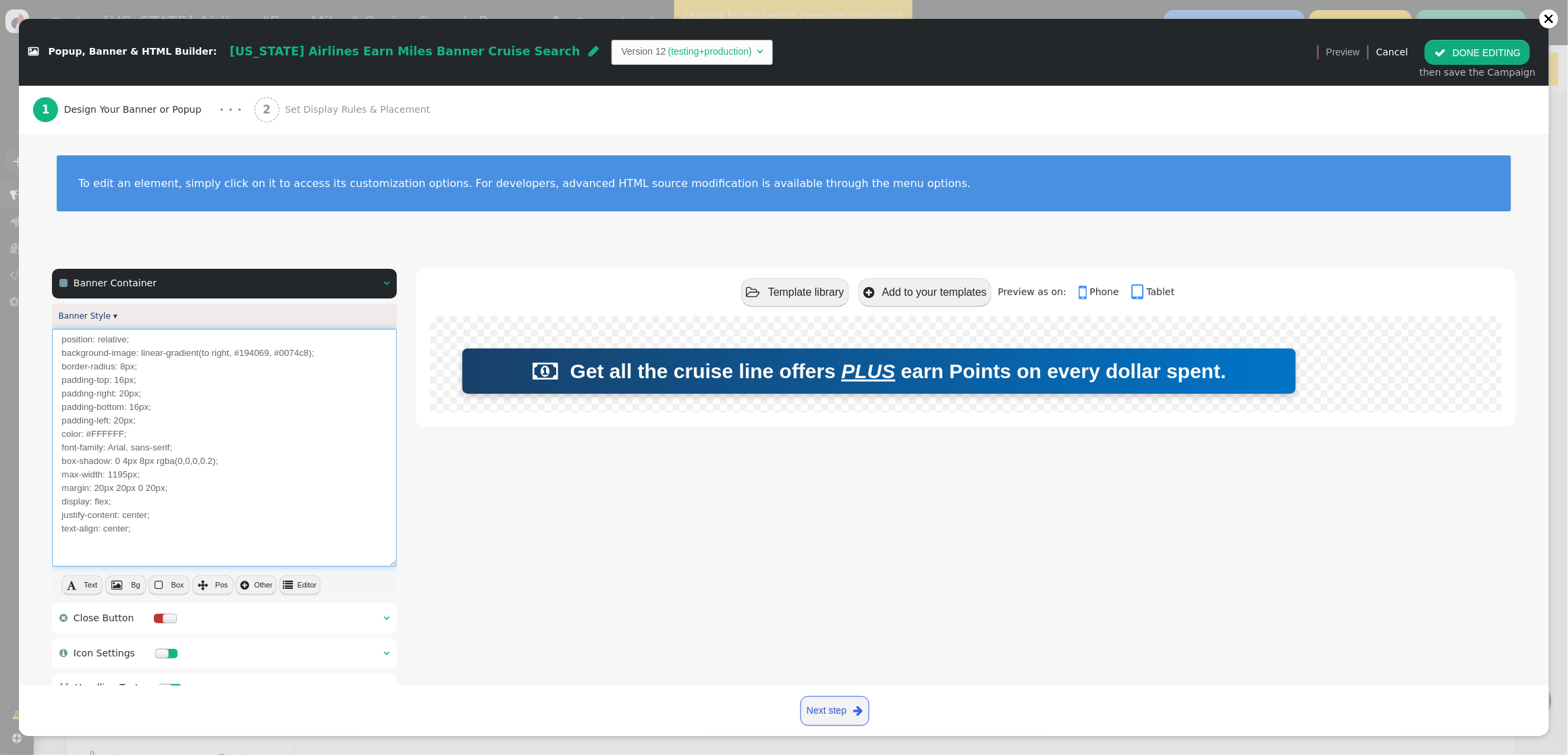
drag, startPoint x: 149, startPoint y: 515, endPoint x: 47, endPoint y: 500, distance: 103.1
click at [47, 500] on div " Banner Container   Banner Style ▾ position: relative; background-image: lin…" at bounding box center [784, 542] width 1530 height 585
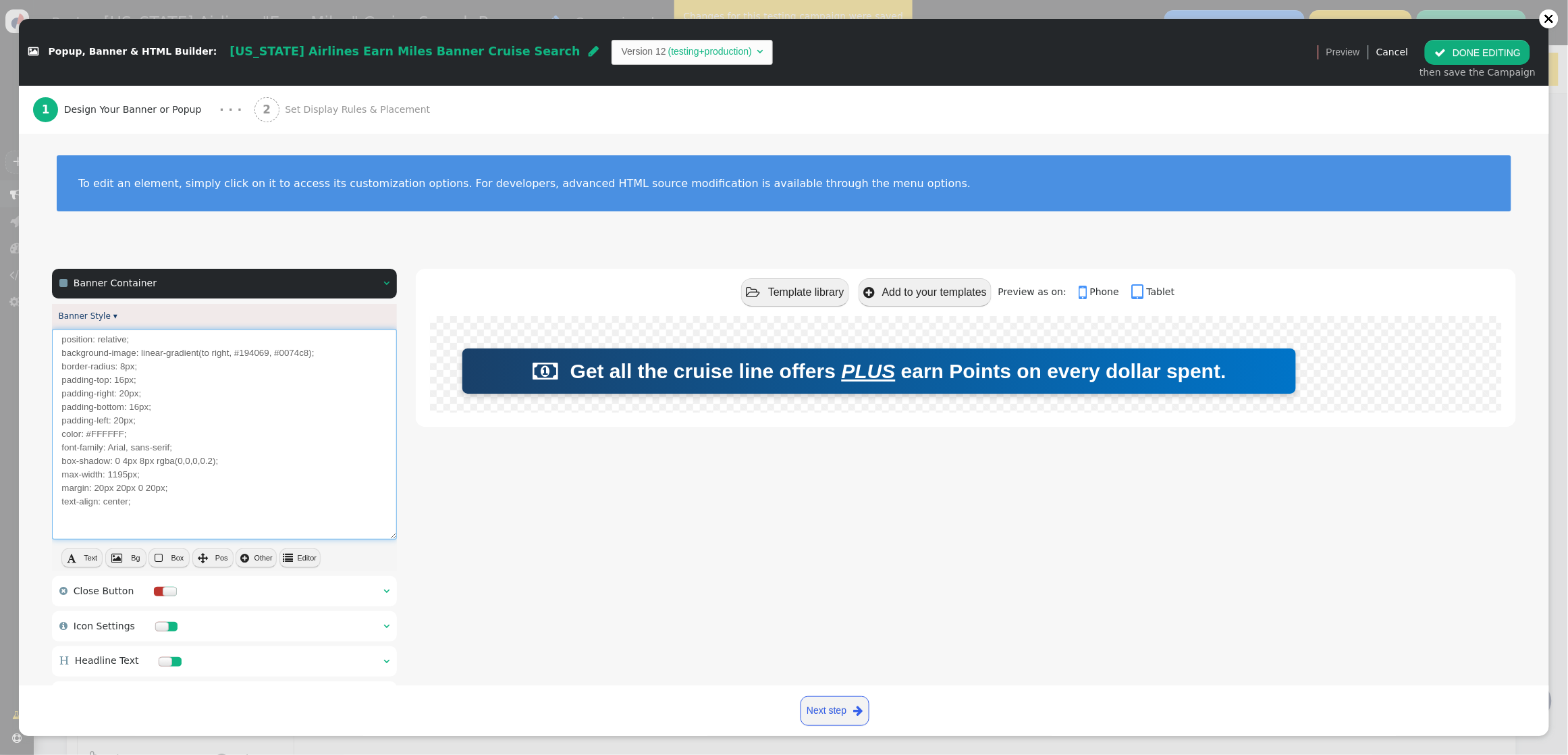
drag, startPoint x: 165, startPoint y: 491, endPoint x: 119, endPoint y: 493, distance: 46.0
click at [116, 493] on textarea "position: relative; background-image: linear-gradient(to right, #194069, #0074c…" at bounding box center [224, 434] width 345 height 211
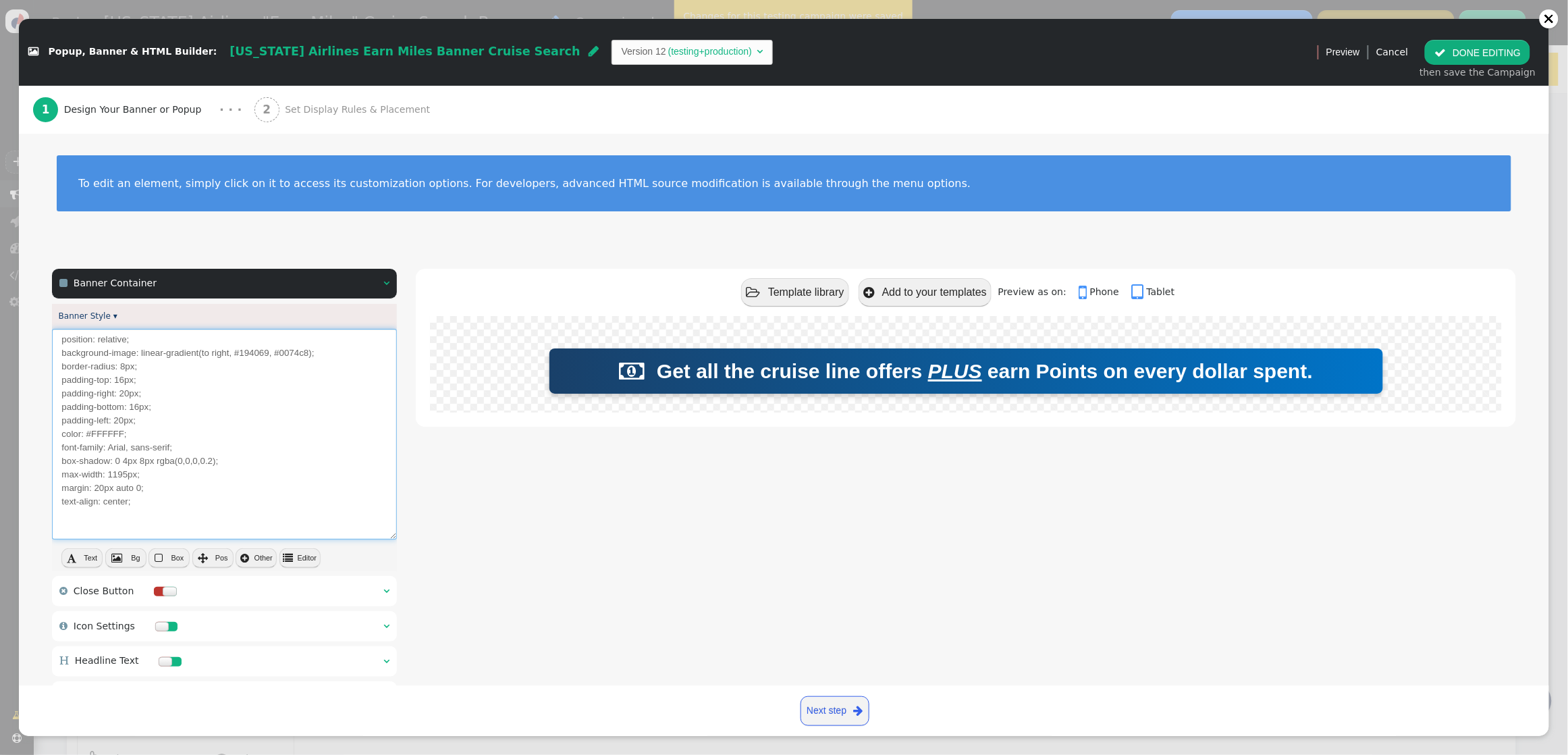
click at [177, 487] on textarea "position: relative; background-image: linear-gradient(to right, #194069, #0074c…" at bounding box center [224, 434] width 345 height 211
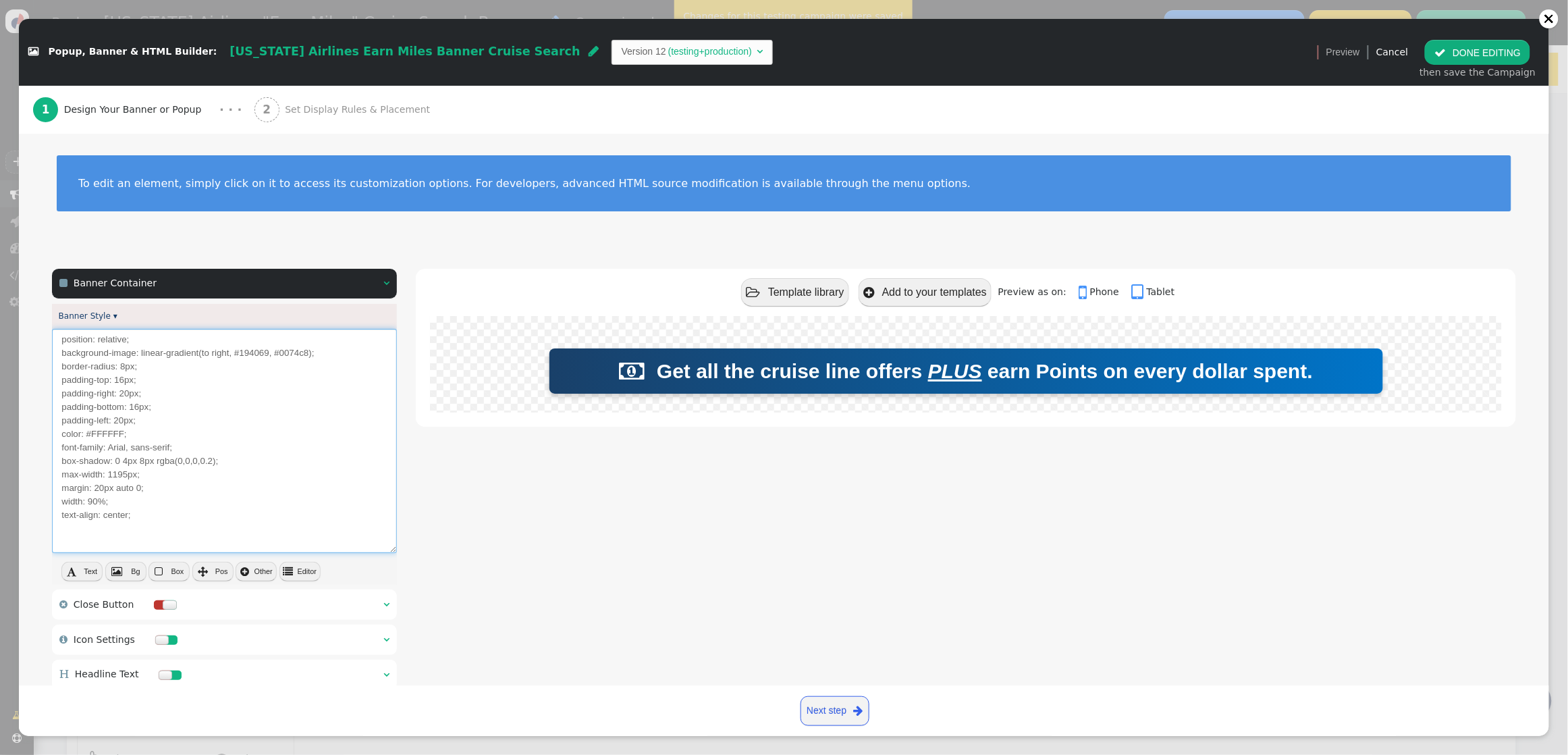
type textarea "position: relative; background-image: linear-gradient(to right, #194069, #0074c…"
click at [1382, 45] on button " DONE EDITING" at bounding box center [1478, 52] width 105 height 24
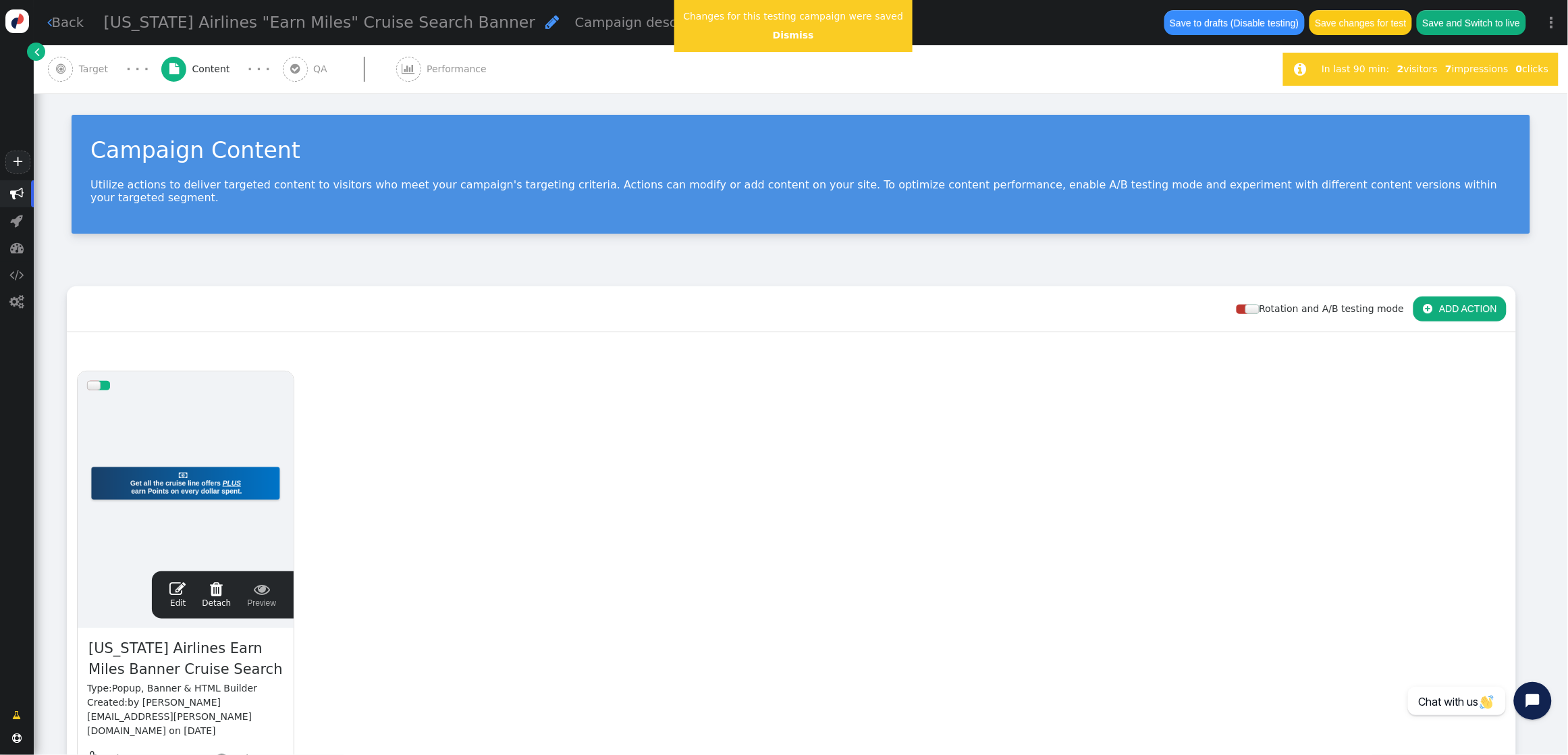
click at [1355, 20] on button "Save changes for test" at bounding box center [1361, 22] width 103 height 24
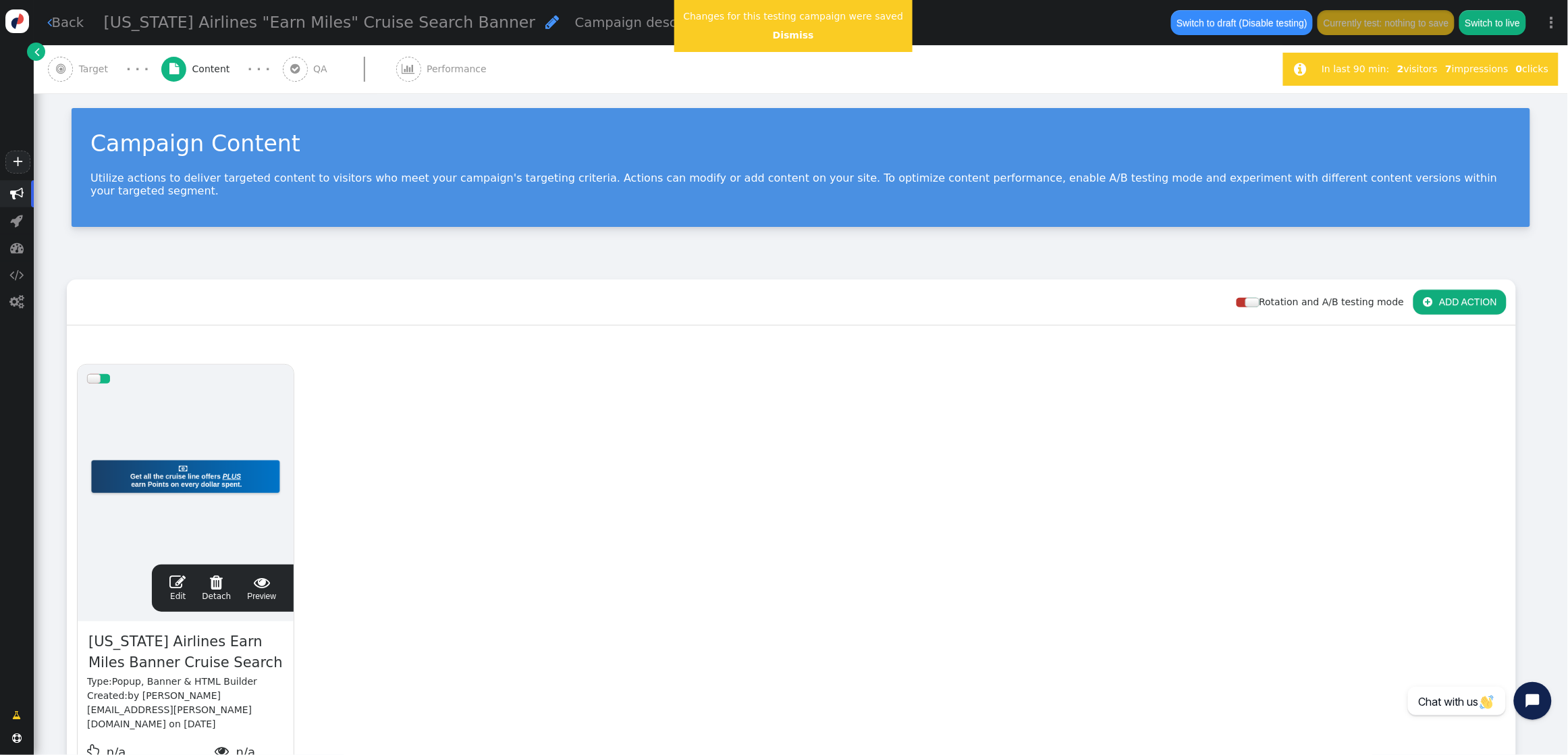
click at [180, 574] on span "" at bounding box center [178, 582] width 16 height 16
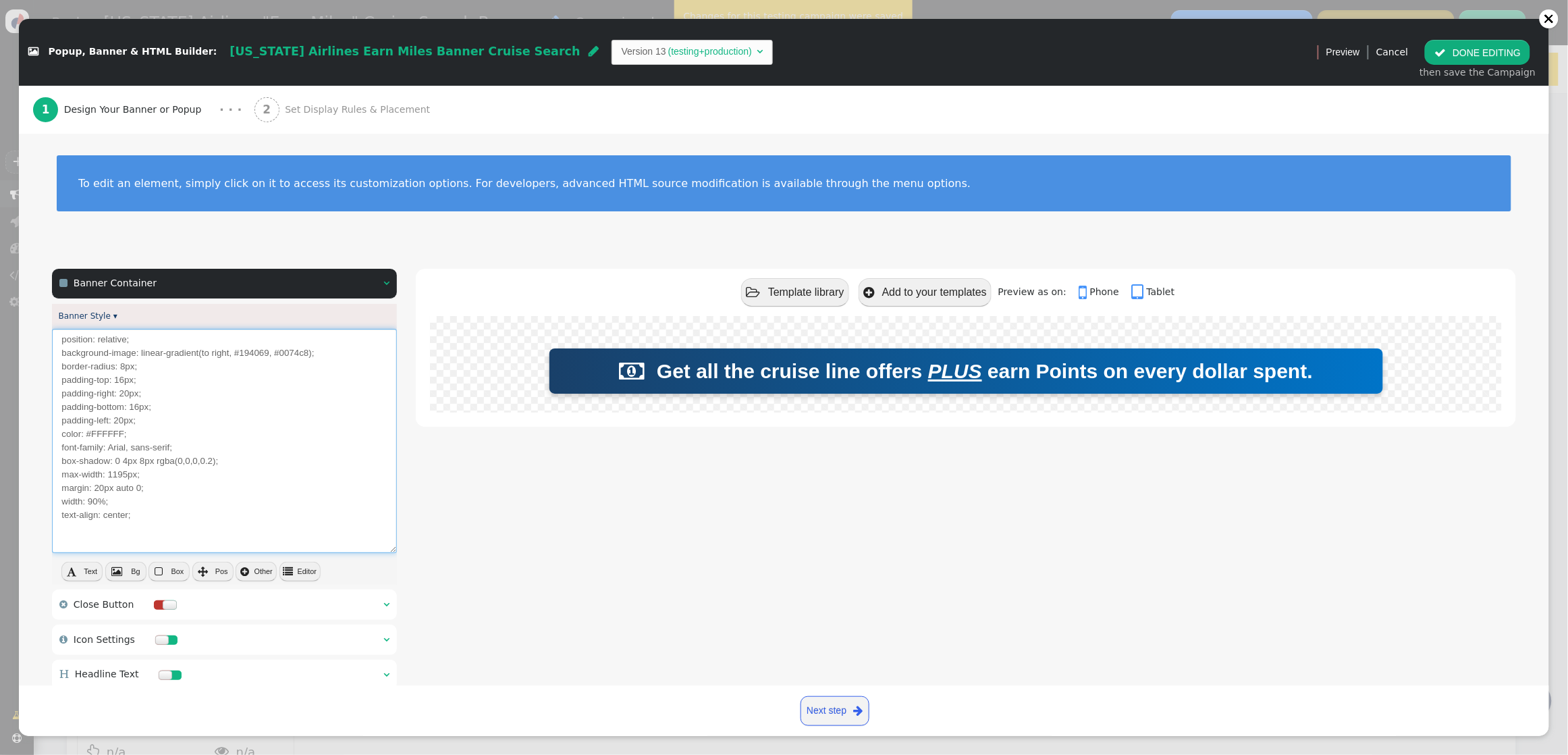
drag, startPoint x: 92, startPoint y: 504, endPoint x: 115, endPoint y: 502, distance: 23.1
click at [92, 504] on textarea "position: relative; background-image: linear-gradient(to right, #194069, #0074c…" at bounding box center [224, 441] width 345 height 224
type textarea "position: relative; background-image: linear-gradient(to right, #194069, #0074c…"
click at [1382, 53] on button " DONE EDITING" at bounding box center [1478, 52] width 105 height 24
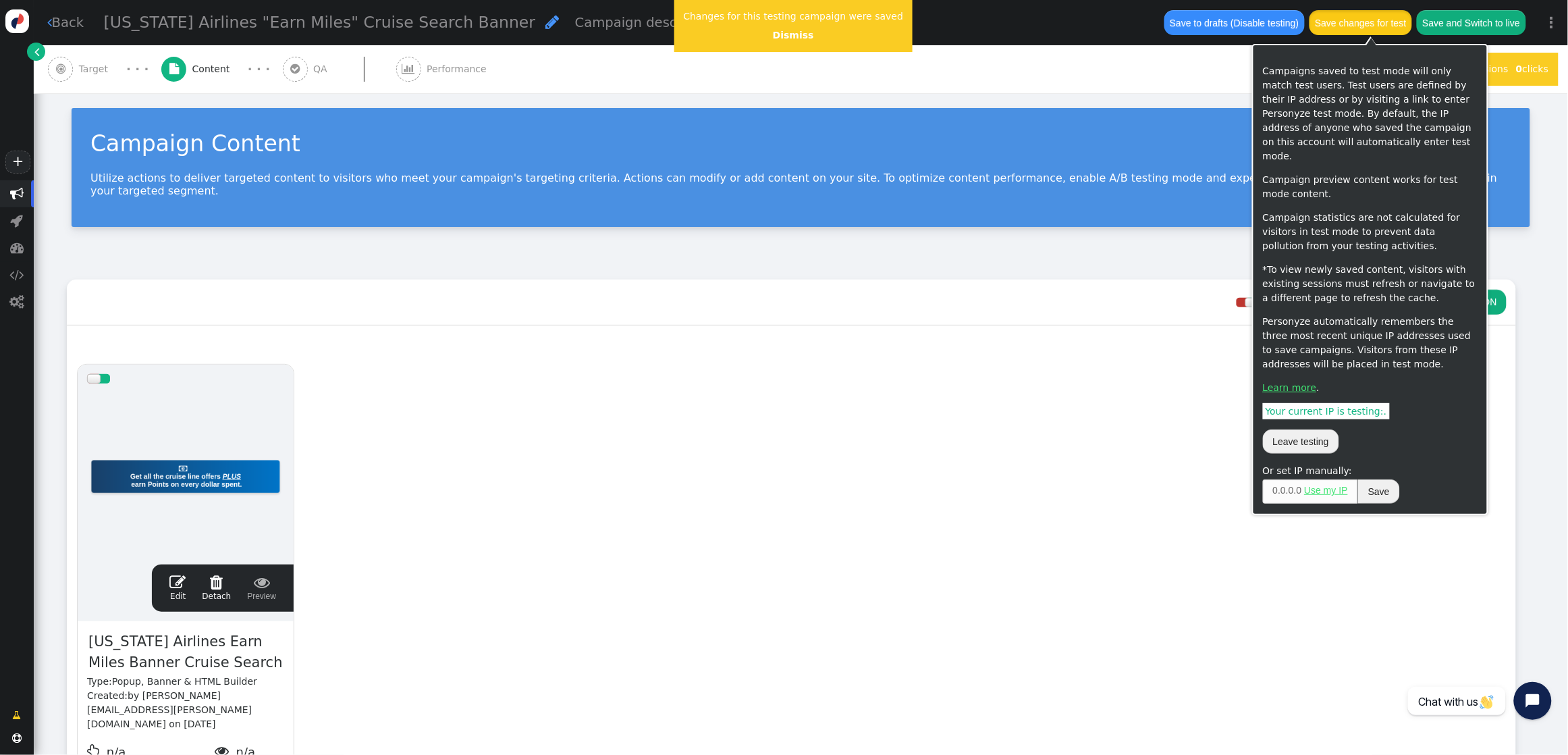
click at [1376, 26] on button "Save changes for test" at bounding box center [1361, 22] width 103 height 24
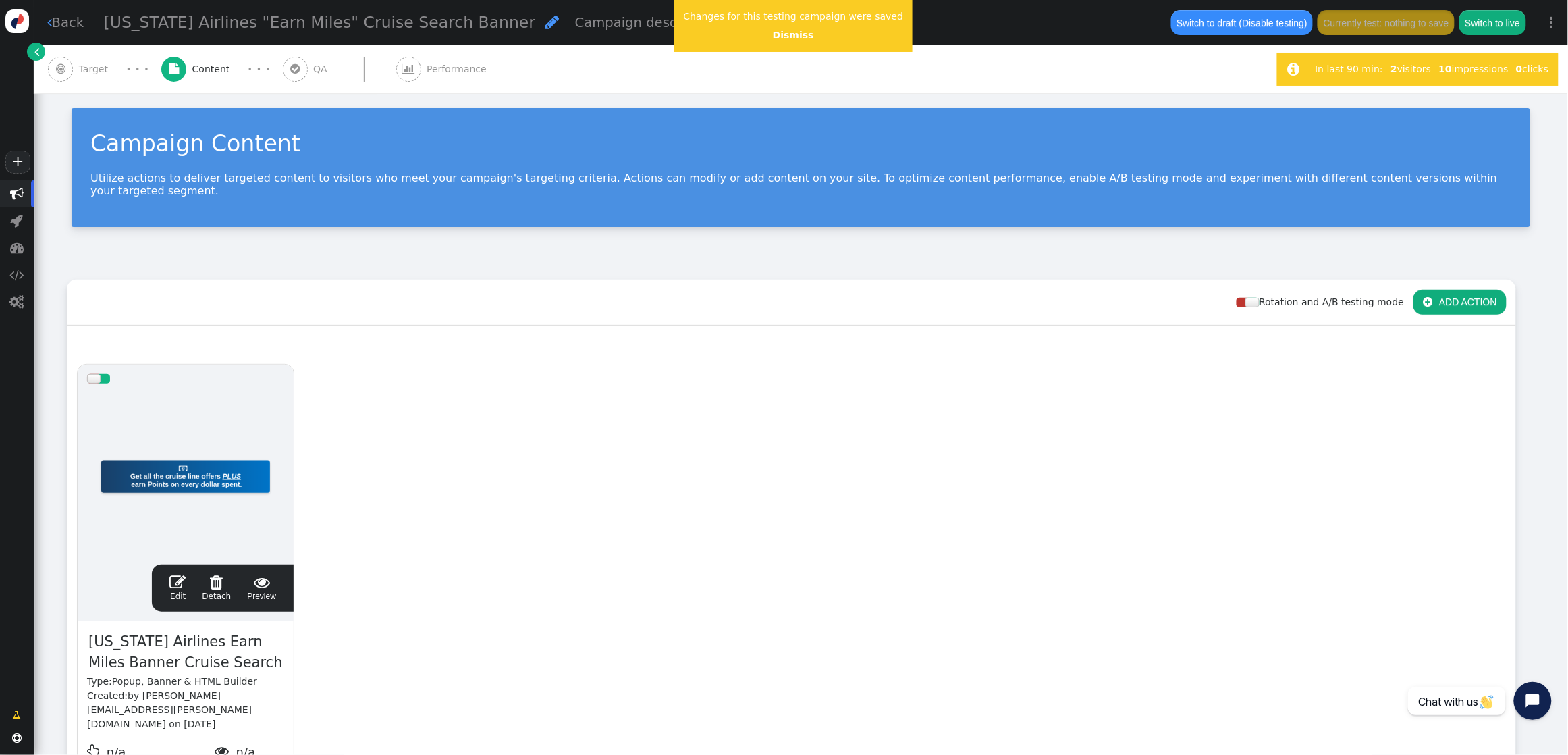
click at [180, 574] on span "" at bounding box center [178, 582] width 16 height 16
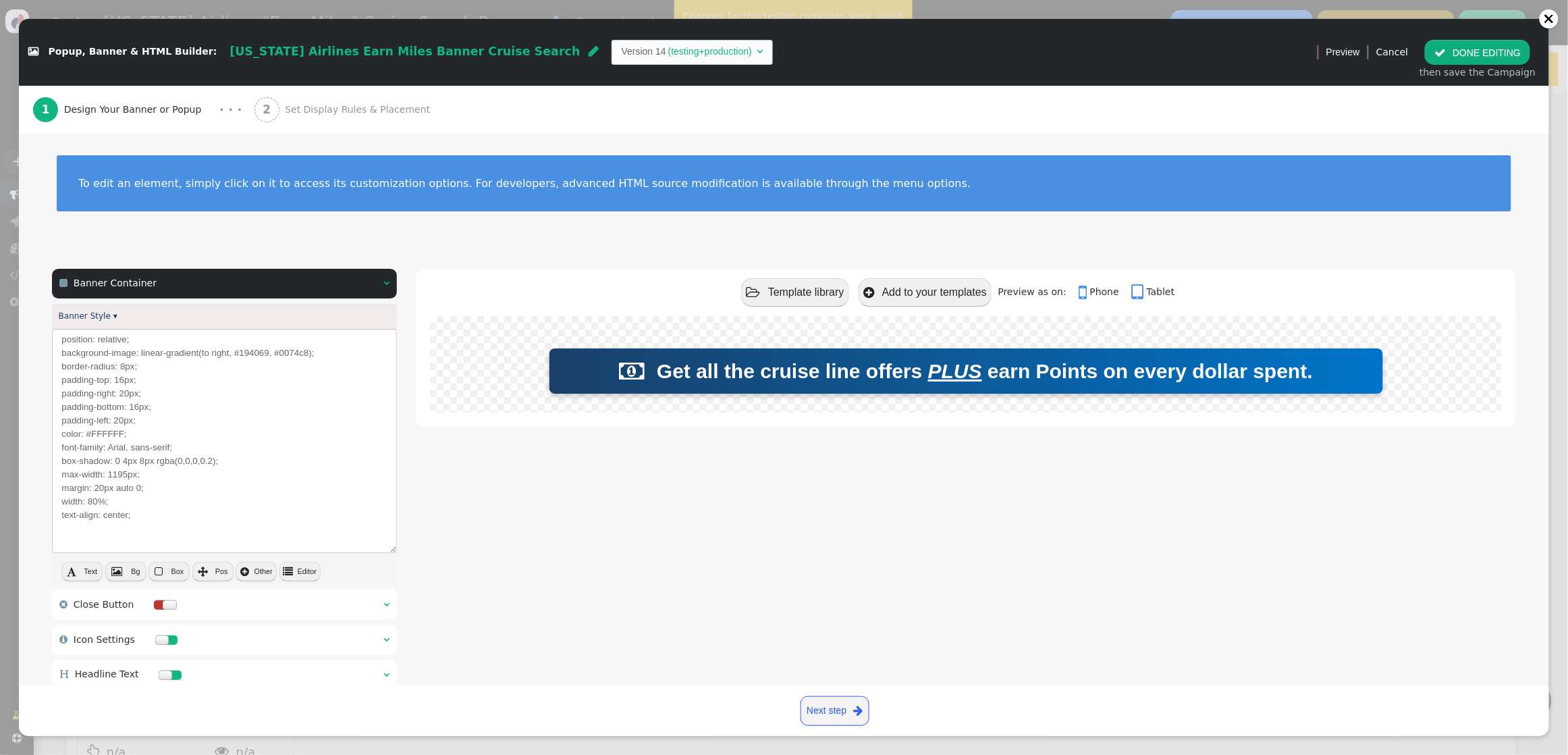
scroll to position [147, 0]
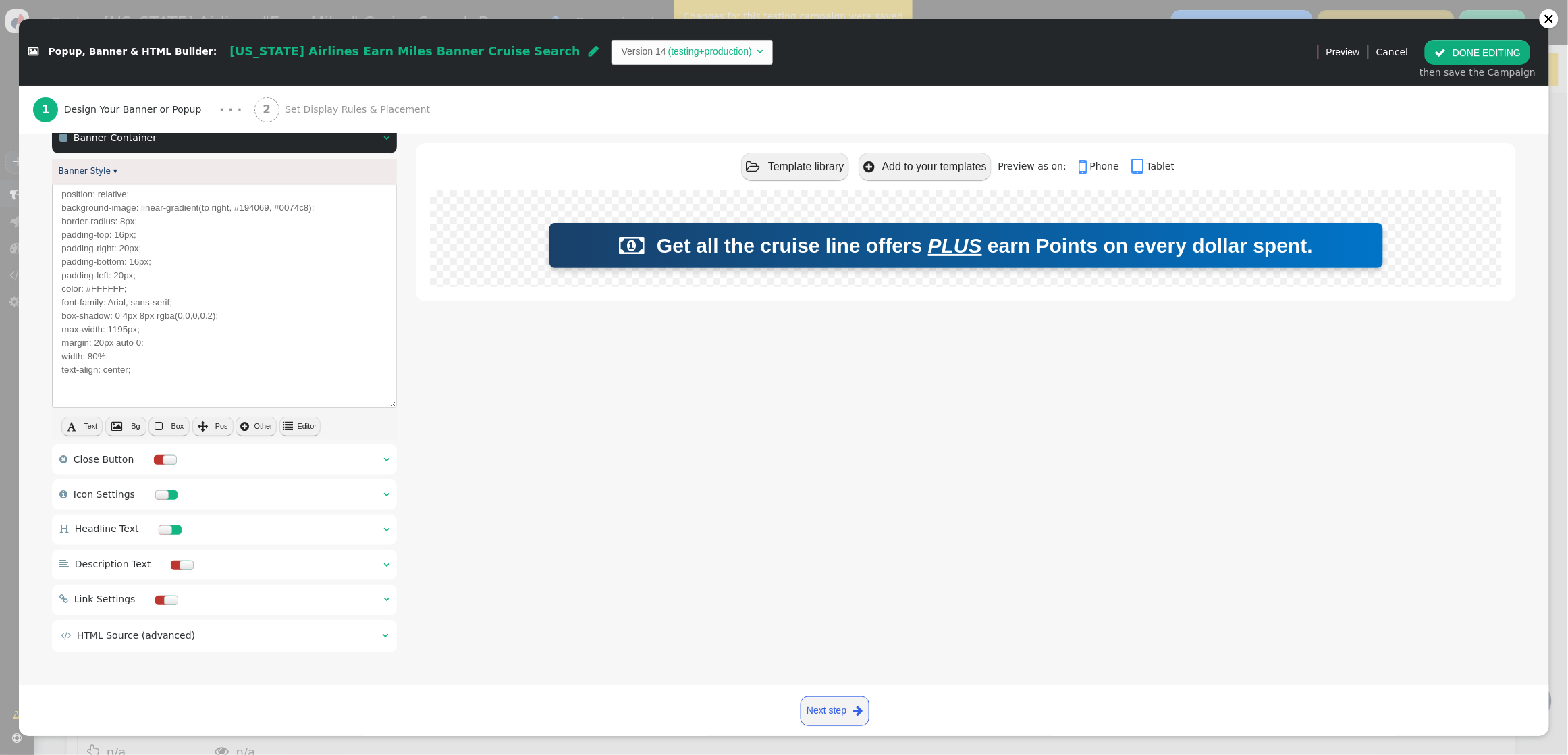
click at [300, 424] on button " Editor" at bounding box center [300, 426] width 41 height 19
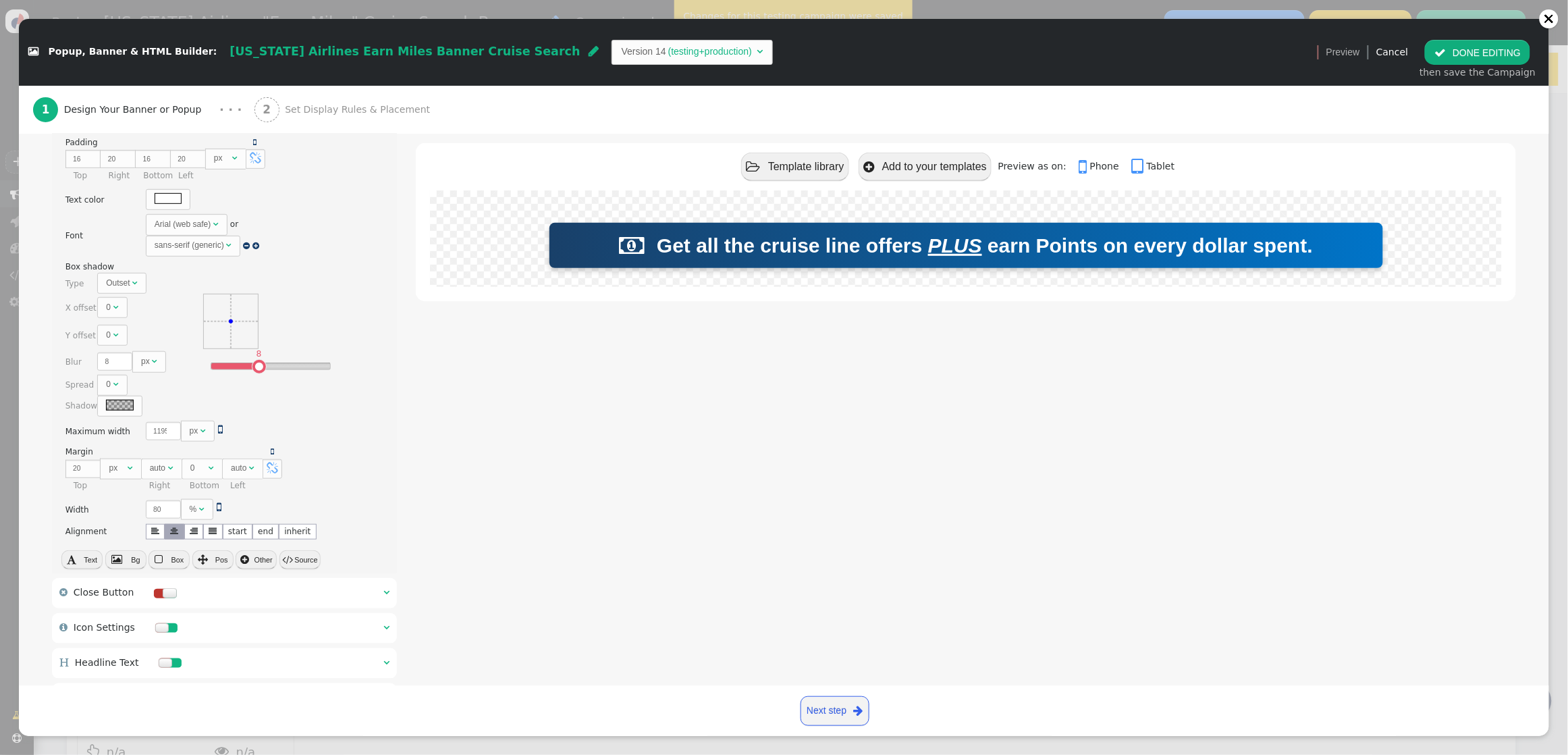
scroll to position [298, 0]
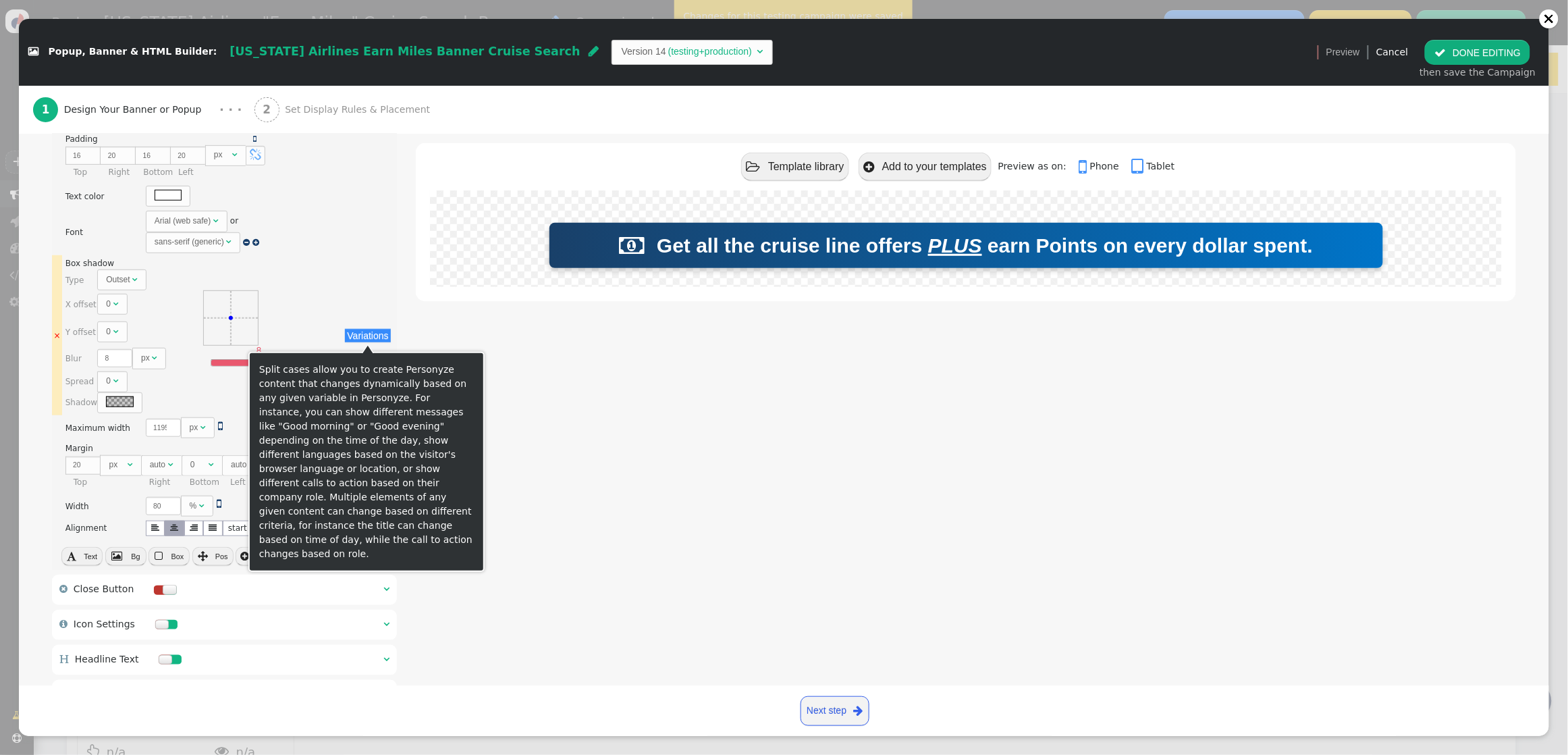
click at [362, 336] on button "Variations" at bounding box center [367, 336] width 45 height 14
click at [376, 398] on button "Add case" at bounding box center [375, 399] width 59 height 24
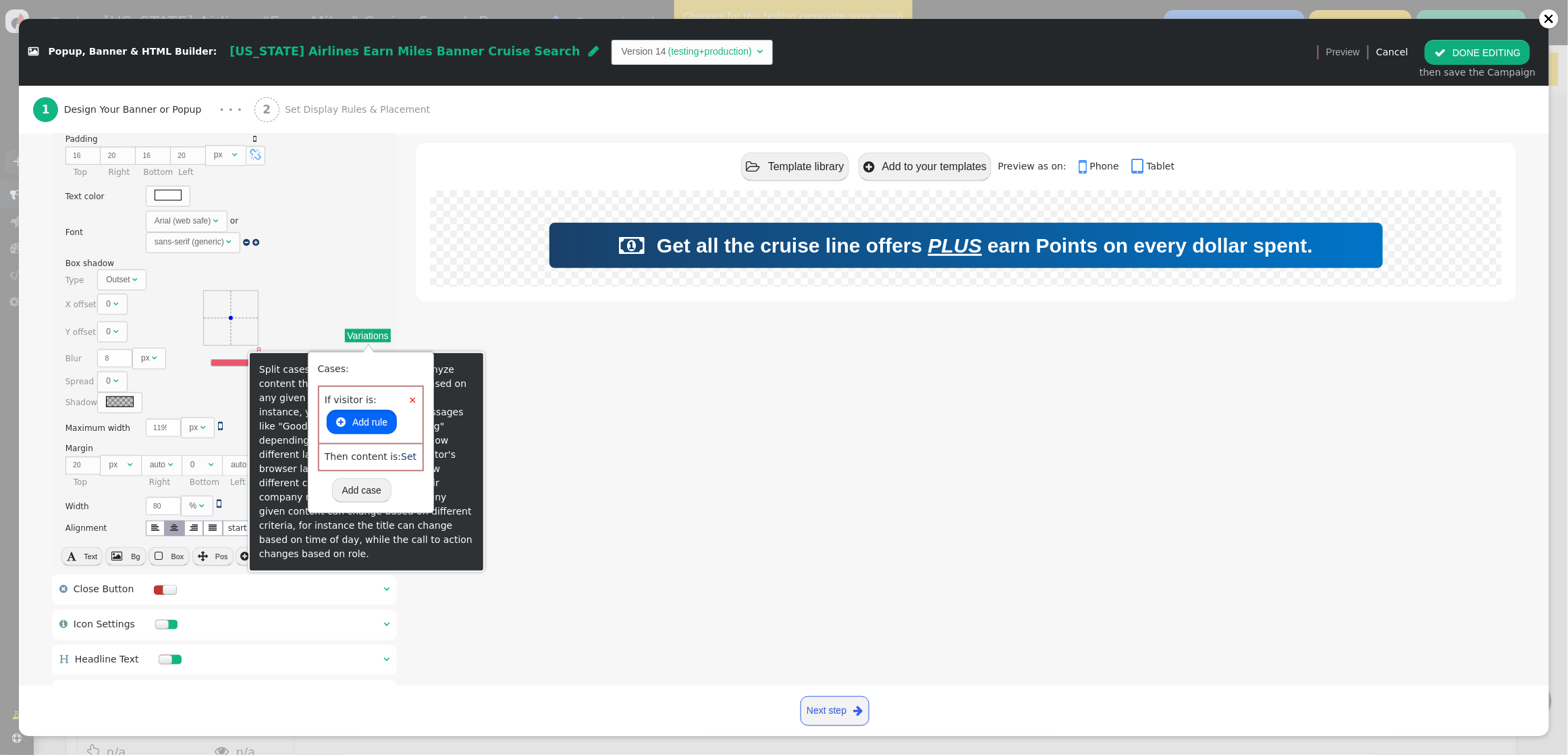
click at [370, 419] on button " Add rule" at bounding box center [362, 422] width 70 height 24
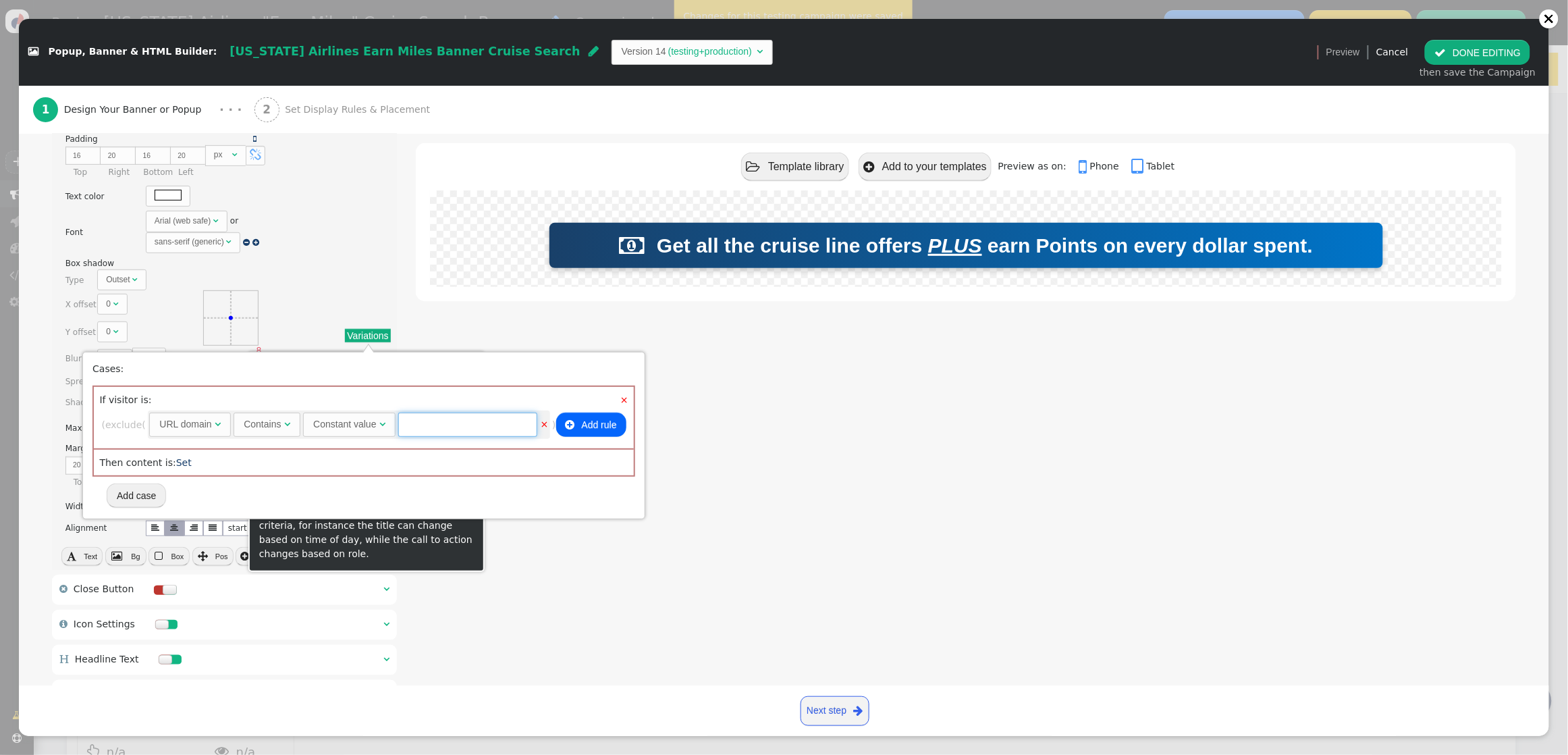
click at [423, 425] on input "text" at bounding box center [468, 425] width 139 height 24
type input "club"
click at [179, 463] on link "Set" at bounding box center [184, 463] width 16 height 11
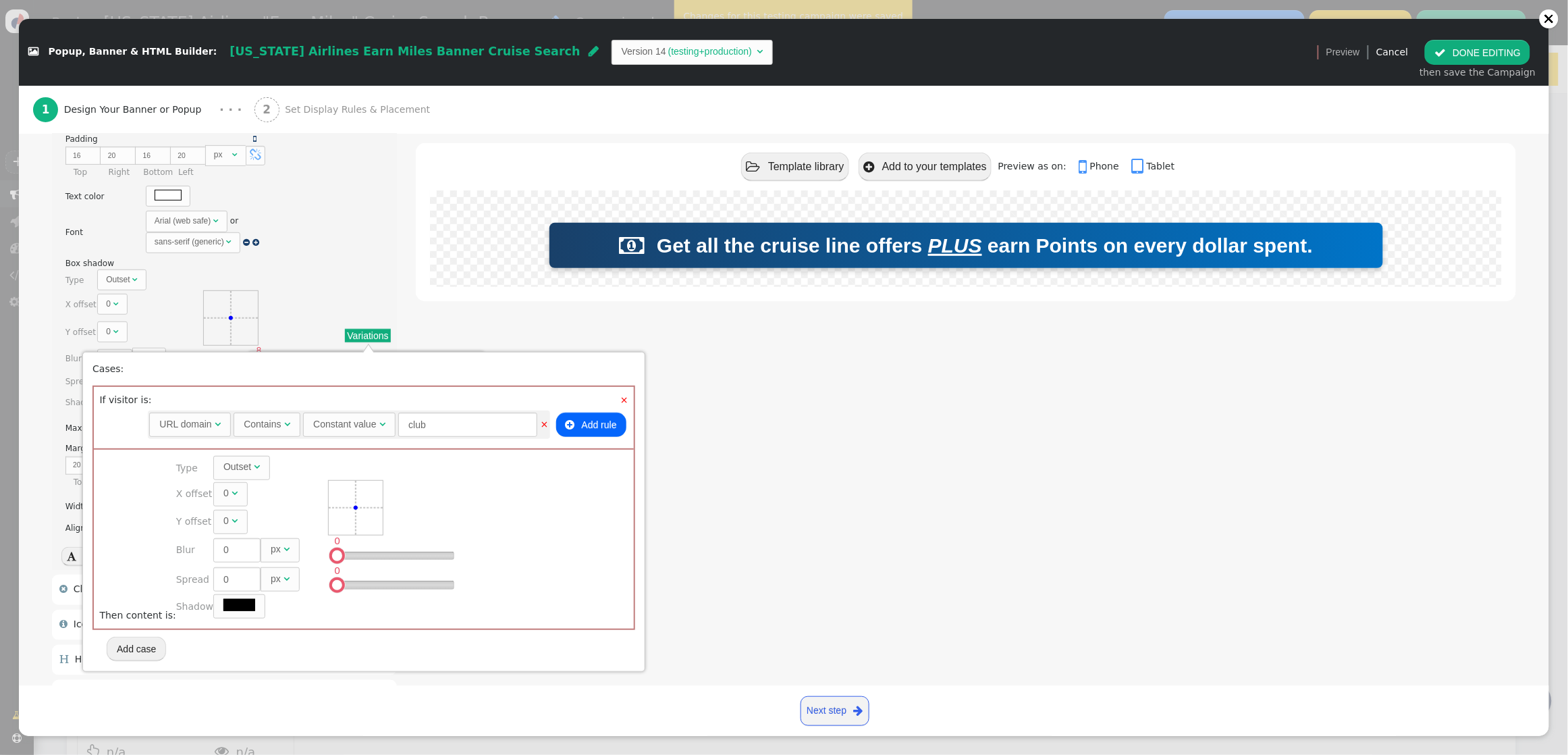
click at [628, 397] on link "×" at bounding box center [624, 400] width 8 height 14
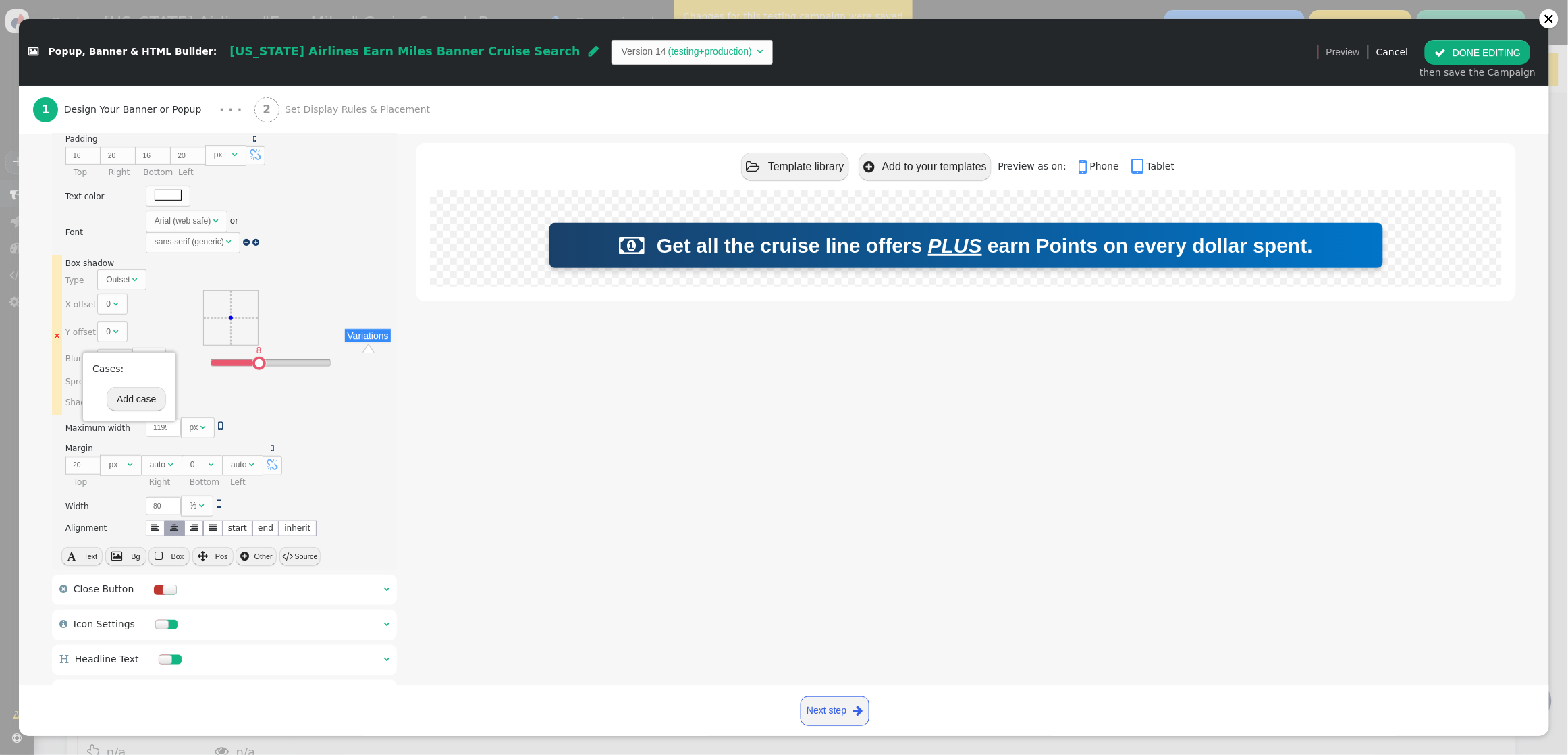
click at [368, 403] on td "Variations" at bounding box center [369, 335] width 55 height 160
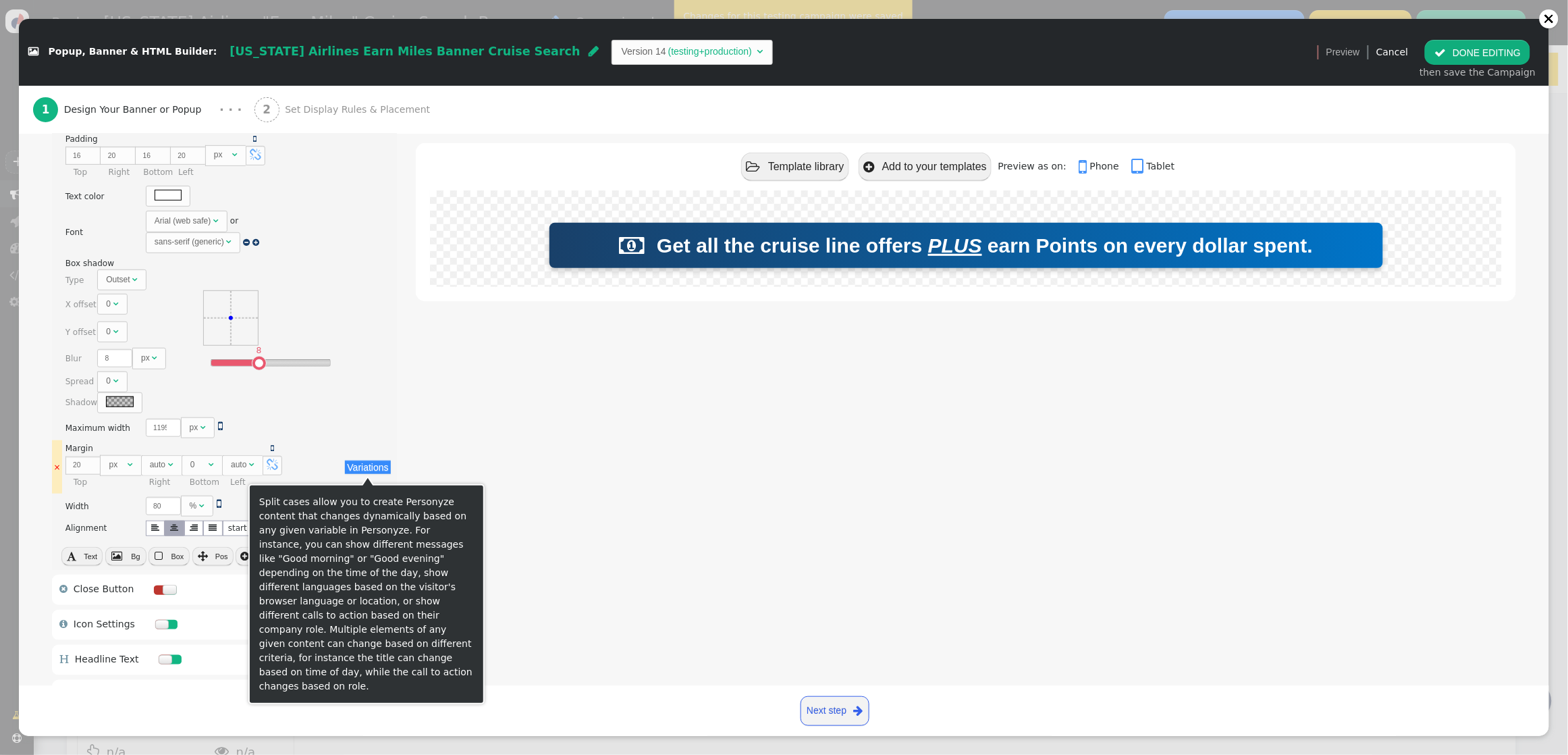
click at [367, 468] on button "Variations" at bounding box center [367, 467] width 45 height 14
click at [371, 529] on button "Add case" at bounding box center [375, 531] width 59 height 24
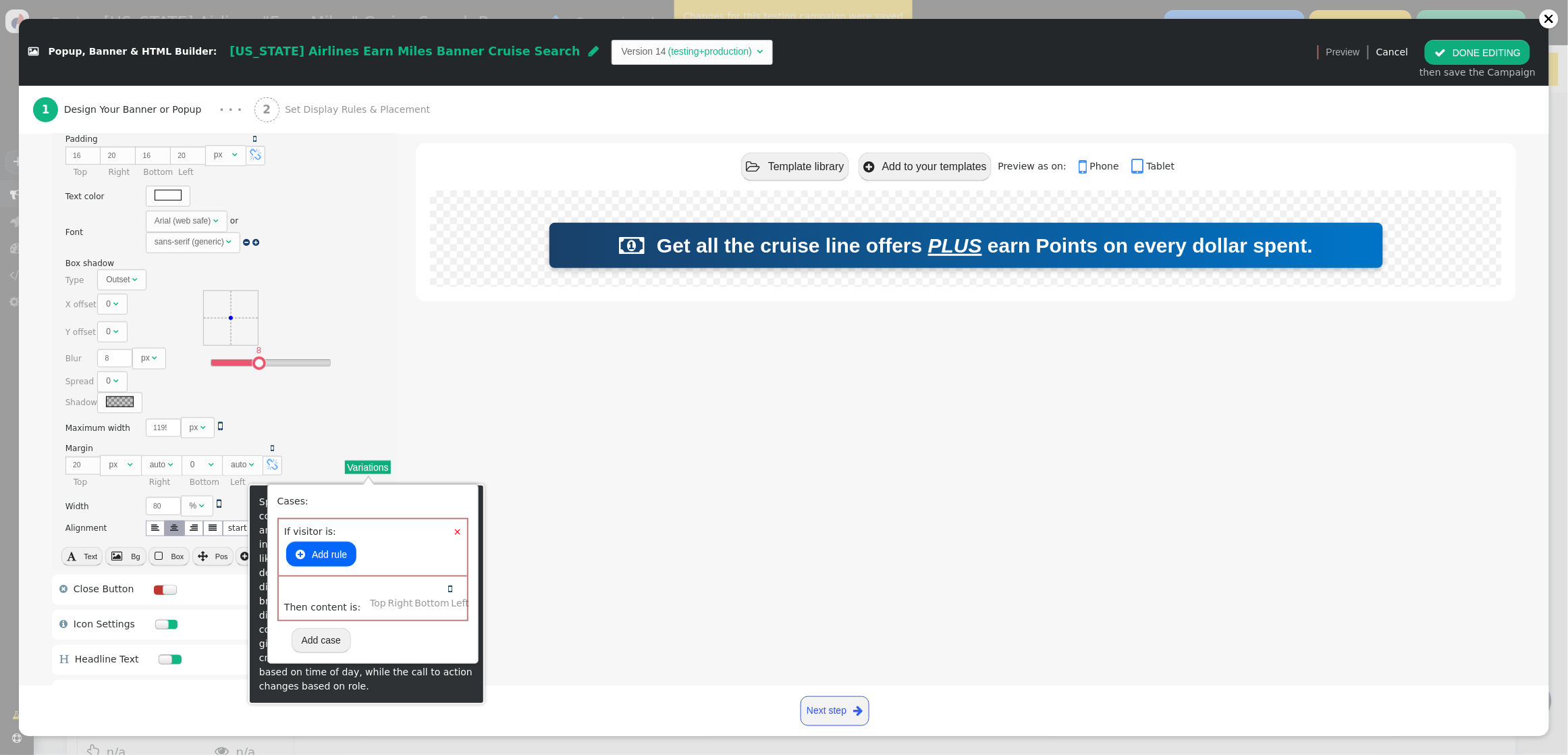
click at [333, 552] on button " Add rule" at bounding box center [321, 554] width 70 height 24
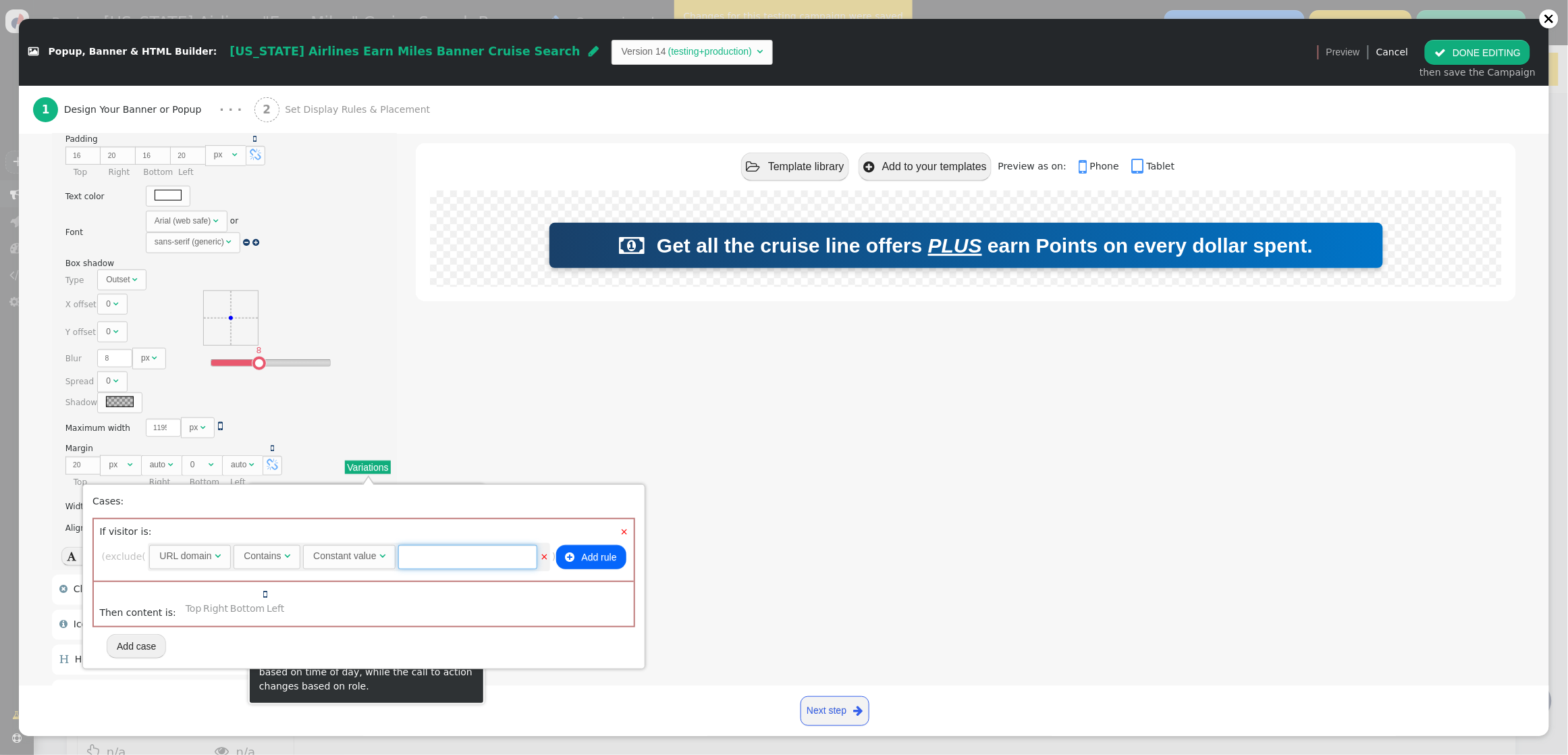
click at [494, 561] on input "text" at bounding box center [468, 557] width 139 height 24
type input "club"
click at [263, 599] on div "" at bounding box center [265, 594] width 4 height 14
click at [263, 596] on span "" at bounding box center [265, 594] width 4 height 9
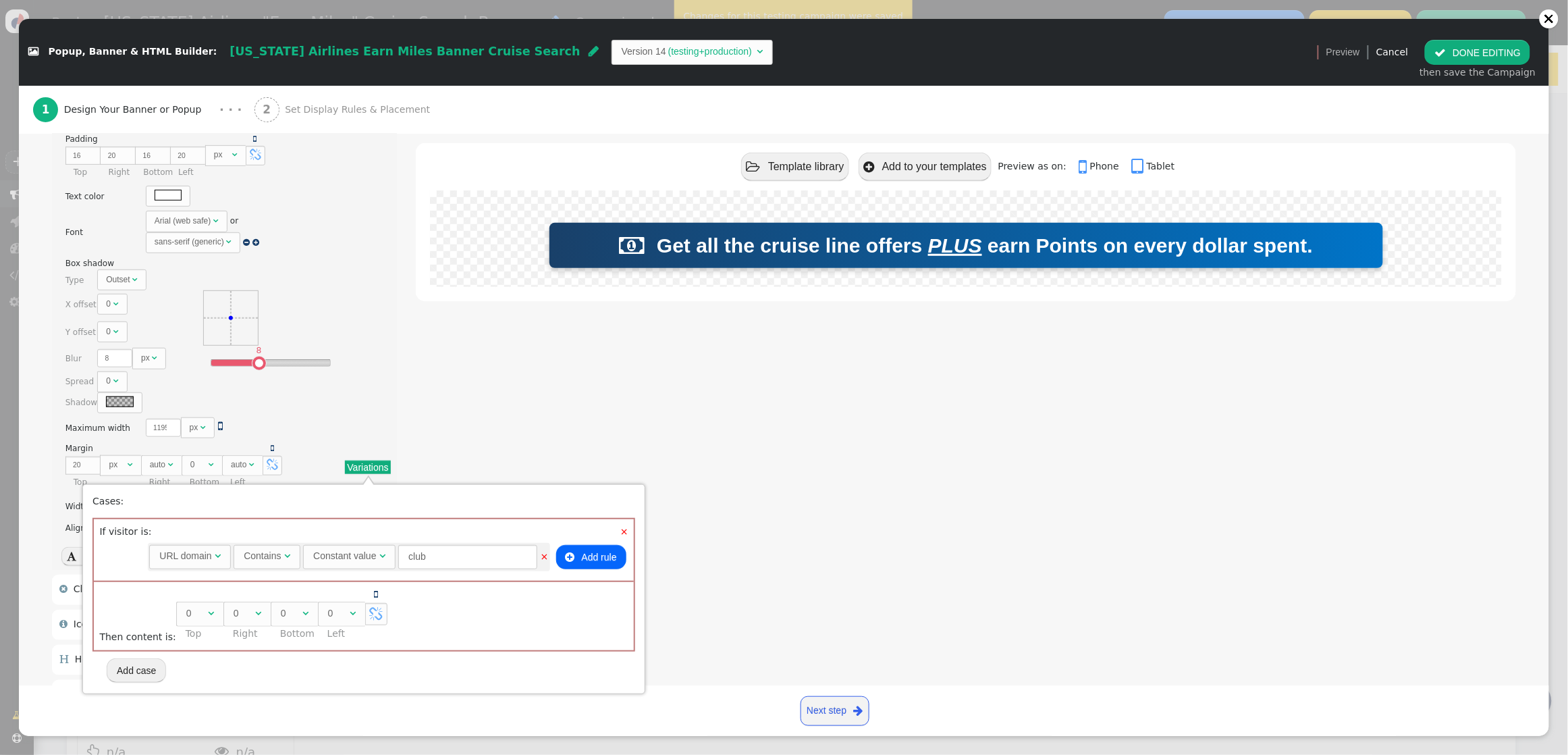
click at [628, 531] on link "×" at bounding box center [624, 531] width 8 height 14
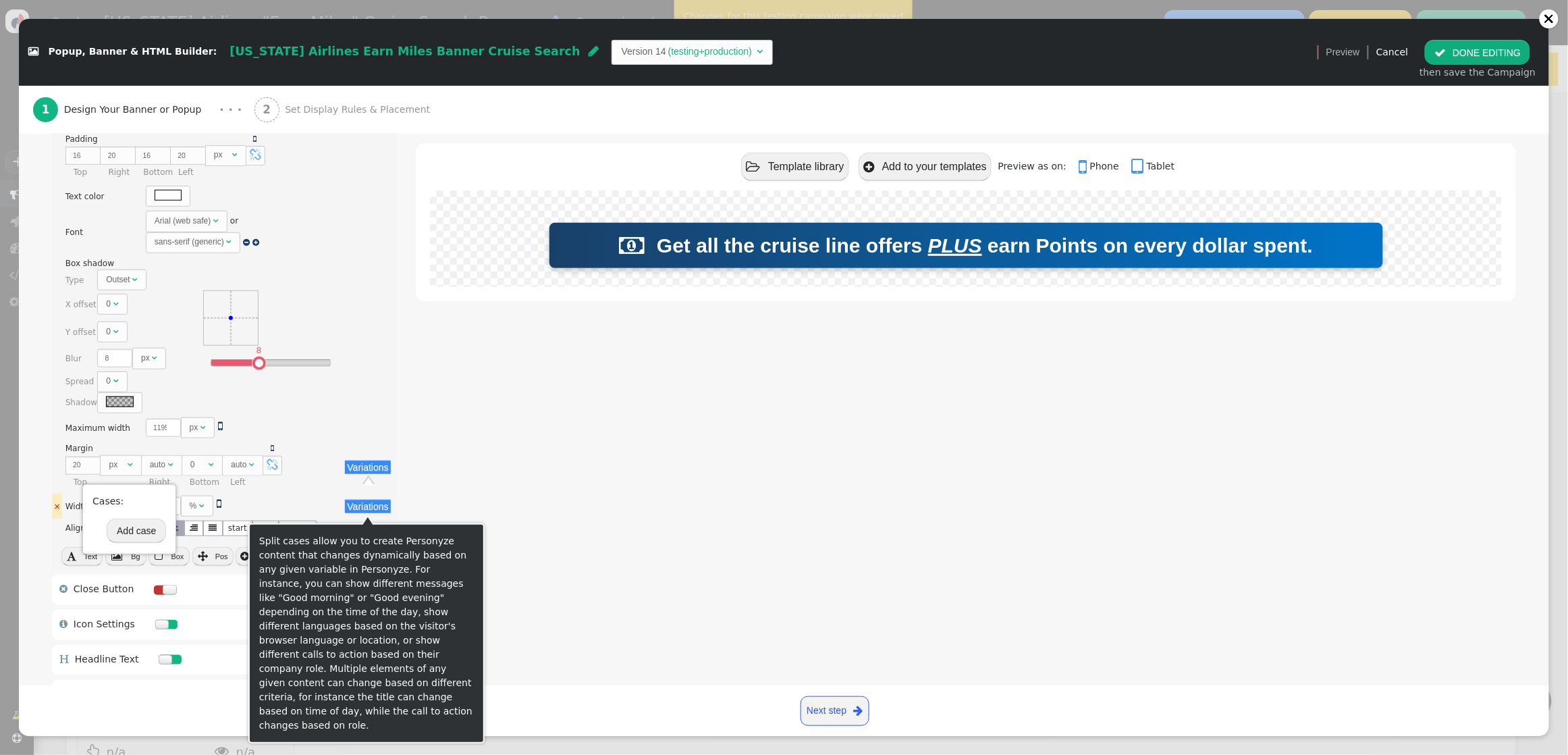
click at [385, 511] on button "Variations" at bounding box center [367, 506] width 45 height 14
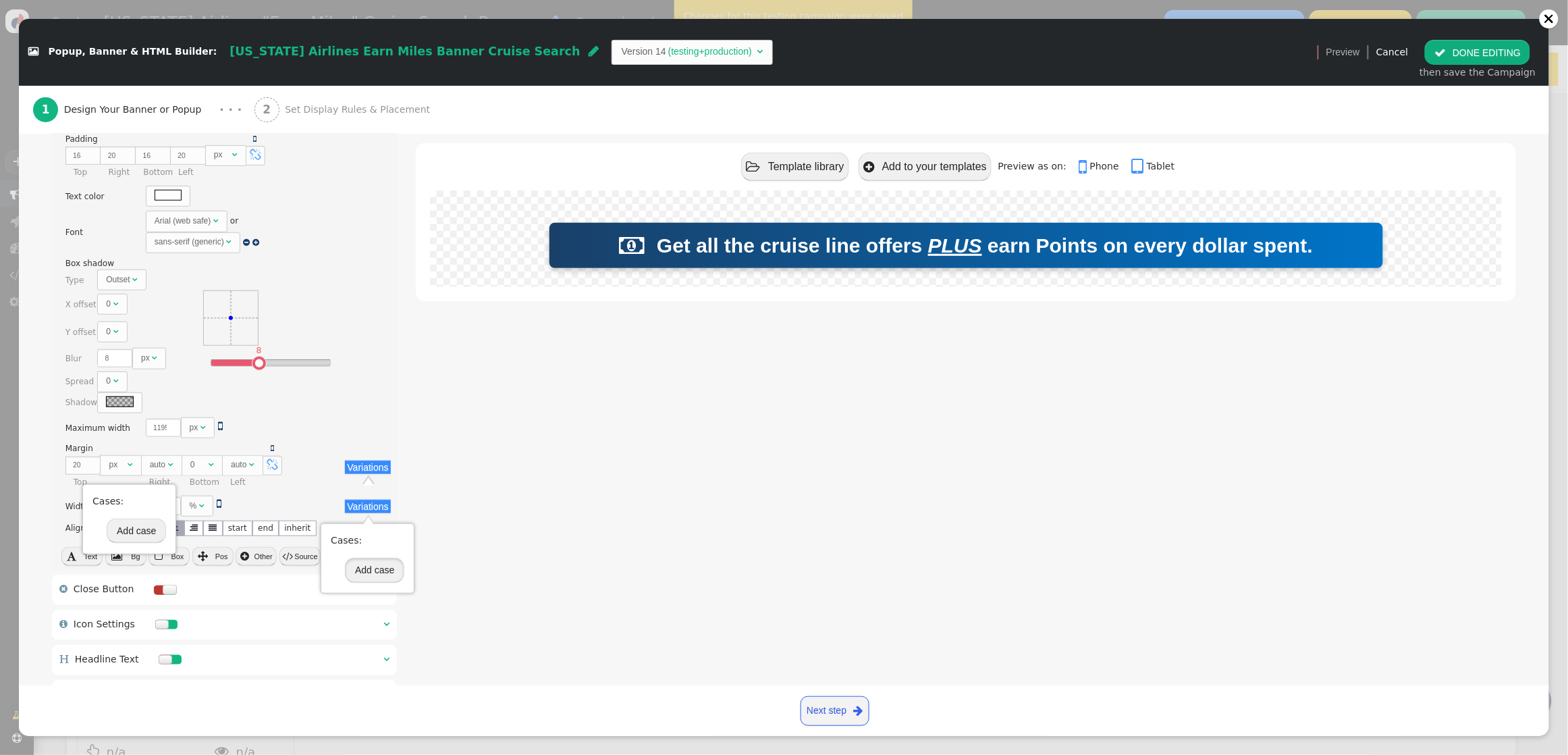
click at [389, 571] on button "Add case" at bounding box center [375, 570] width 59 height 24
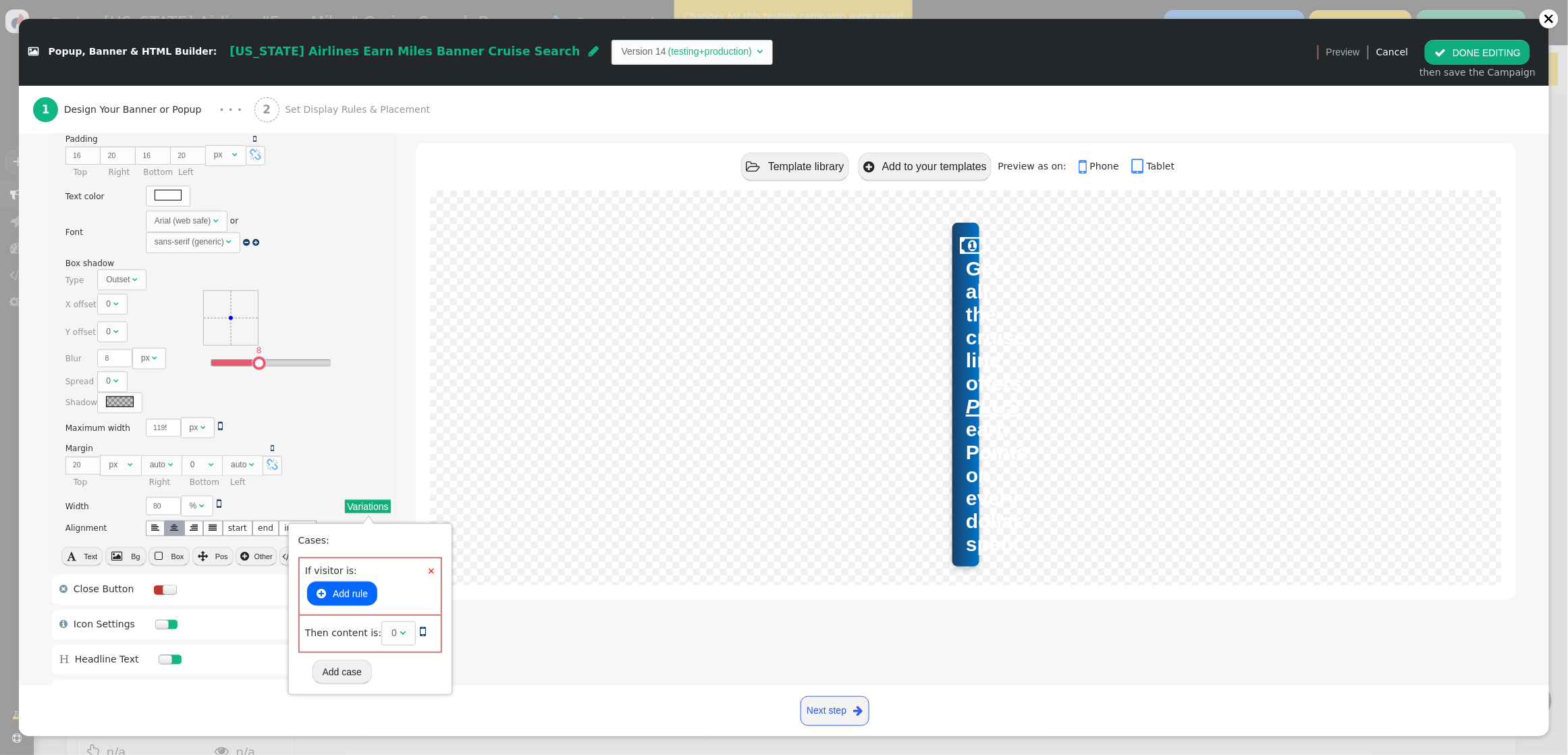
click at [356, 597] on button " Add rule" at bounding box center [342, 594] width 70 height 24
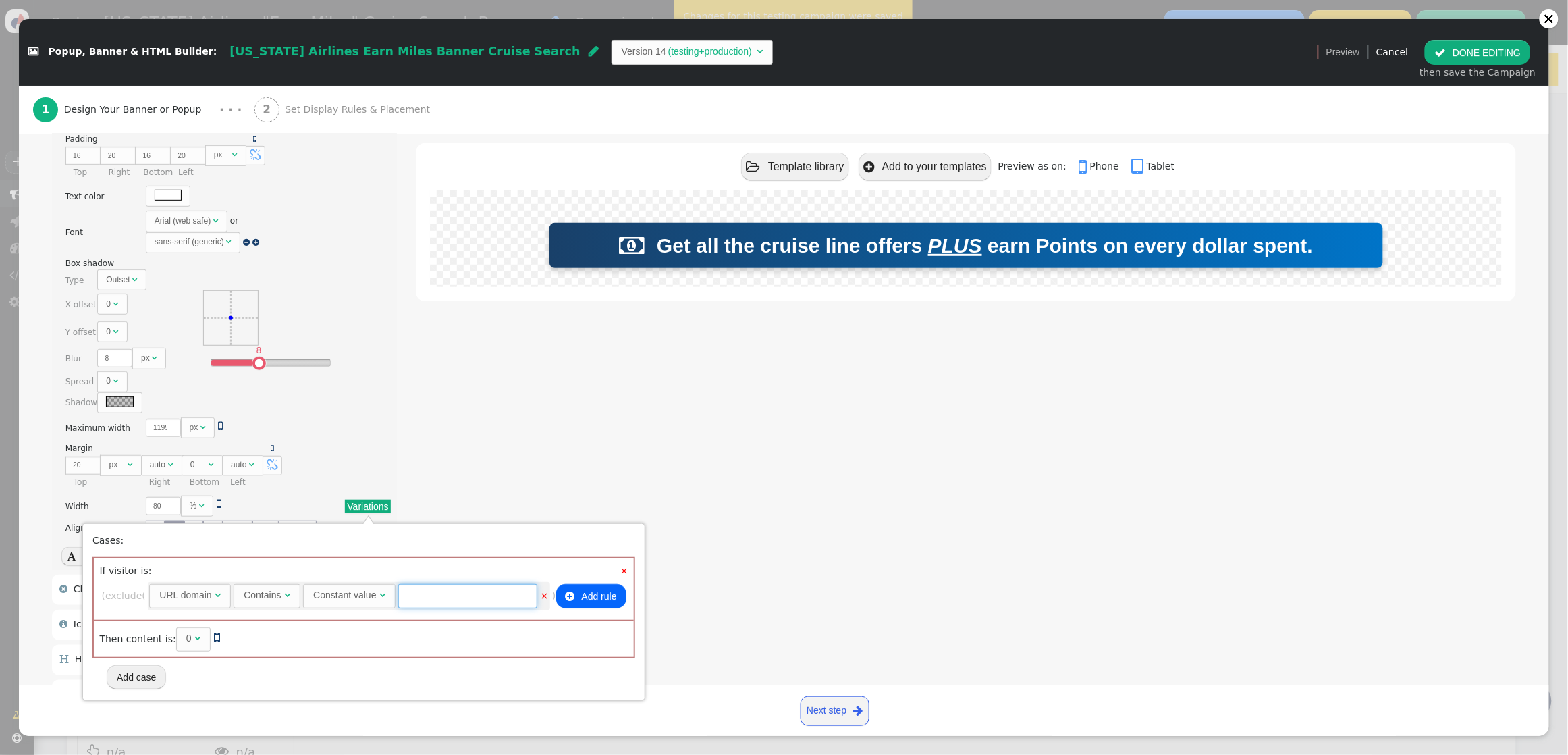
click at [452, 592] on input "text" at bounding box center [468, 596] width 139 height 24
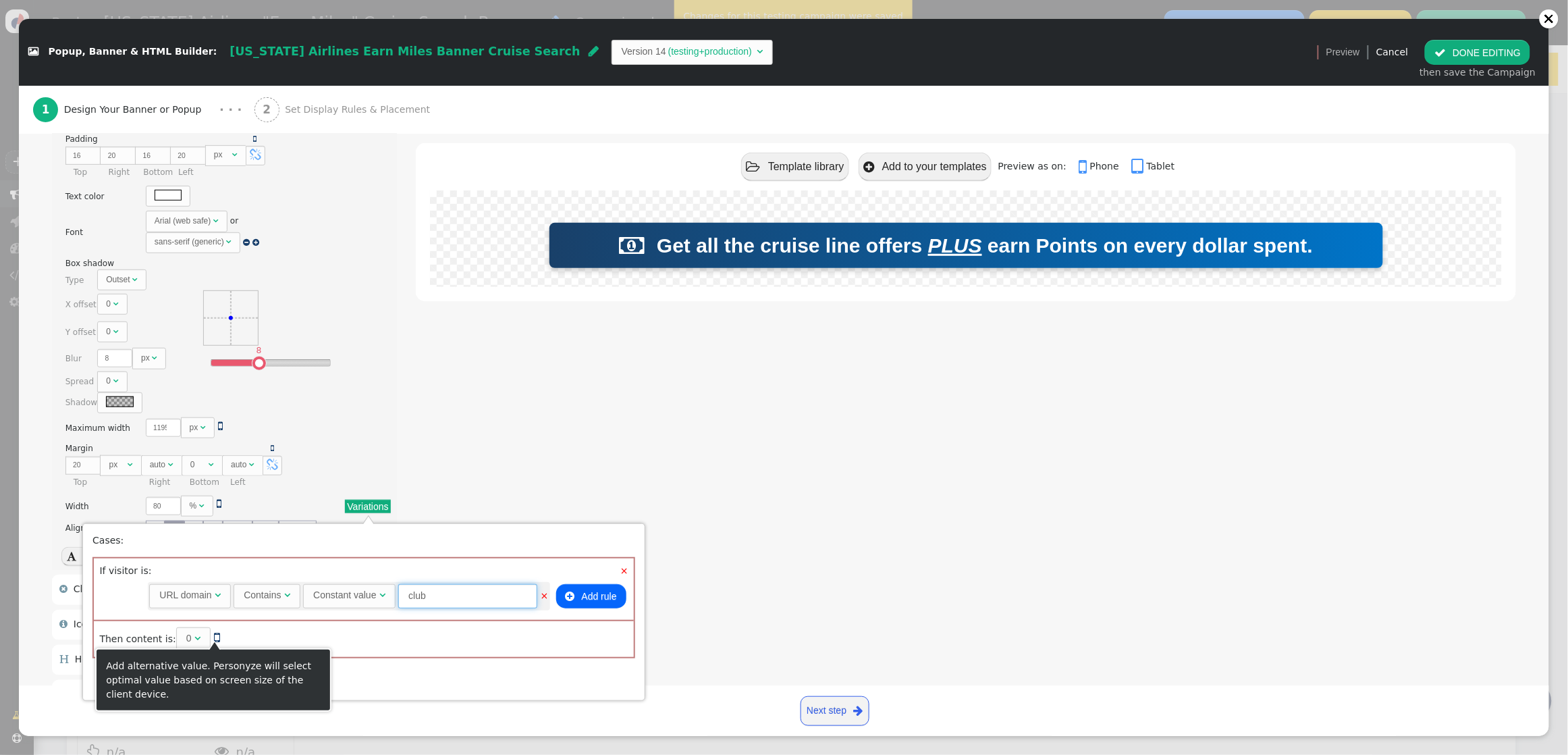
type input "club"
click at [215, 639] on span "" at bounding box center [217, 637] width 6 height 14
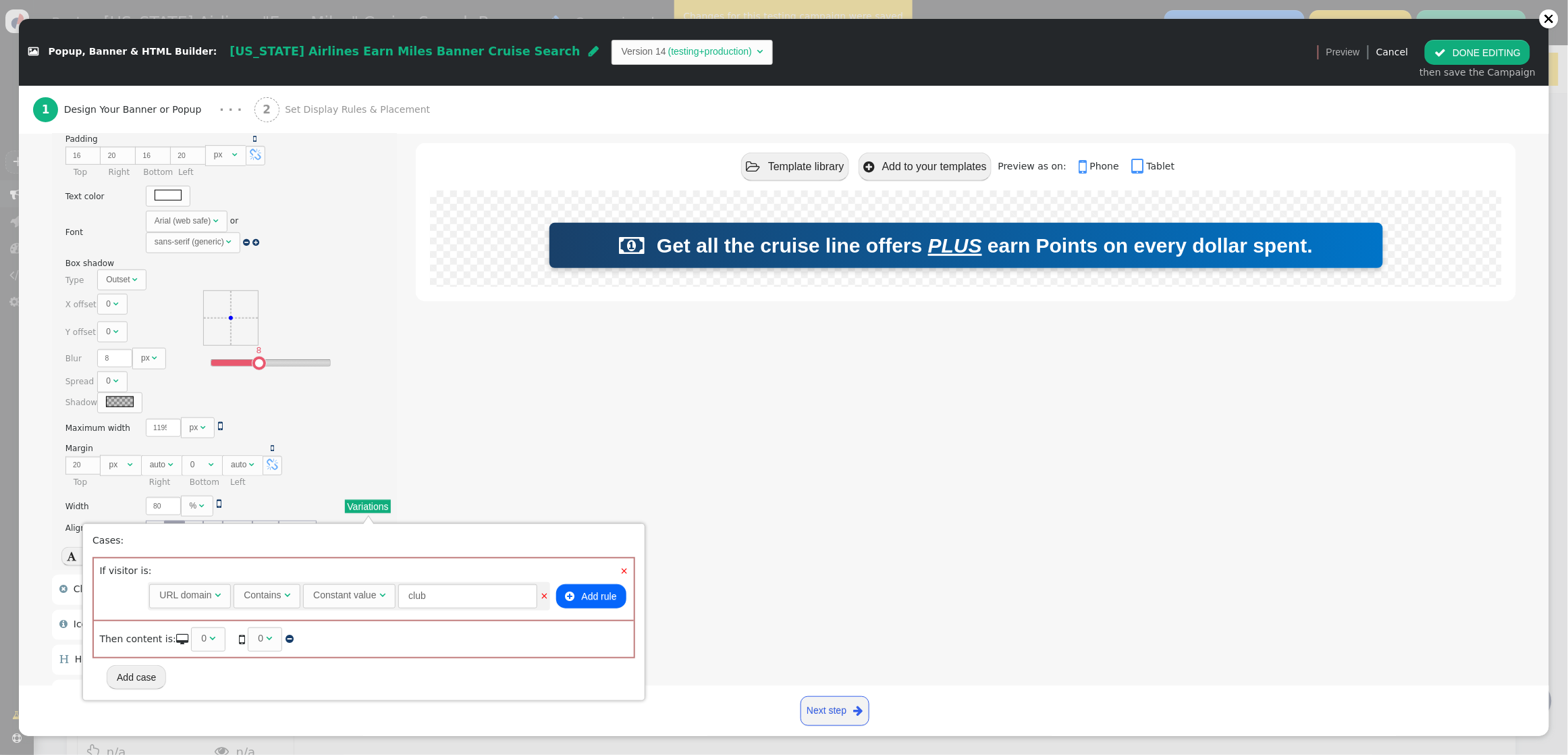
click at [201, 642] on div "0" at bounding box center [204, 638] width 5 height 14
click at [198, 639] on input "0" at bounding box center [215, 640] width 47 height 24
click at [194, 639] on input "0" at bounding box center [215, 640] width 47 height 24
click at [260, 637] on span "" at bounding box center [263, 638] width 6 height 9
click at [279, 638] on span "" at bounding box center [282, 638] width 6 height 9
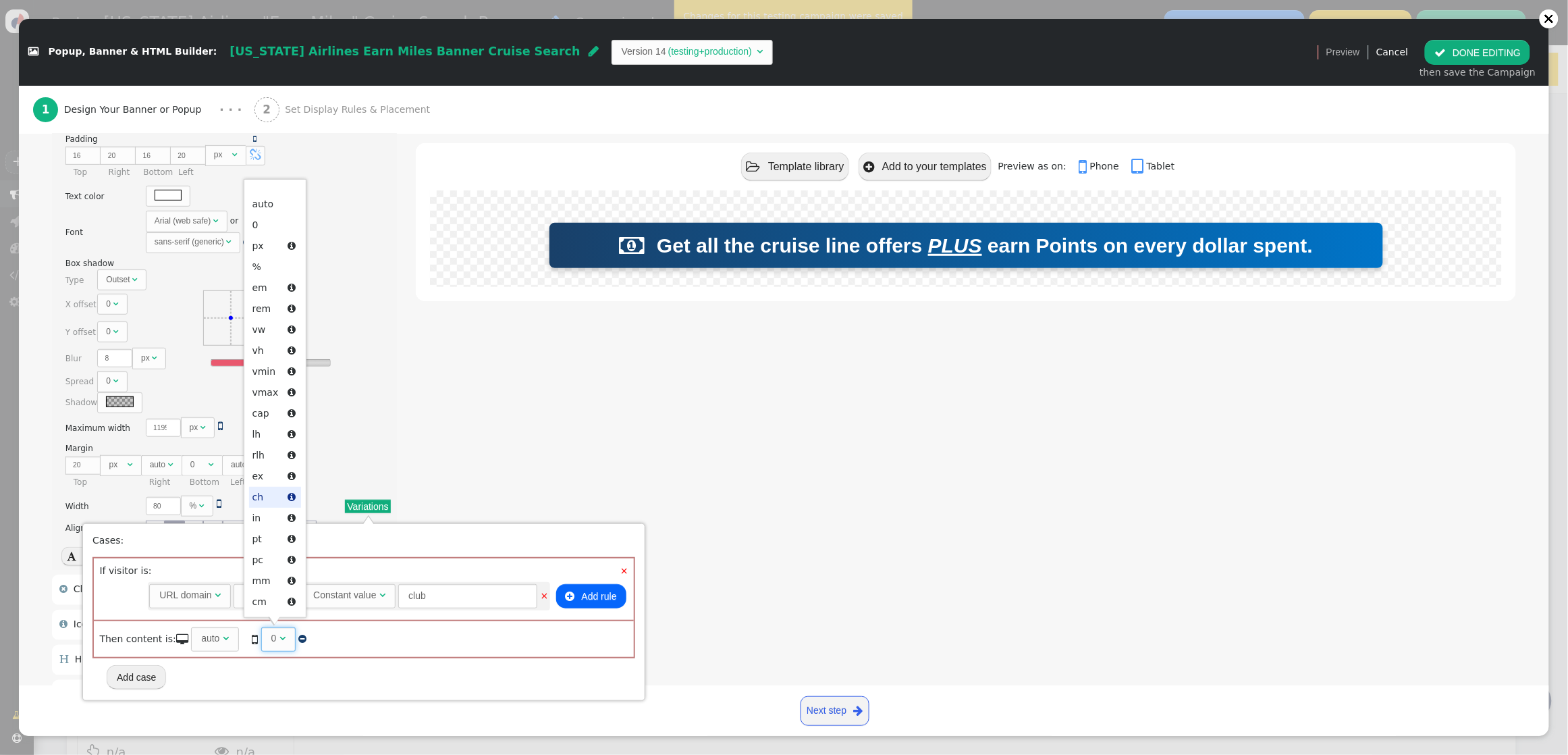
click at [311, 634] on div "Then content is:  0 auto    0 0    " at bounding box center [364, 638] width 540 height 37
click at [206, 639] on div "auto" at bounding box center [210, 638] width 18 height 14
click at [209, 636] on input "0" at bounding box center [215, 640] width 47 height 24
click at [308, 639] on div "0" at bounding box center [311, 638] width 5 height 14
type input "80"
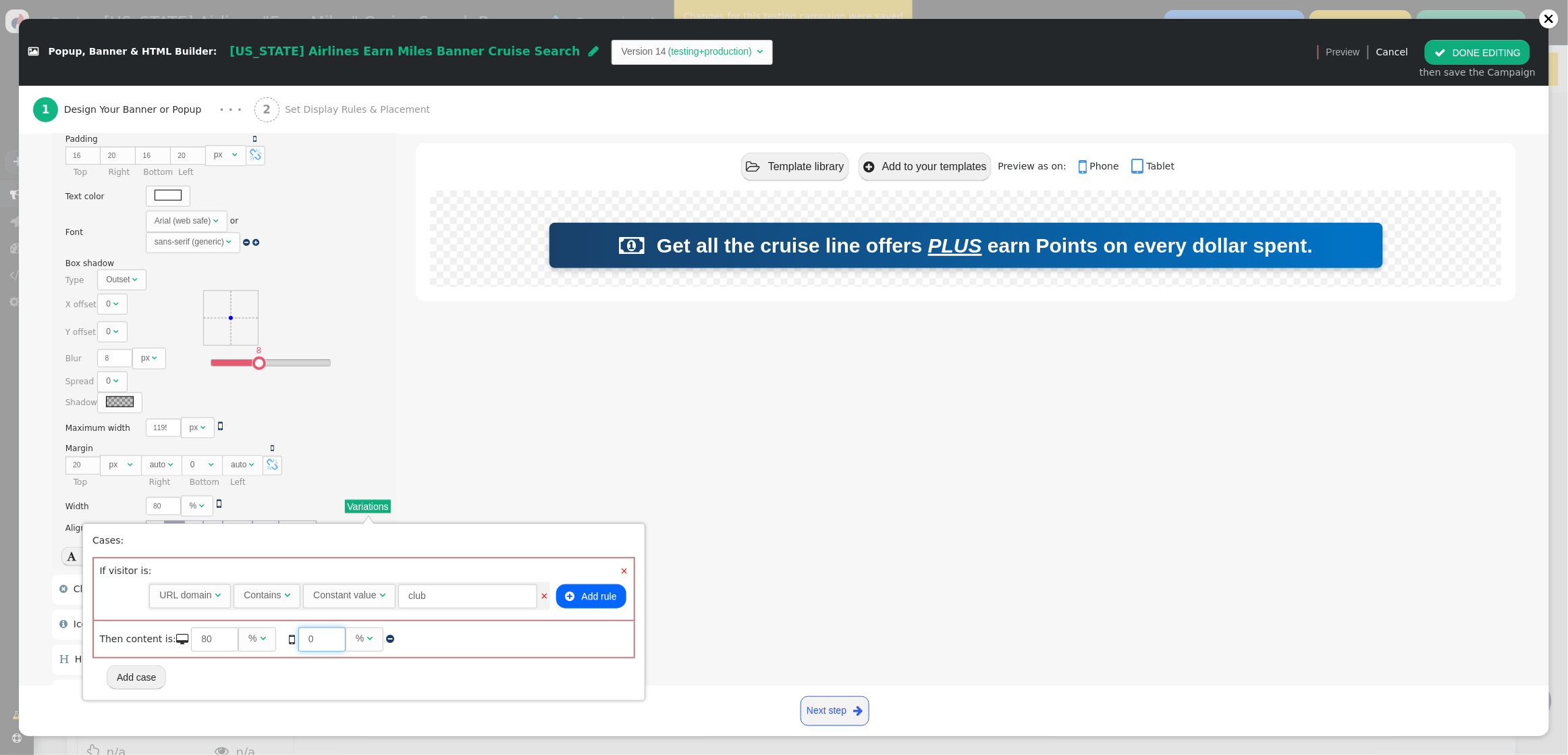
drag, startPoint x: 315, startPoint y: 642, endPoint x: 277, endPoint y: 640, distance: 38.1
click at [279, 640] on span "  0 %   " at bounding box center [337, 639] width 115 height 11
type input "80"
click at [520, 473] on div " Template library  Add to your templates Preview as on:  Phone  Tablet  Ge…" at bounding box center [966, 378] width 1100 height 816
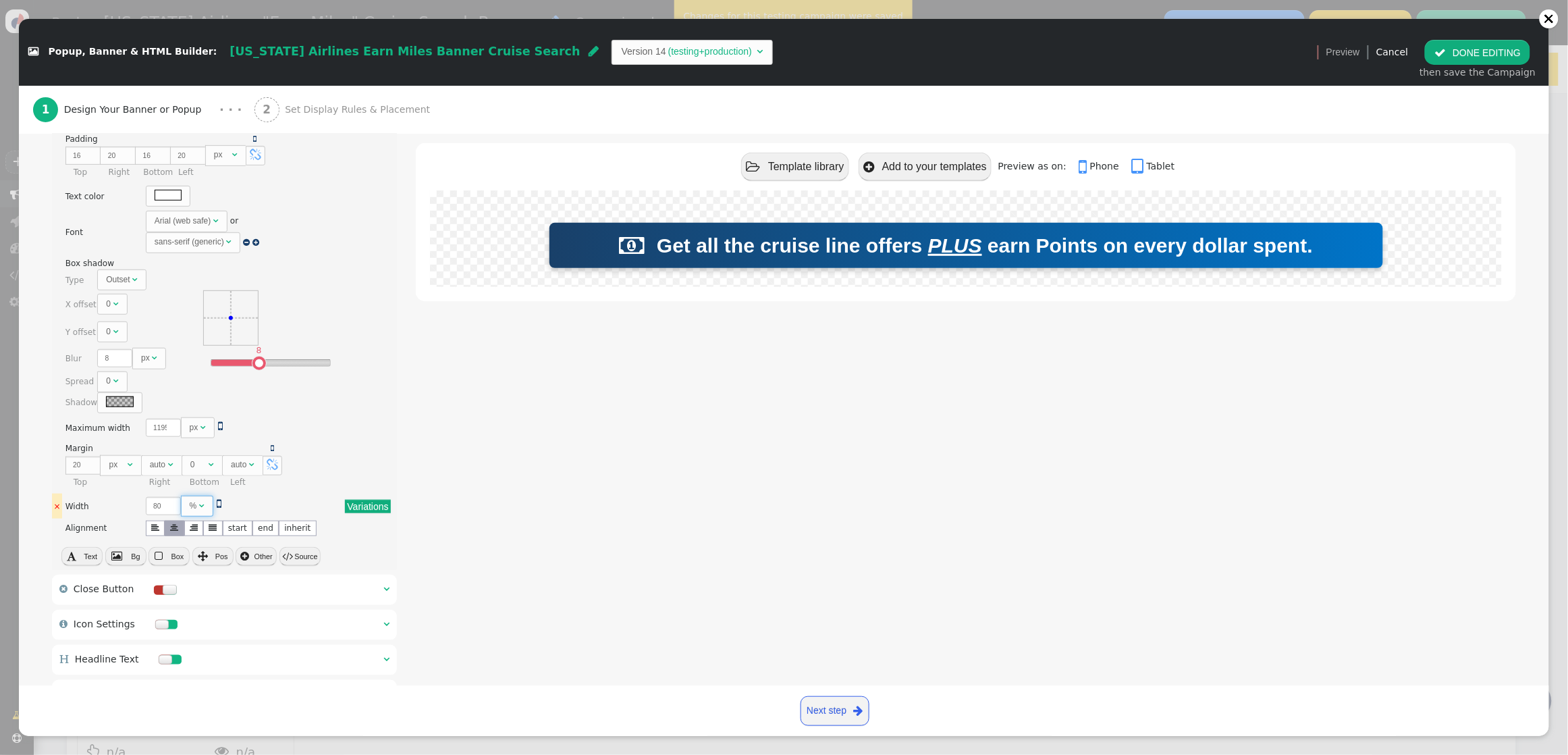
click at [199, 510] on div "" at bounding box center [202, 506] width 5 height 12
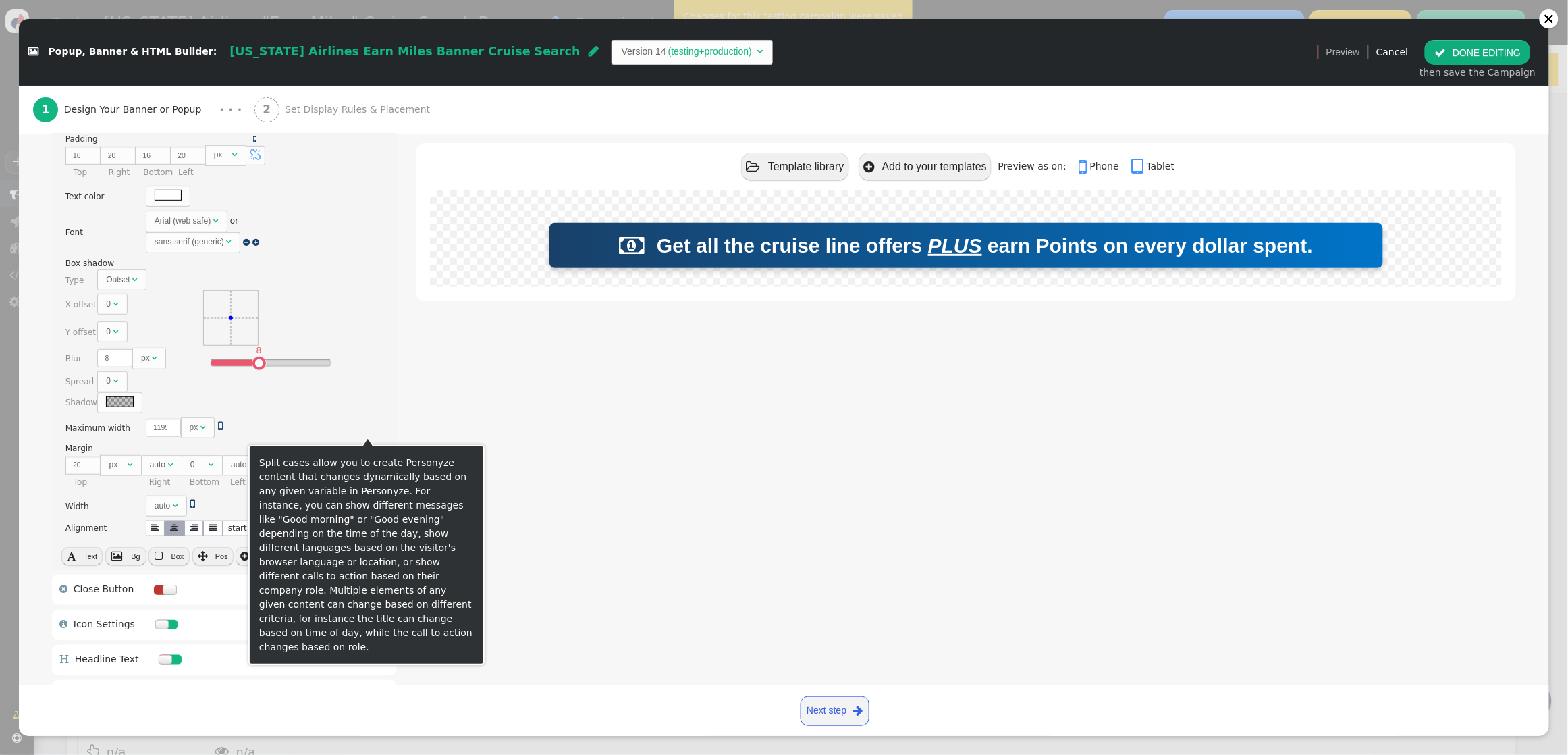
click at [468, 536] on div "Split cases allow you to create Personyze content that changes dynamically base…" at bounding box center [367, 555] width 215 height 199
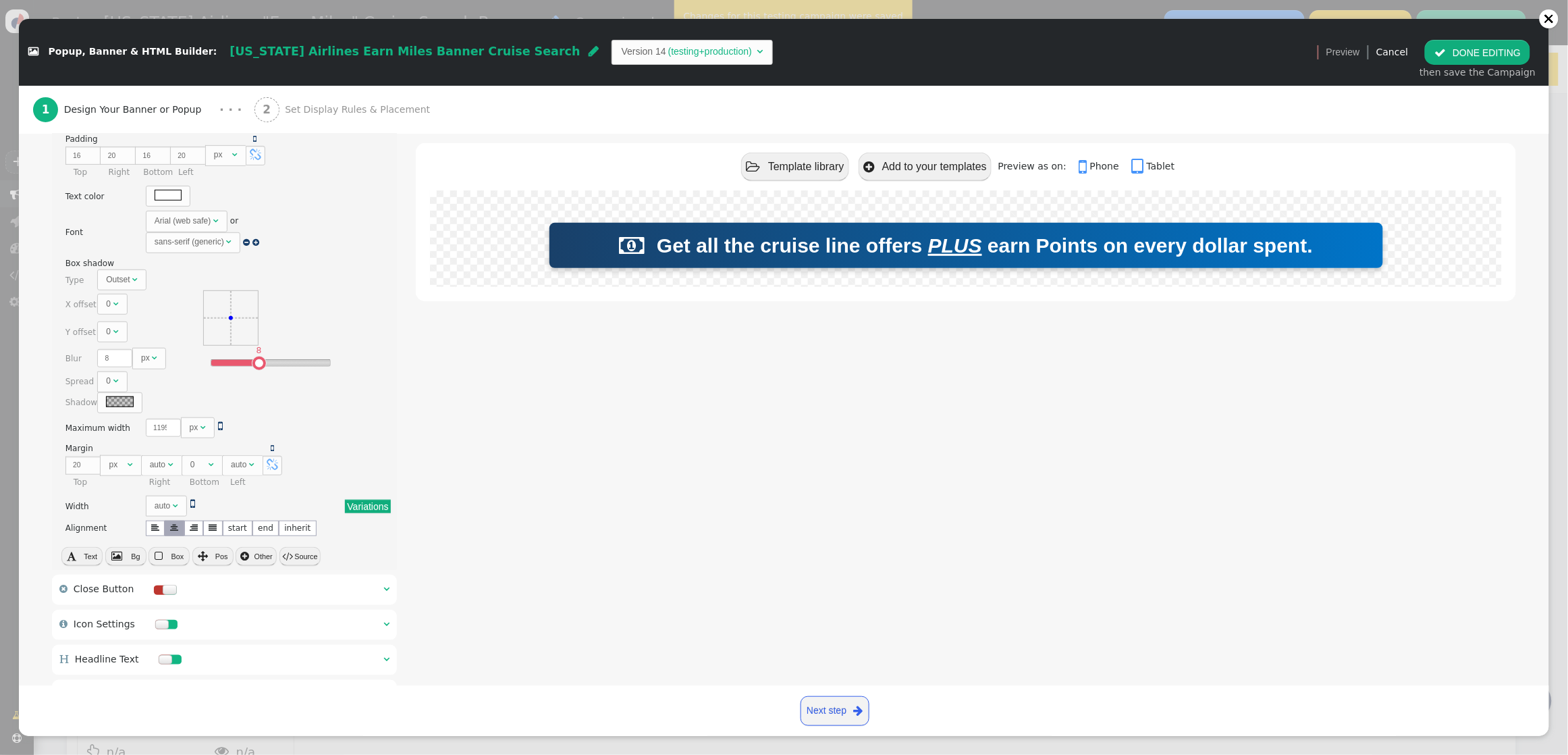
click at [562, 541] on div " Template library  Add to your templates Preview as on:  Phone  Tablet  Ge…" at bounding box center [966, 378] width 1100 height 816
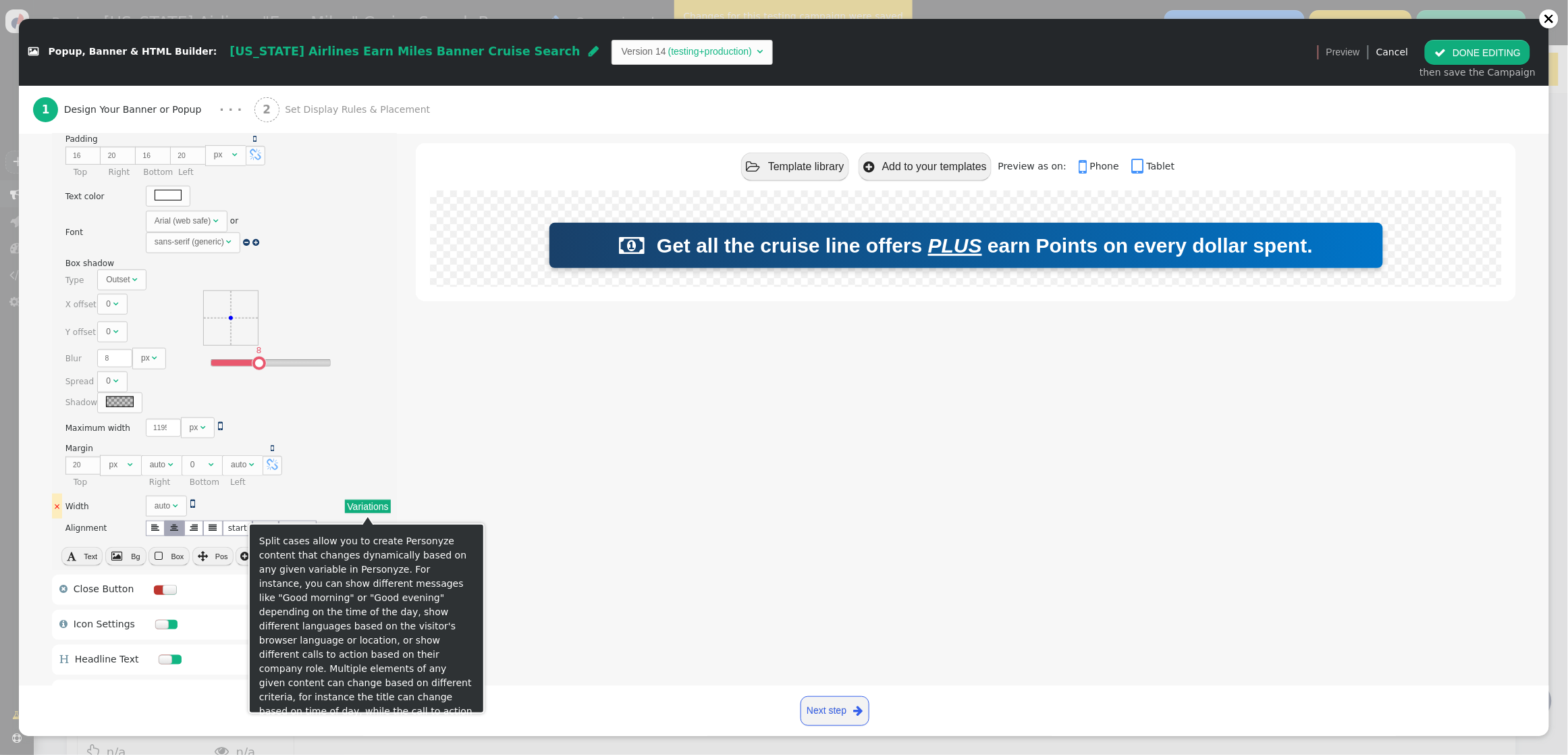
click at [376, 509] on button "Variations" at bounding box center [367, 506] width 45 height 14
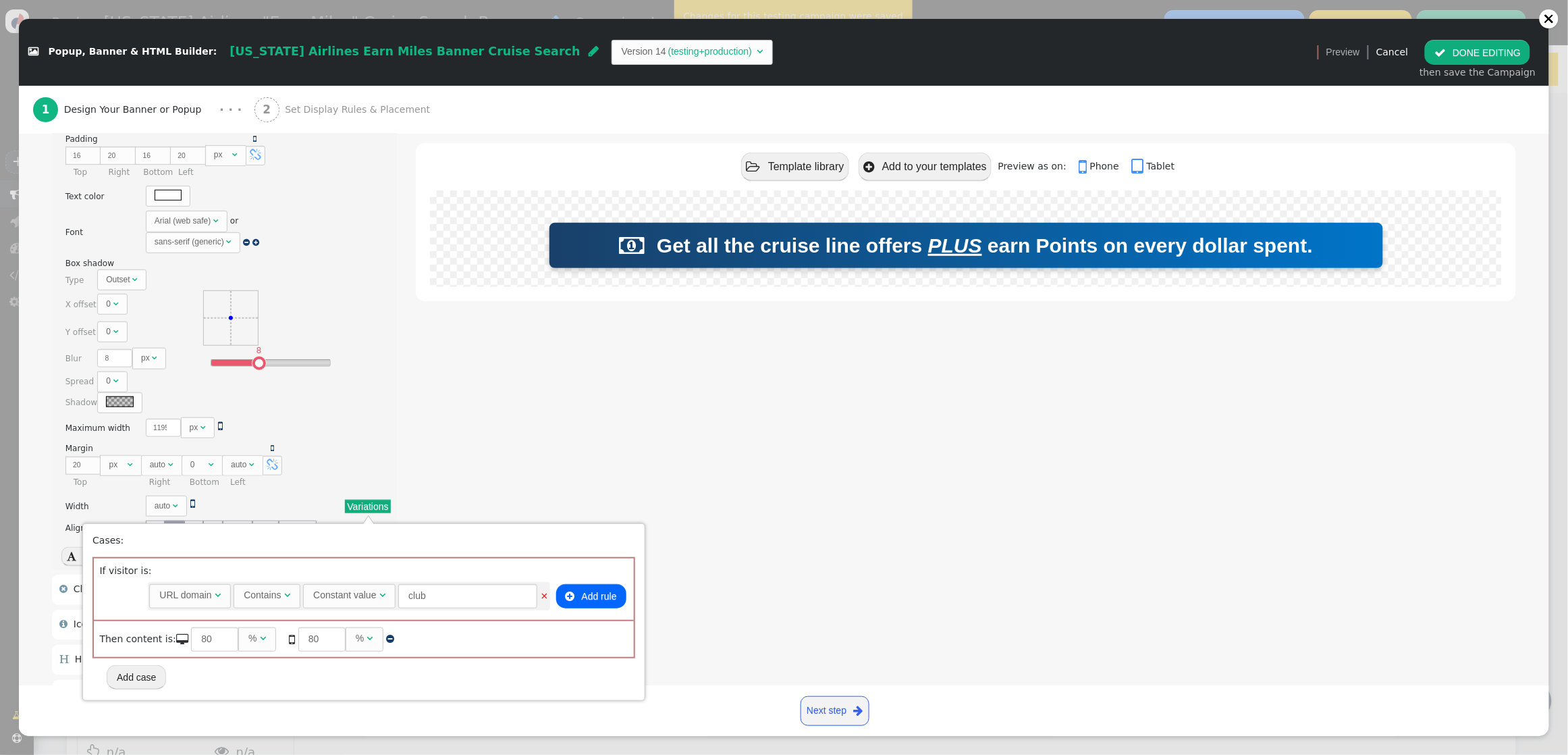
click at [537, 491] on div " Template library  Add to your templates Preview as on:  Phone  Tablet  Ge…" at bounding box center [966, 378] width 1100 height 816
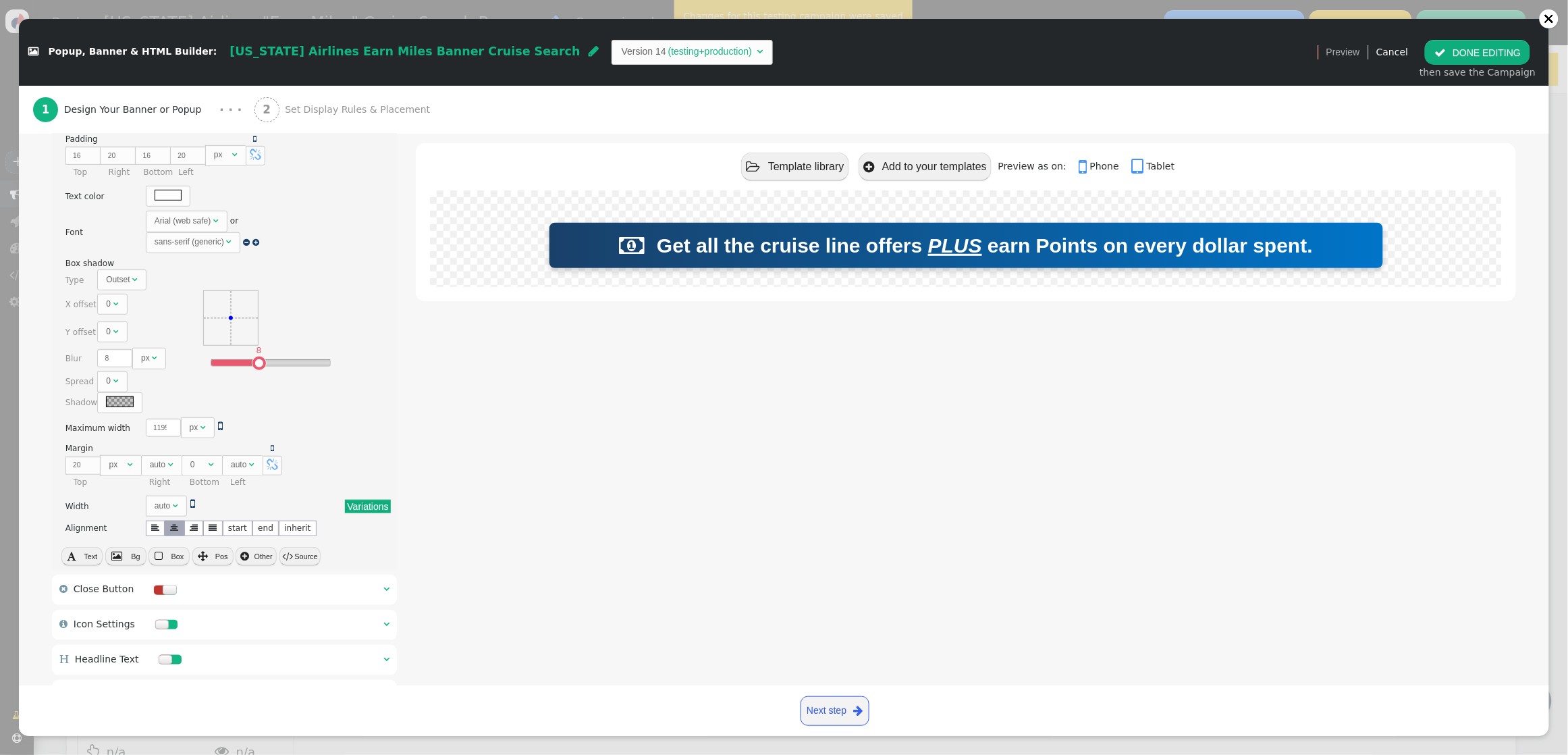
scroll to position [290, 0]
click at [1382, 50] on button " DONE EDITING" at bounding box center [1478, 52] width 105 height 24
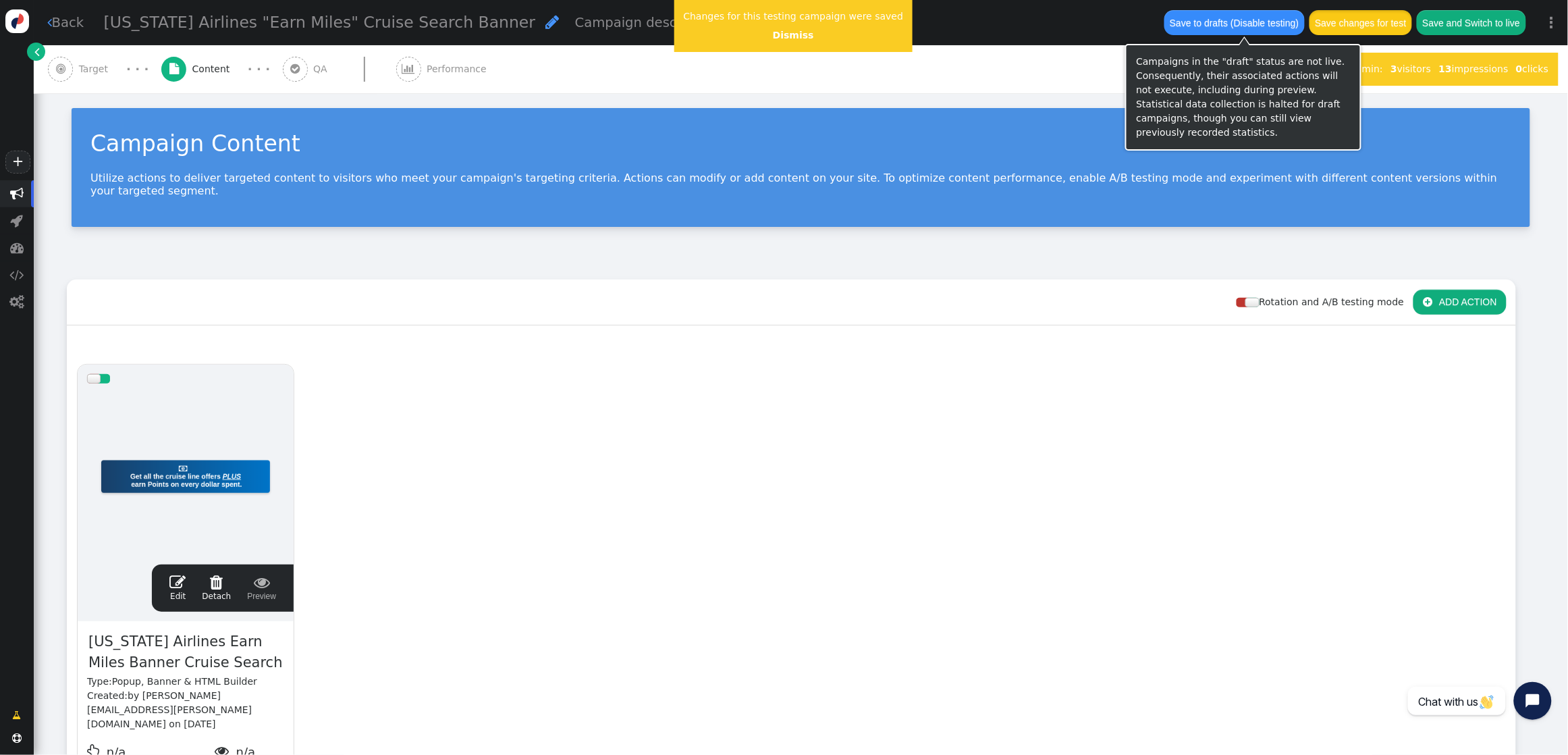
click at [1376, 30] on button "Save changes for test" at bounding box center [1361, 22] width 103 height 24
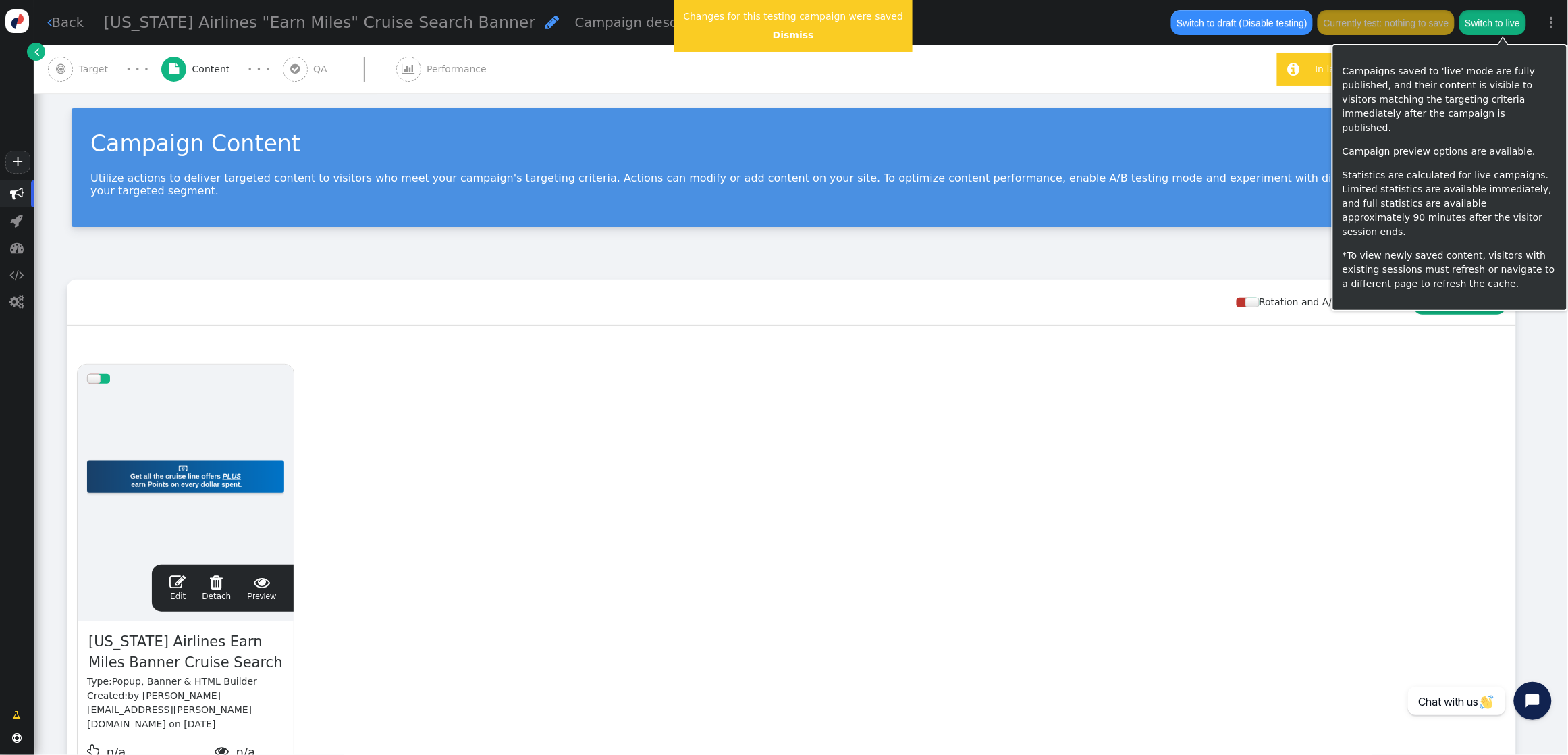
click at [1382, 19] on button "Switch to live" at bounding box center [1492, 22] width 66 height 24
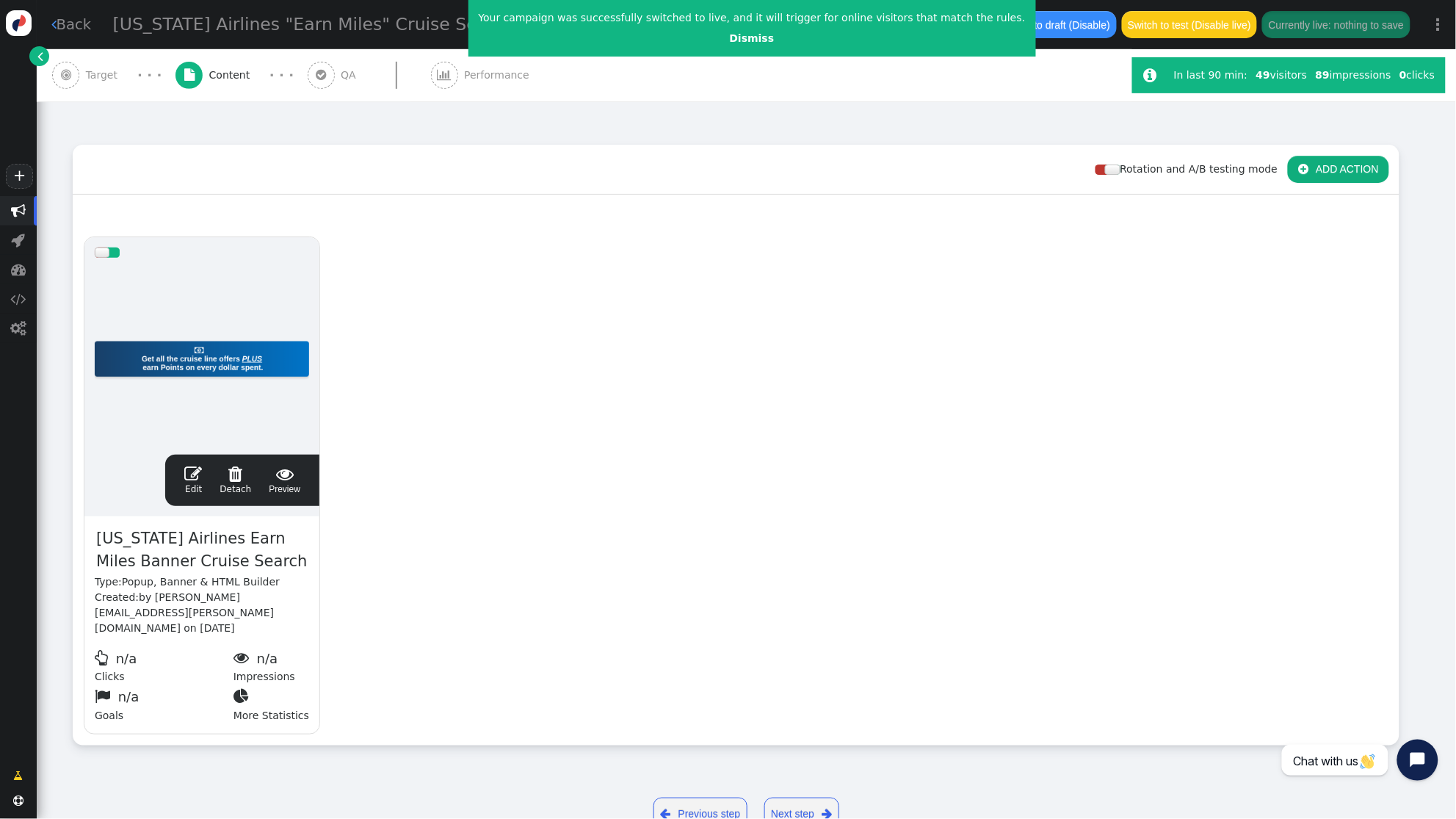
scroll to position [169, 0]
